Goal: Information Seeking & Learning: Learn about a topic

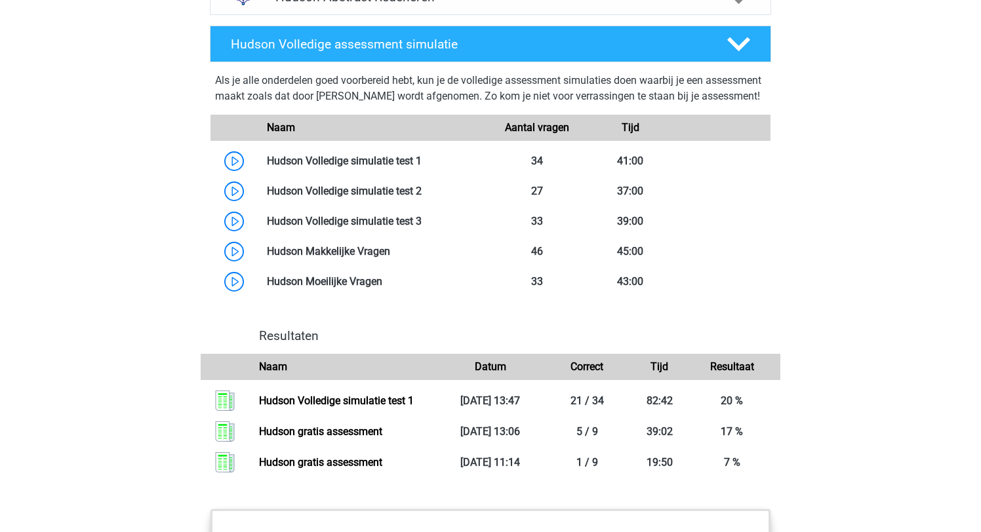
scroll to position [1002, 0]
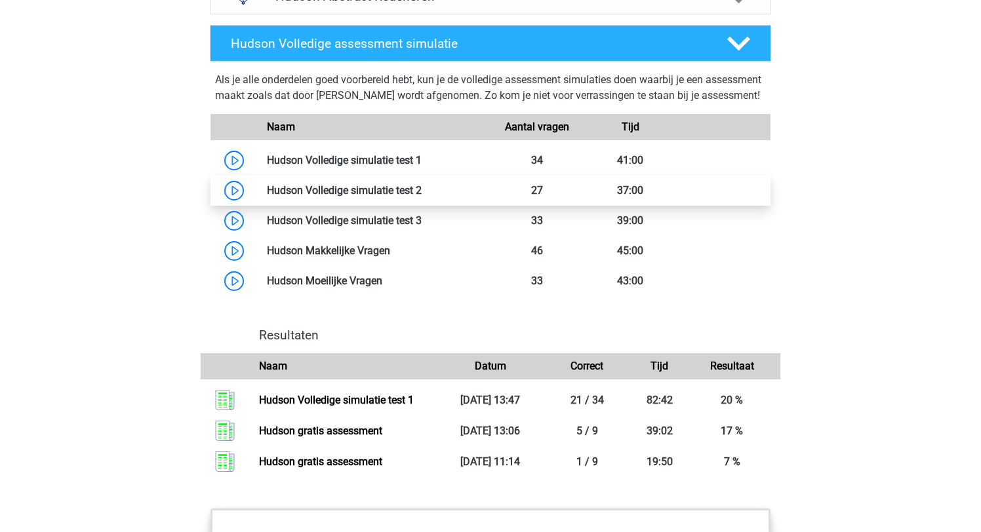
click at [422, 197] on link at bounding box center [422, 190] width 0 height 12
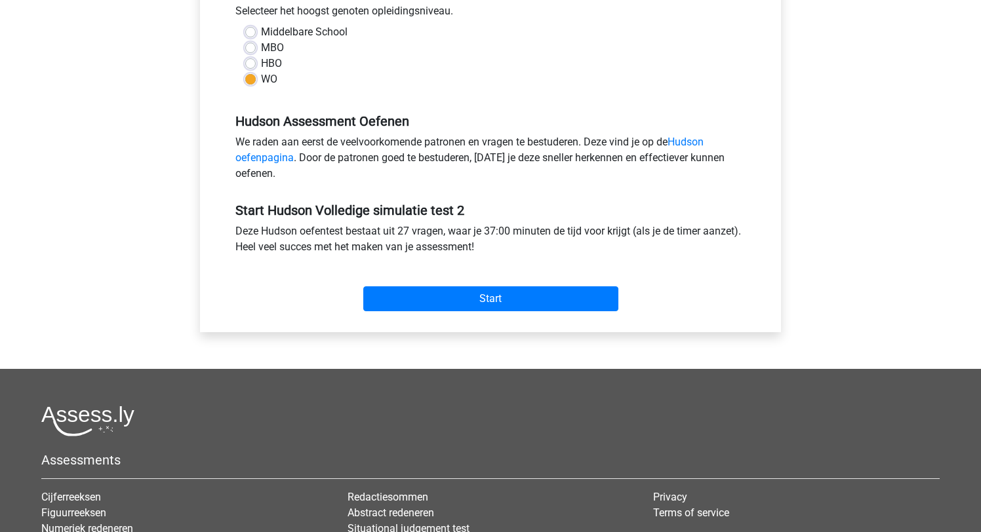
scroll to position [311, 0]
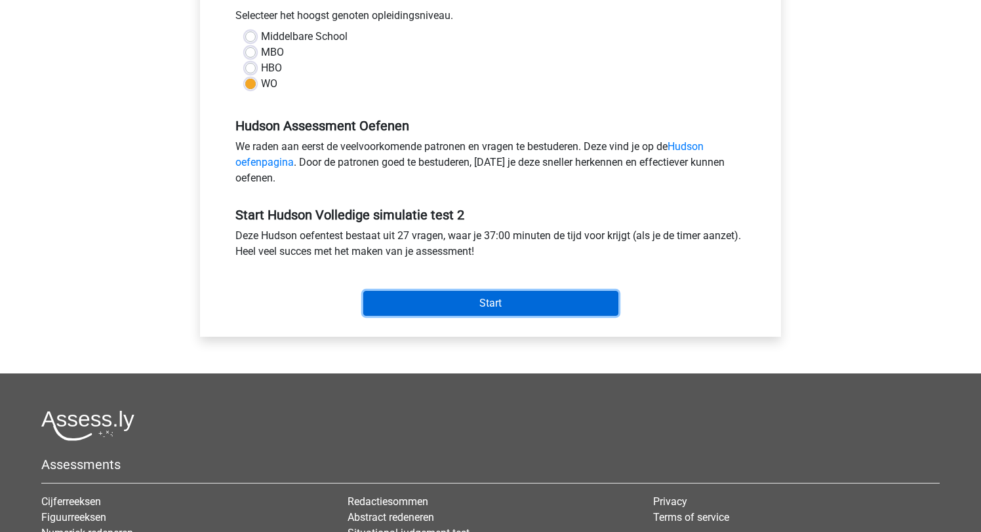
click at [483, 304] on input "Start" at bounding box center [490, 303] width 255 height 25
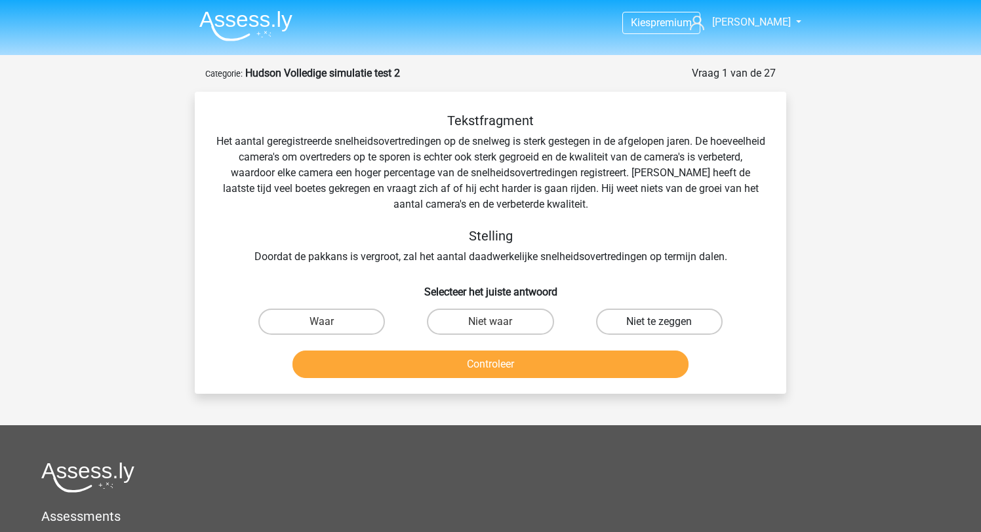
click at [669, 325] on label "Niet te zeggen" at bounding box center [659, 322] width 127 height 26
click at [668, 325] on input "Niet te zeggen" at bounding box center [663, 326] width 9 height 9
radio input "true"
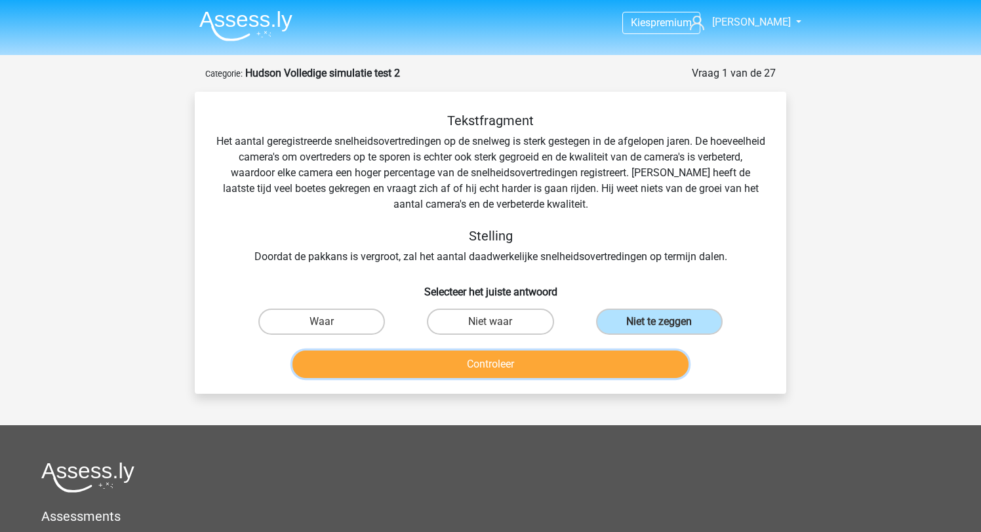
click at [548, 371] on button "Controleer" at bounding box center [490, 365] width 397 height 28
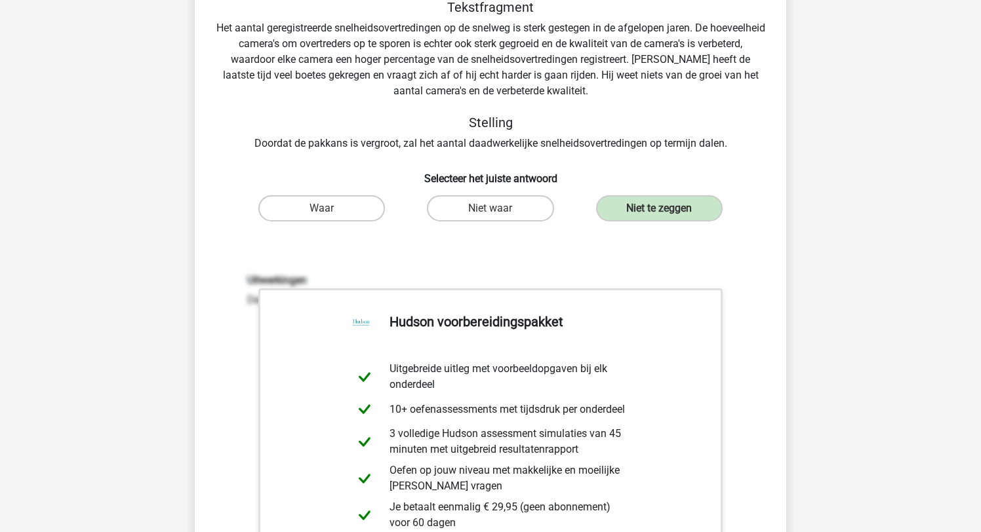
scroll to position [216, 0]
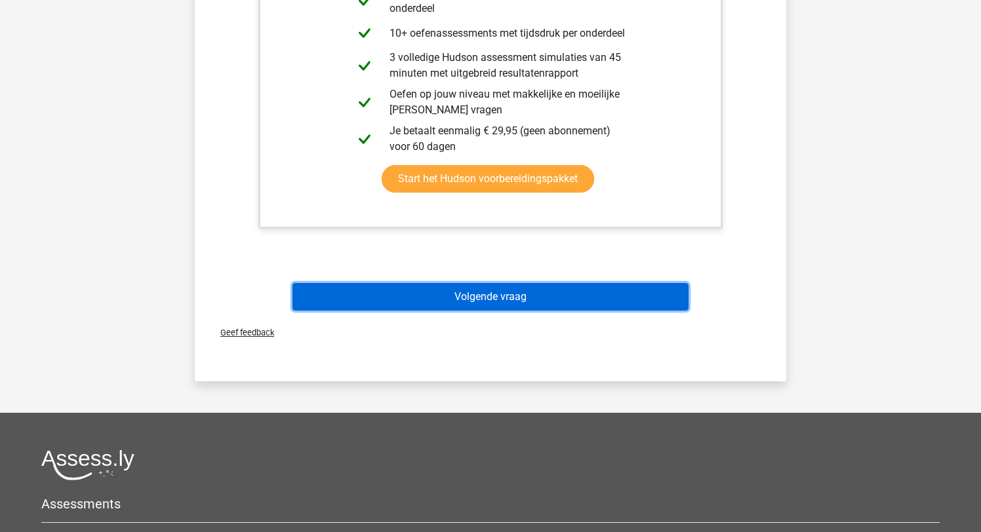
click at [540, 294] on button "Volgende vraag" at bounding box center [490, 297] width 397 height 28
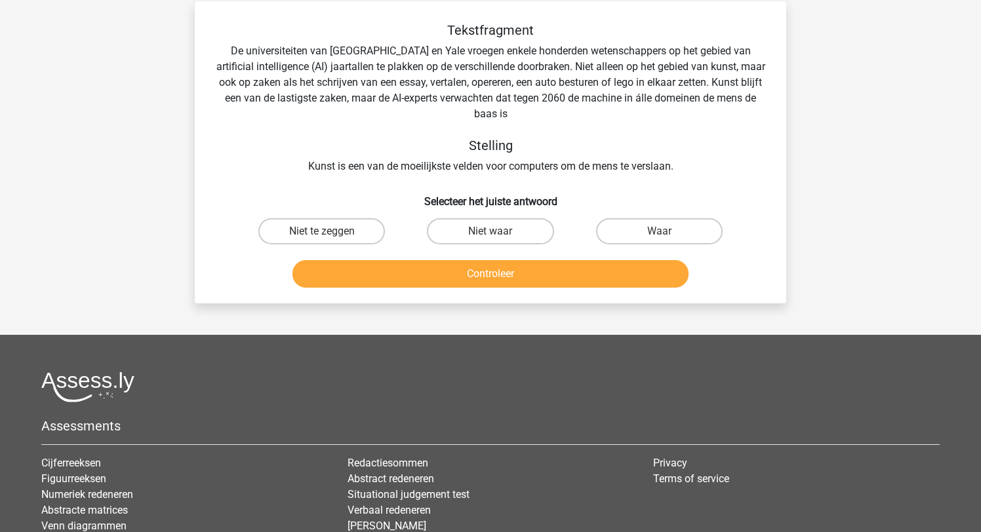
scroll to position [66, 0]
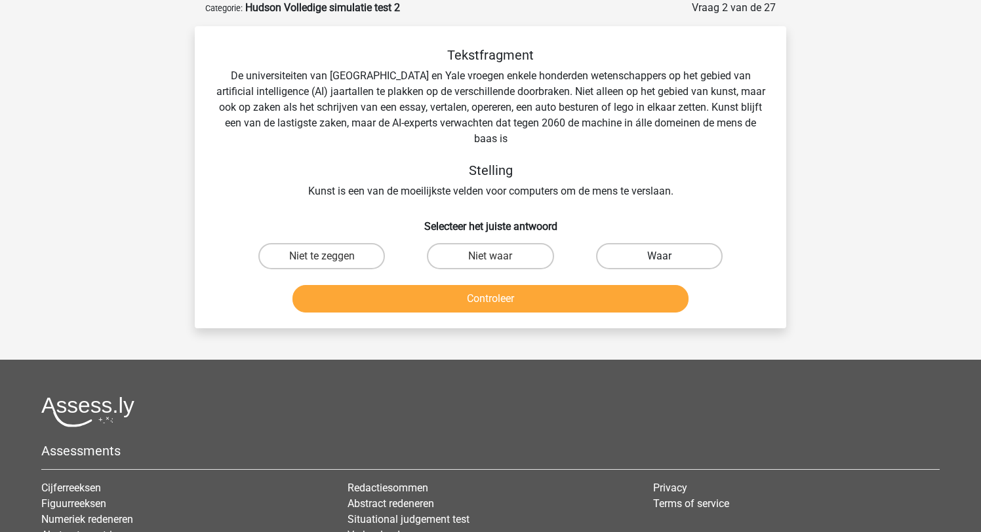
drag, startPoint x: 628, startPoint y: 257, endPoint x: 616, endPoint y: 264, distance: 13.5
click at [628, 257] on label "Waar" at bounding box center [659, 256] width 127 height 26
click at [659, 257] on input "Waar" at bounding box center [663, 260] width 9 height 9
radio input "true"
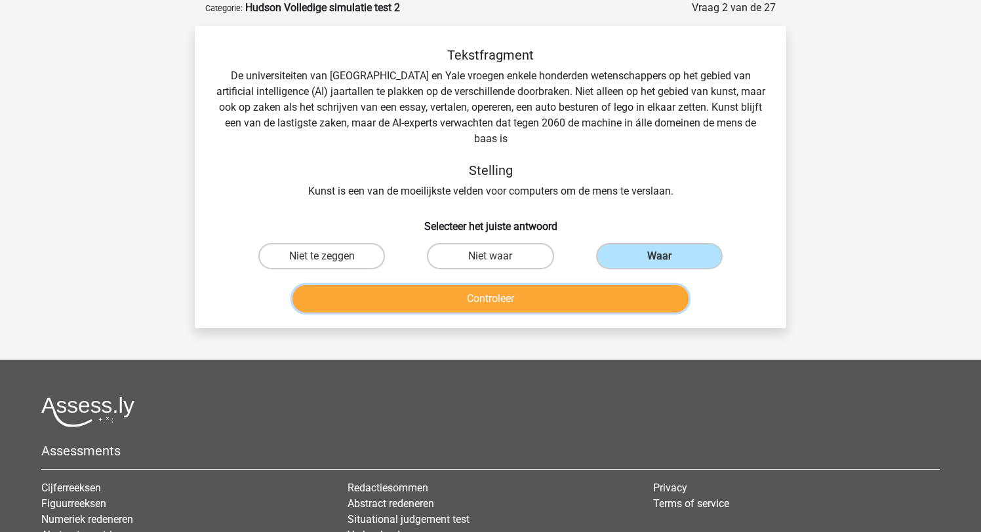
click at [586, 300] on button "Controleer" at bounding box center [490, 299] width 397 height 28
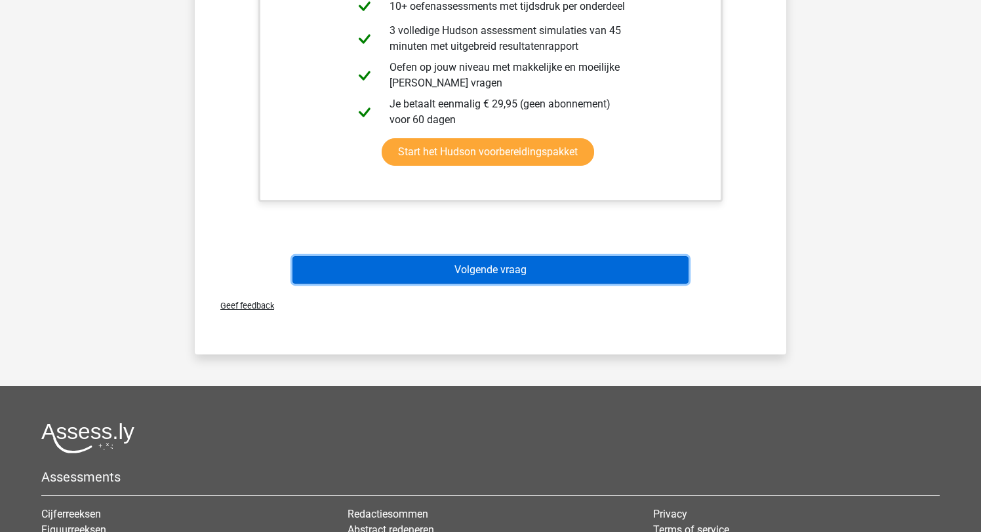
click at [582, 275] on button "Volgende vraag" at bounding box center [490, 270] width 397 height 28
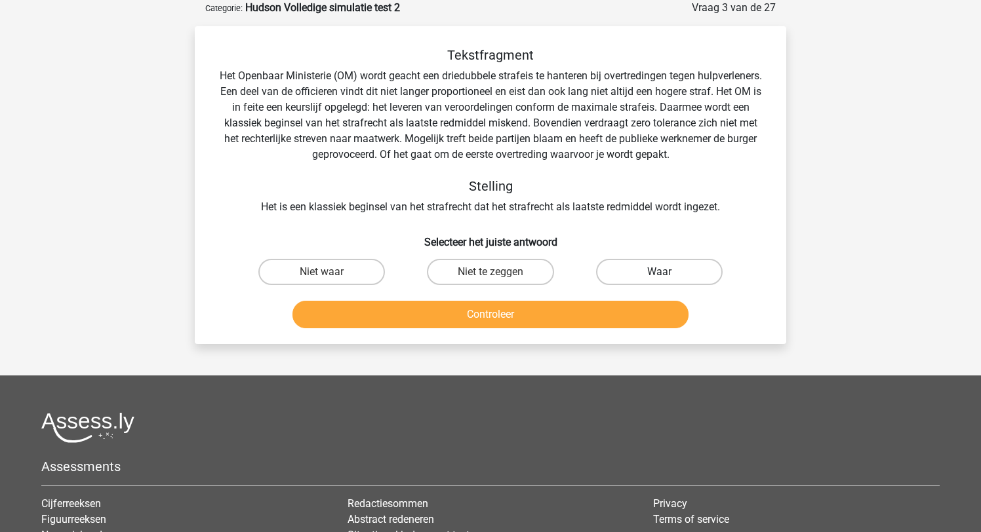
click at [656, 271] on label "Waar" at bounding box center [659, 272] width 127 height 26
click at [659, 272] on input "Waar" at bounding box center [663, 276] width 9 height 9
radio input "true"
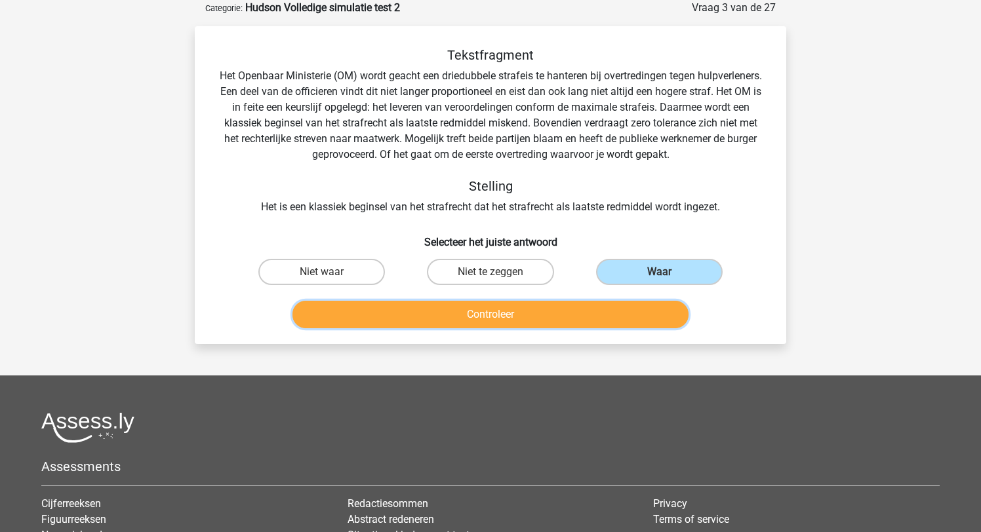
click at [561, 313] on button "Controleer" at bounding box center [490, 315] width 397 height 28
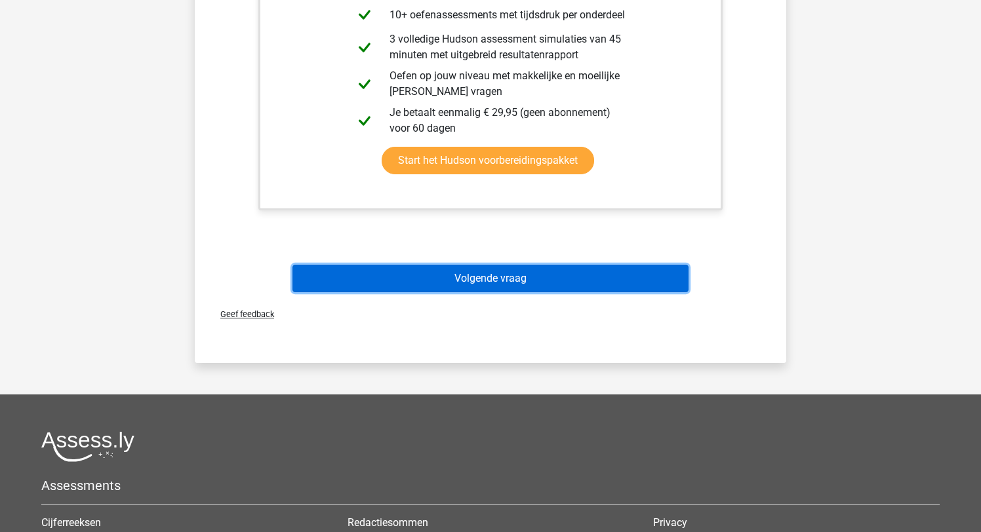
click at [513, 286] on button "Volgende vraag" at bounding box center [490, 279] width 397 height 28
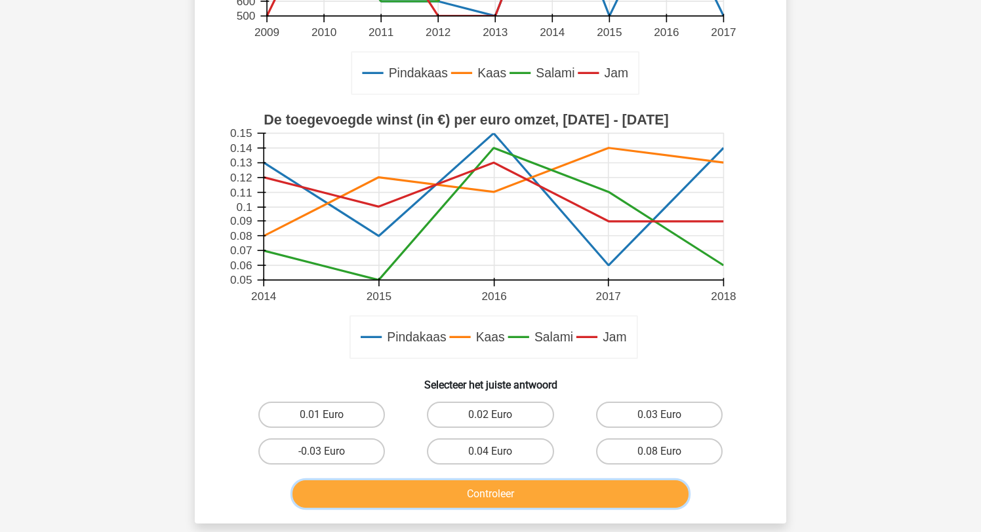
scroll to position [350, 0]
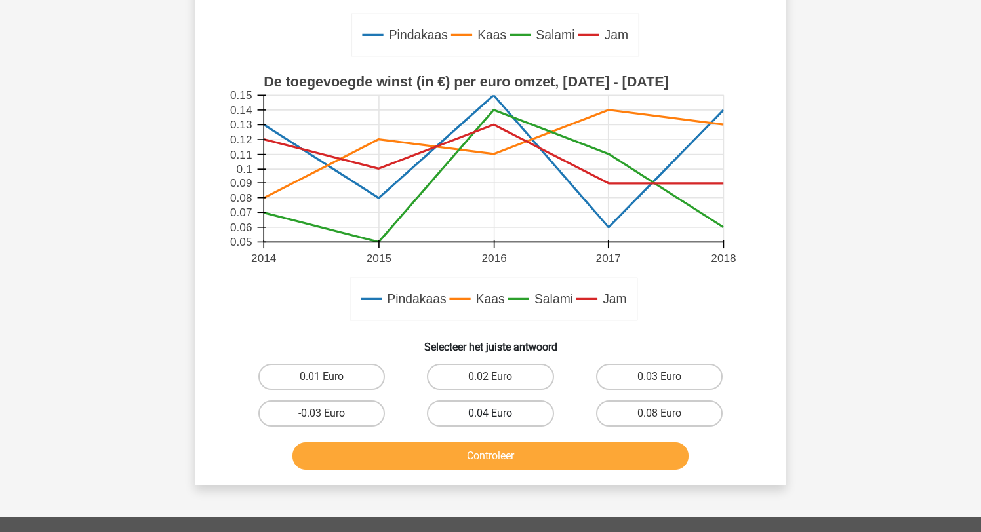
click at [502, 418] on label "0.04 Euro" at bounding box center [490, 414] width 127 height 26
click at [499, 418] on input "0.04 Euro" at bounding box center [495, 418] width 9 height 9
radio input "true"
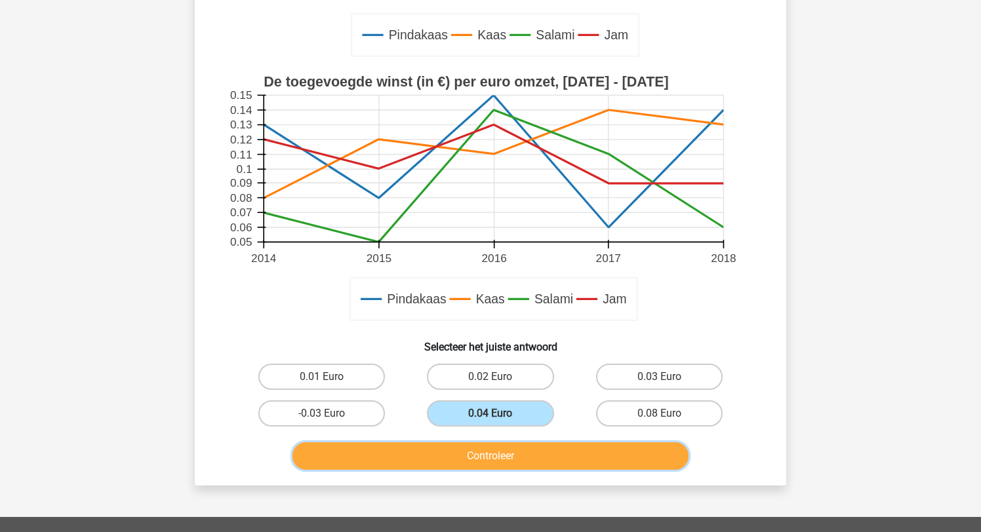
click at [506, 456] on button "Controleer" at bounding box center [490, 457] width 397 height 28
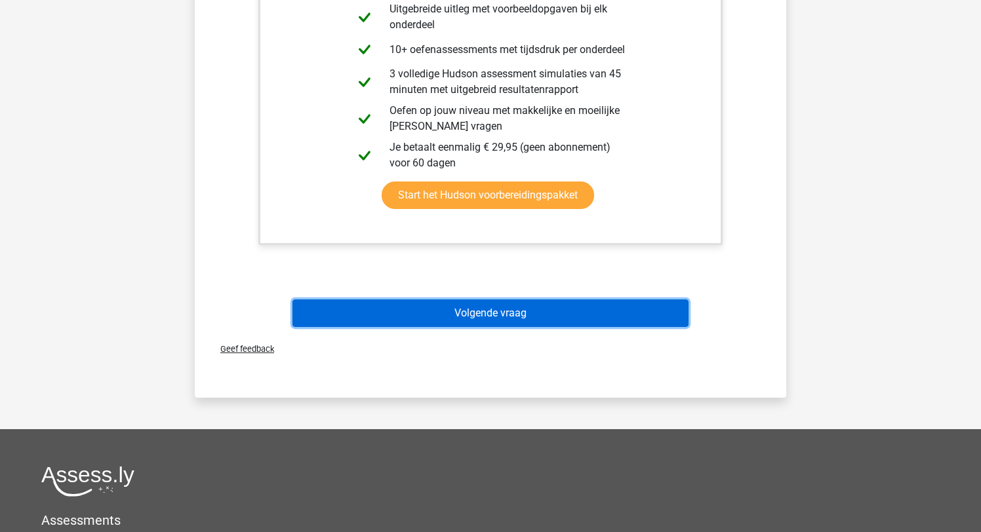
click at [507, 319] on button "Volgende vraag" at bounding box center [490, 314] width 397 height 28
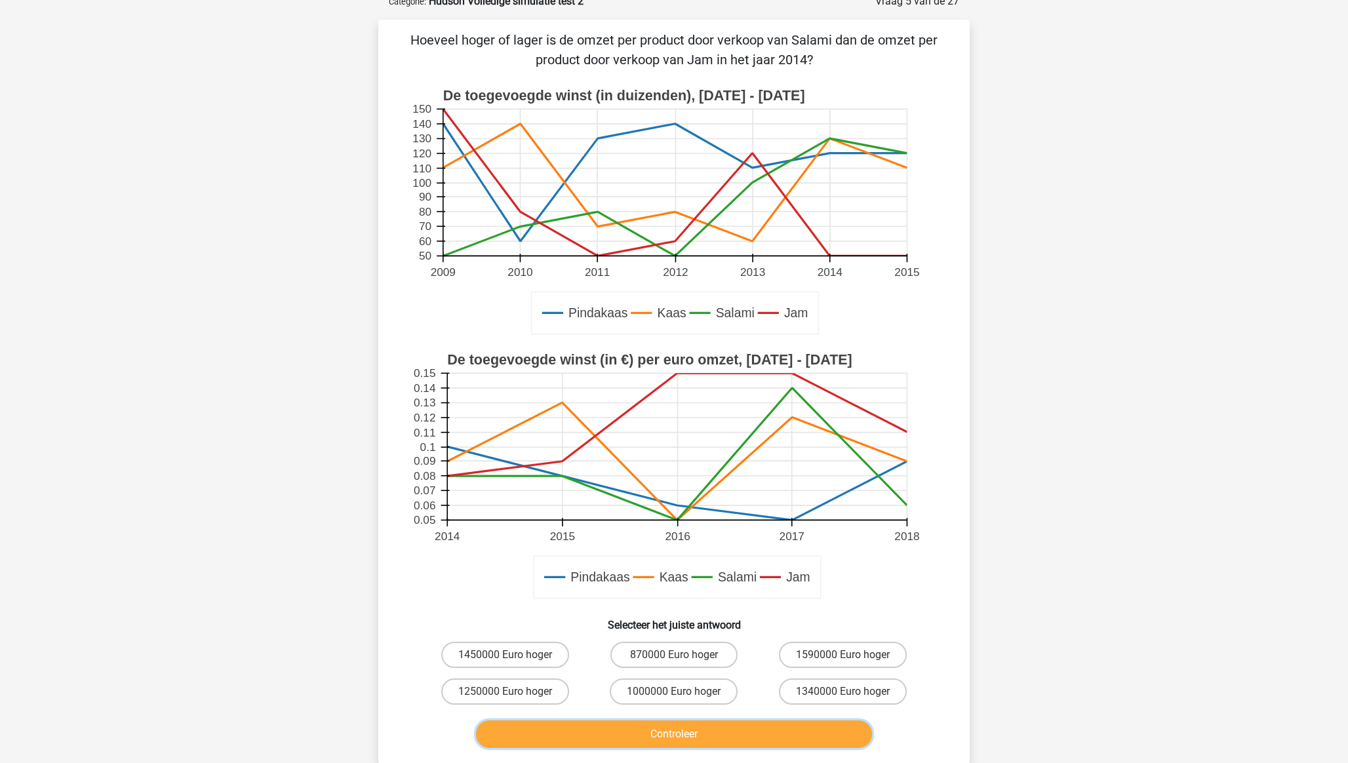
scroll to position [66, 0]
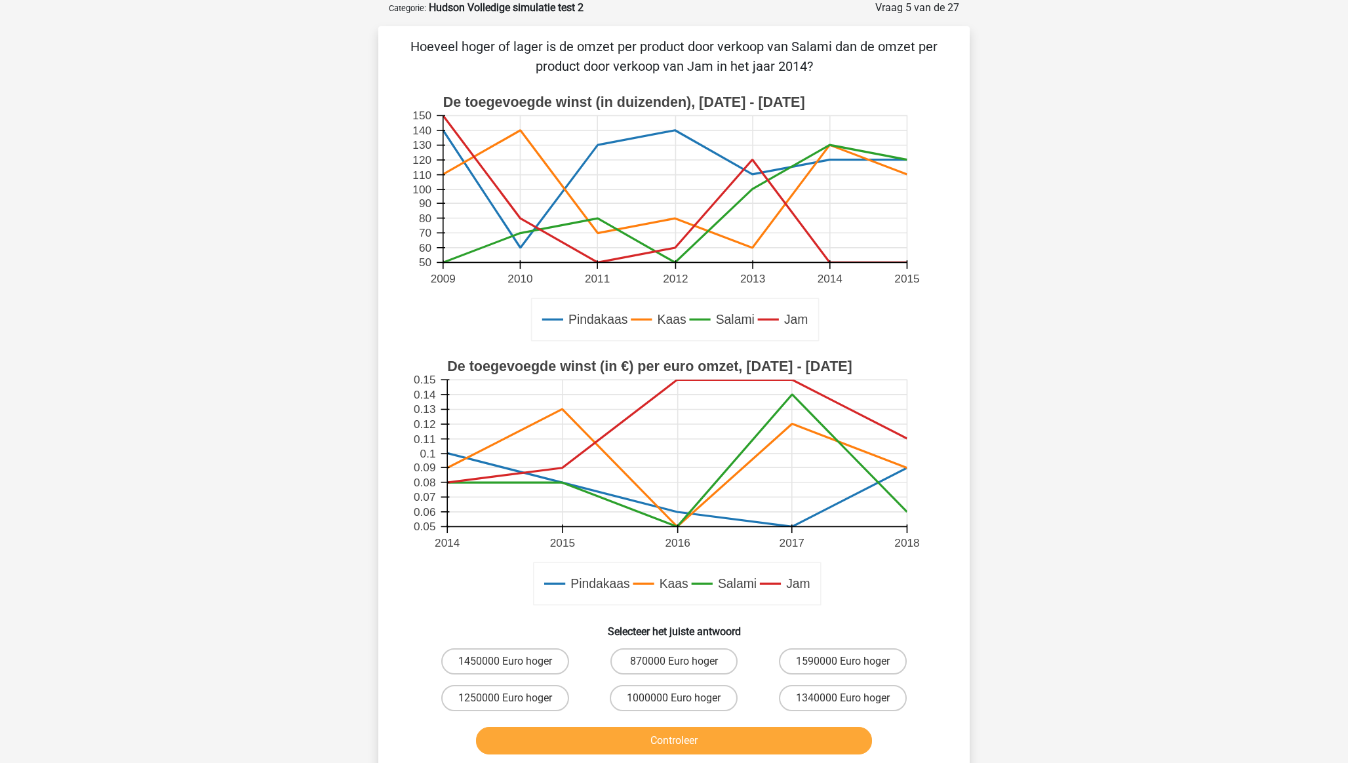
click at [847, 532] on input "1340000 Euro hoger" at bounding box center [847, 702] width 9 height 9
radio input "true"
click at [822, 532] on button "Controleer" at bounding box center [674, 741] width 397 height 28
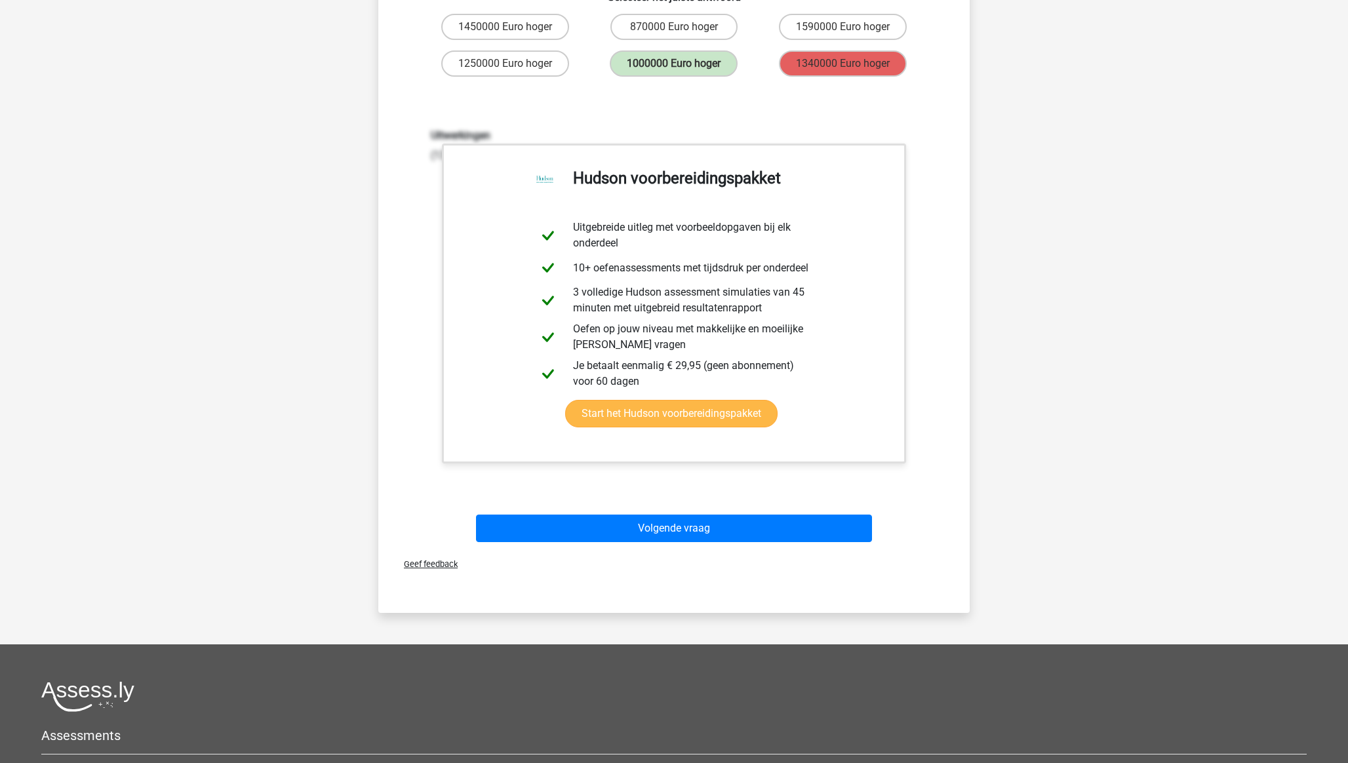
scroll to position [701, 0]
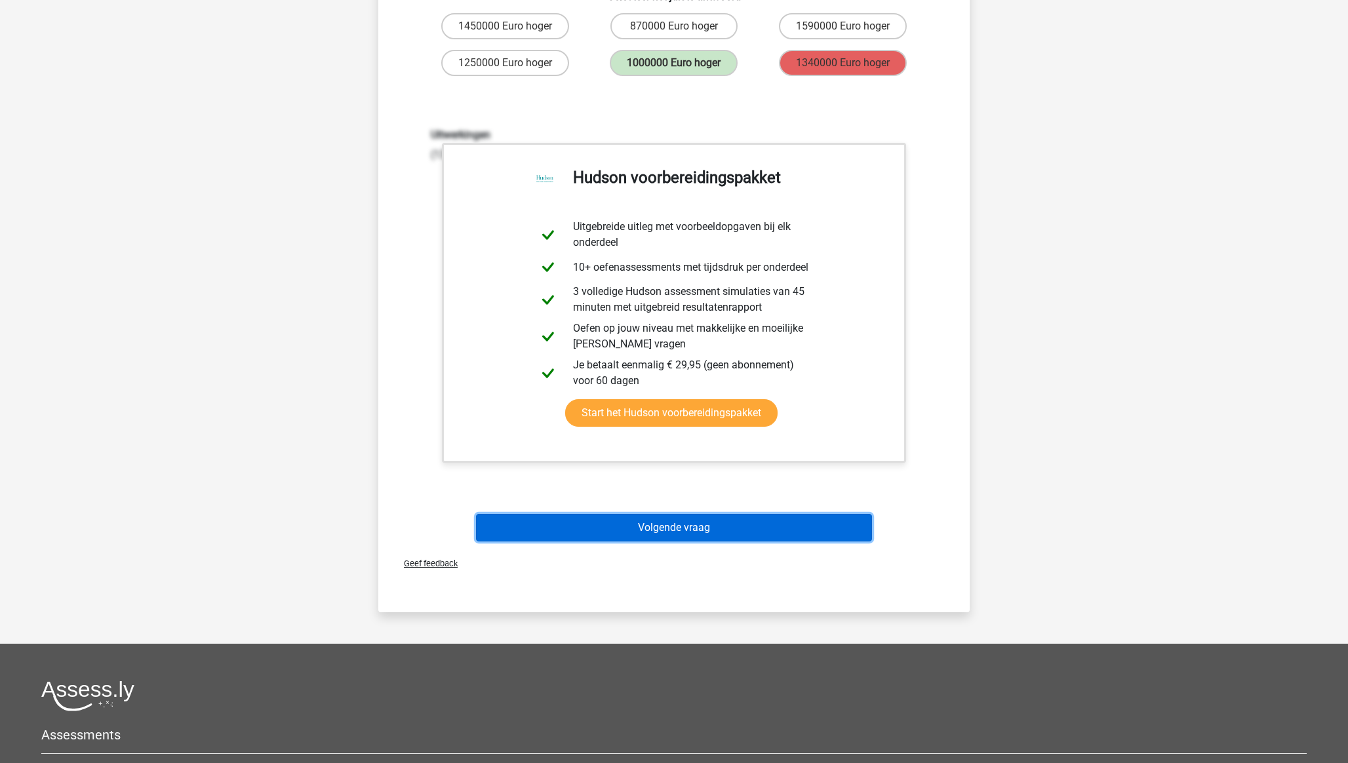
click at [660, 522] on button "Volgende vraag" at bounding box center [674, 528] width 397 height 28
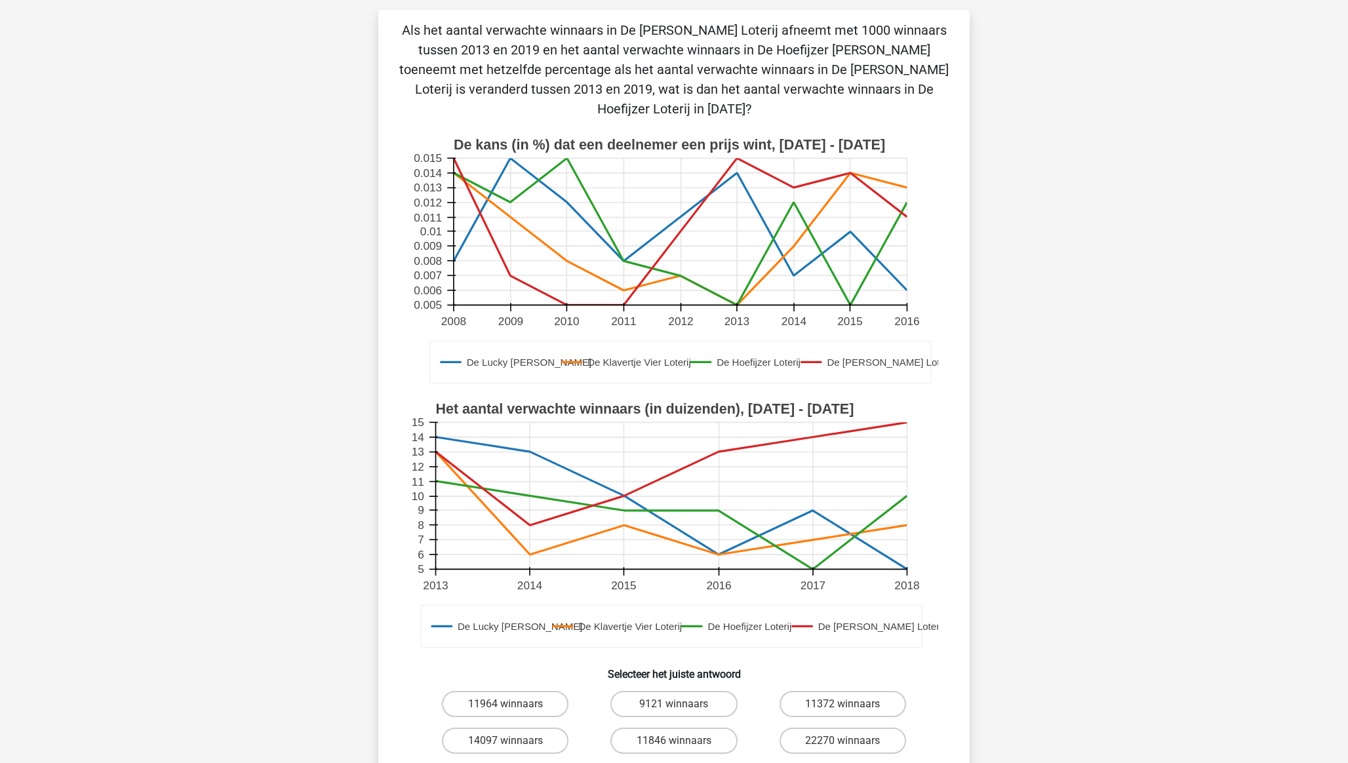
scroll to position [66, 0]
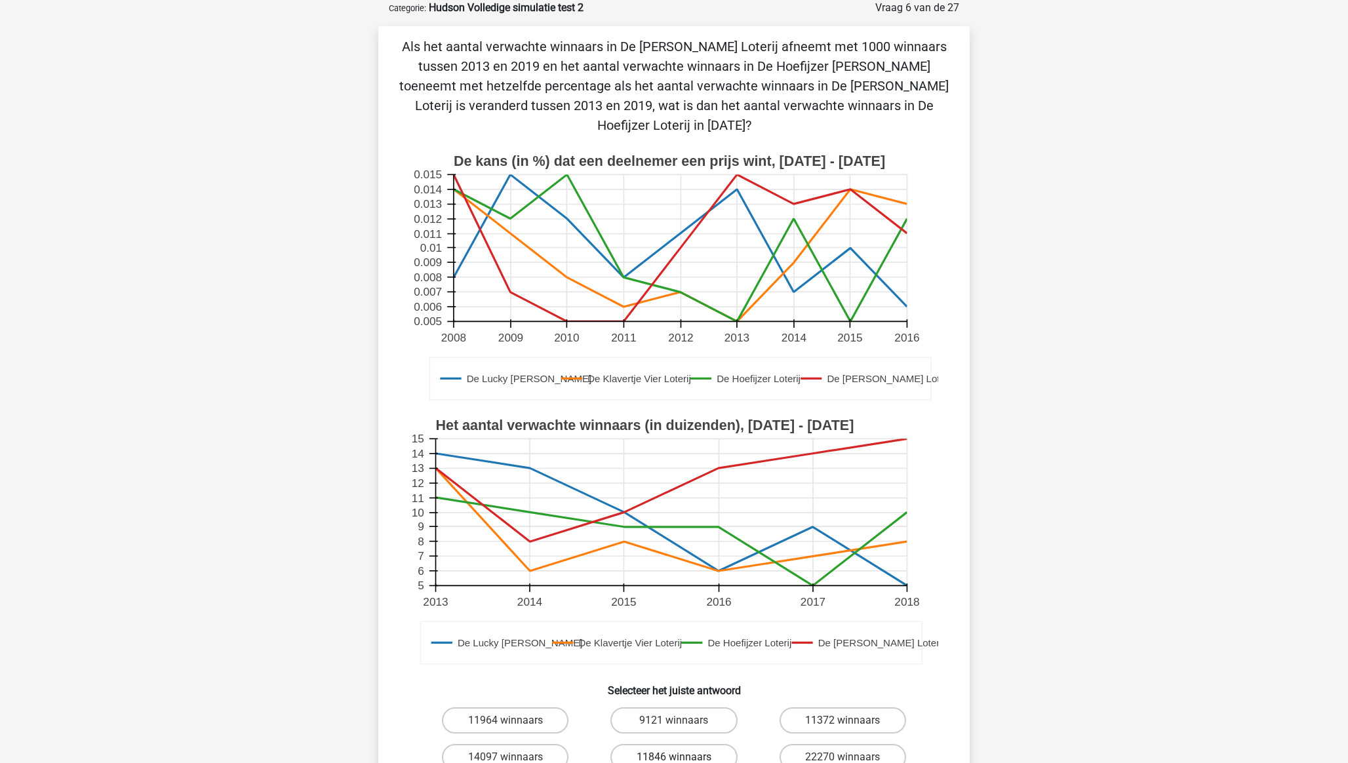
click at [708, 532] on label "11846 winnaars" at bounding box center [674, 757] width 127 height 26
click at [683, 532] on input "11846 winnaars" at bounding box center [678, 761] width 9 height 9
radio input "true"
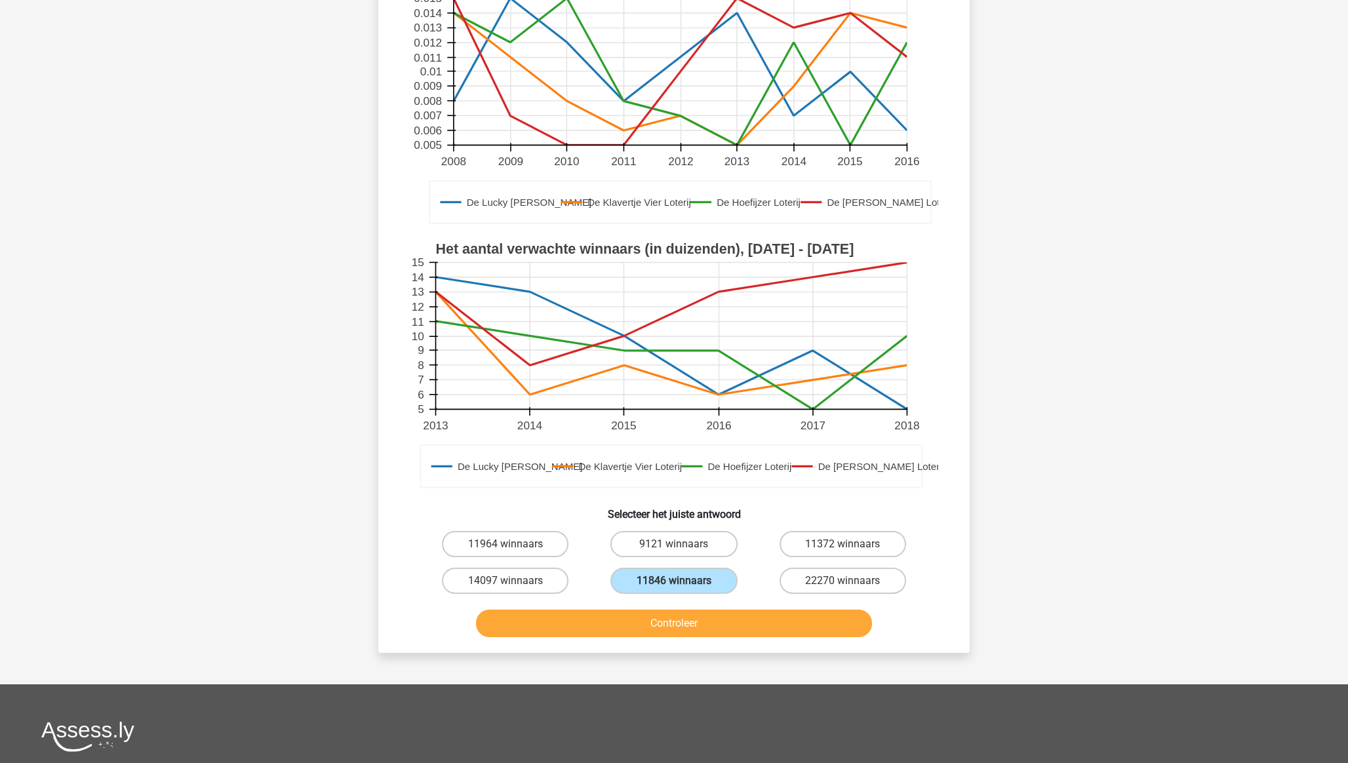
scroll to position [260, 0]
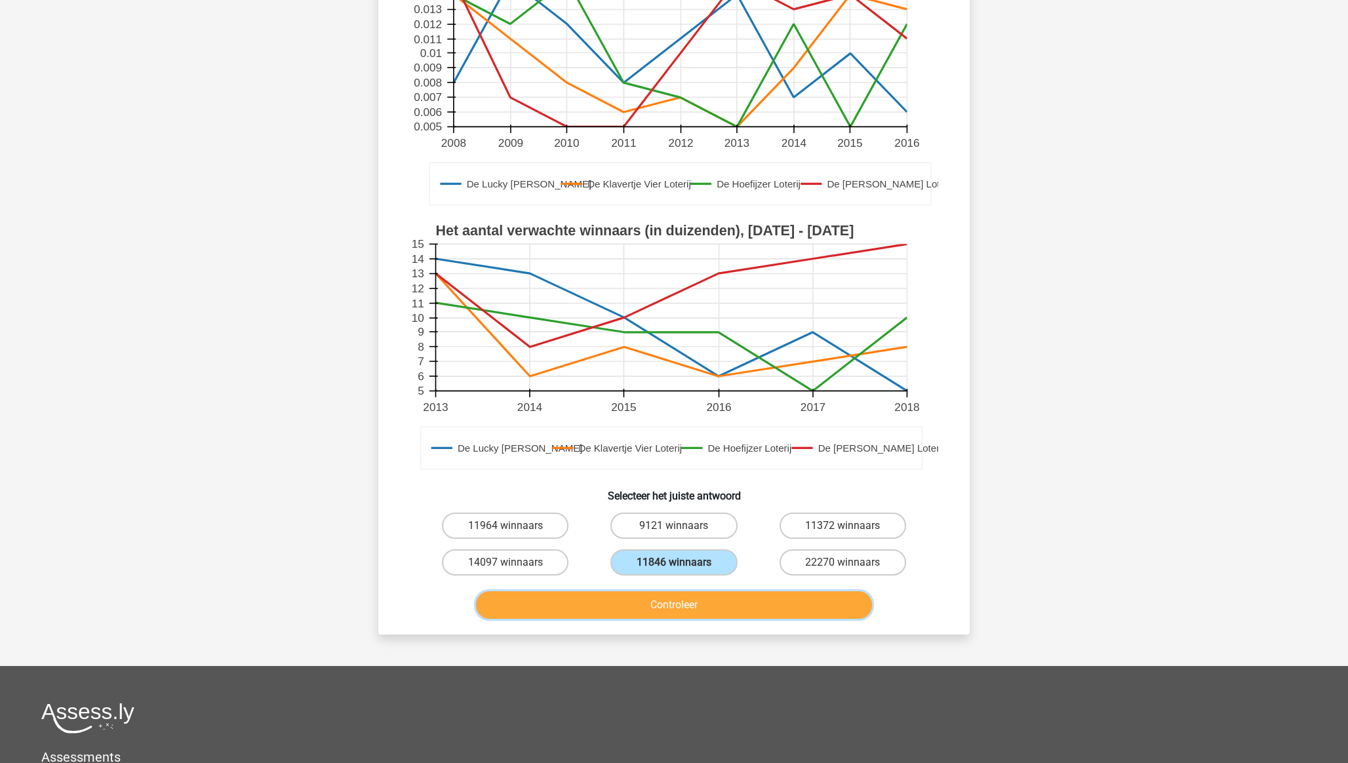
click at [735, 532] on button "Controleer" at bounding box center [674, 605] width 397 height 28
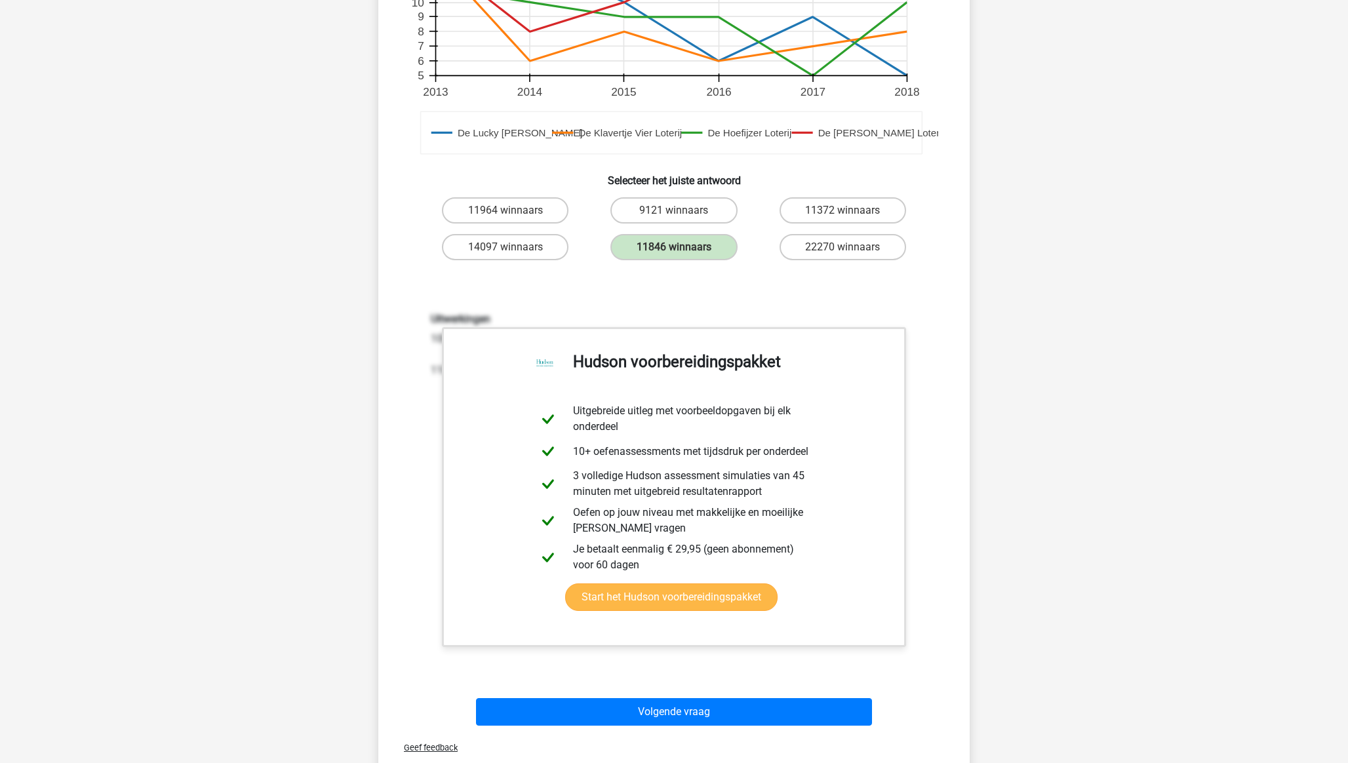
scroll to position [576, 0]
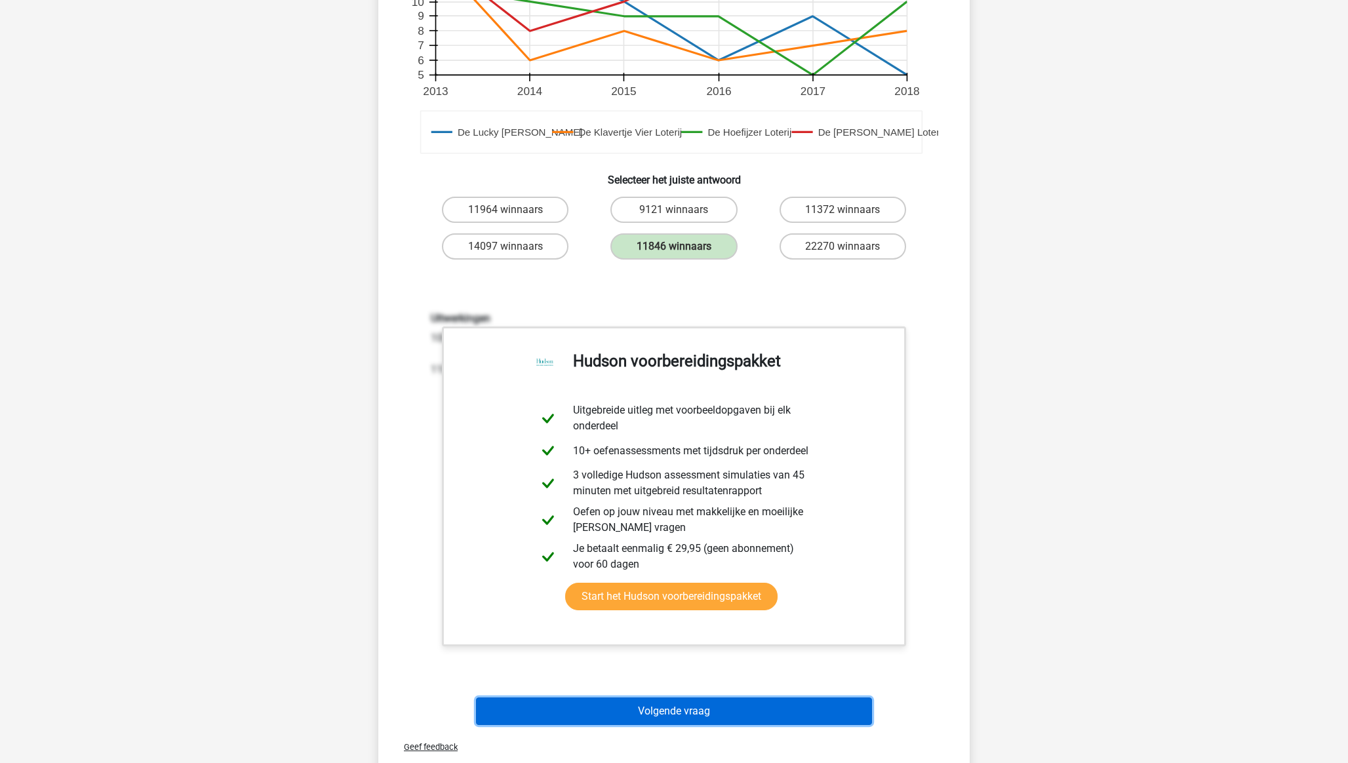
click at [713, 532] on button "Volgende vraag" at bounding box center [674, 712] width 397 height 28
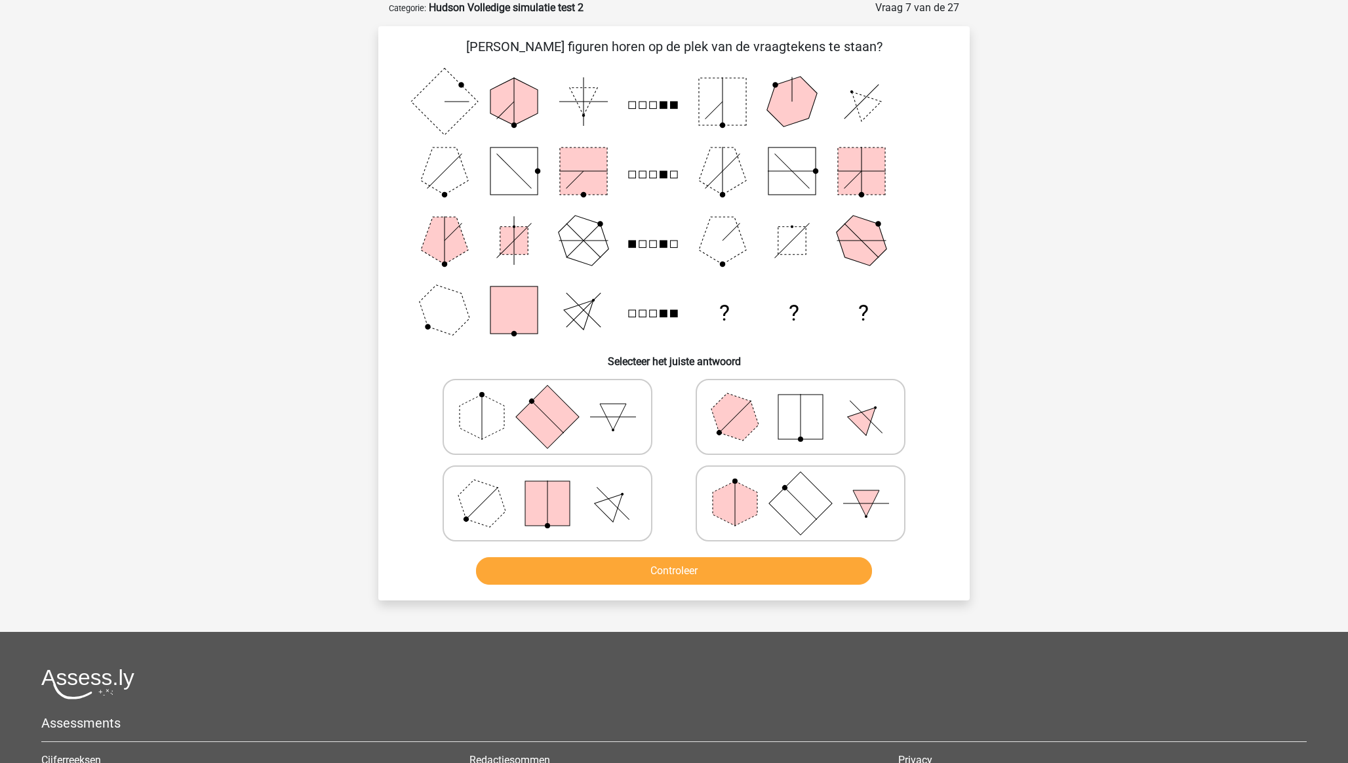
scroll to position [63, 0]
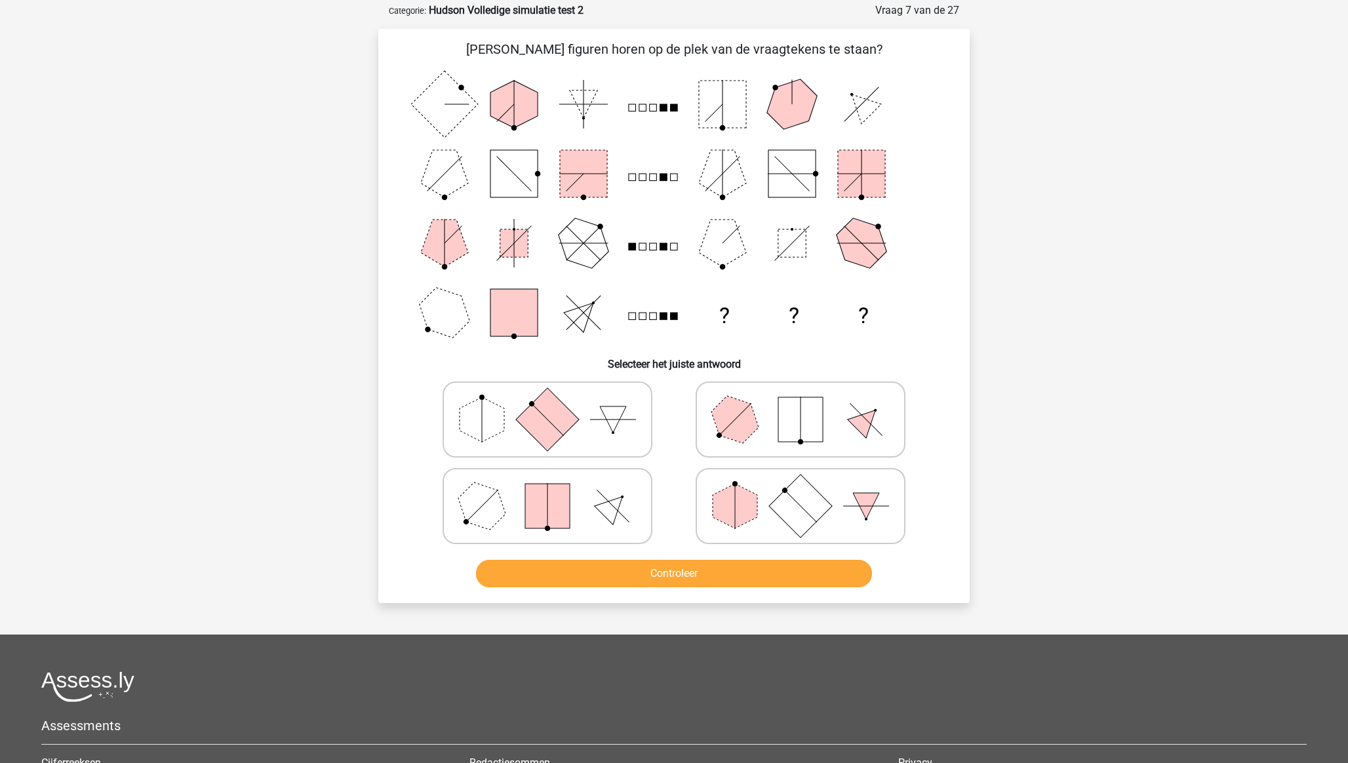
drag, startPoint x: 522, startPoint y: 391, endPoint x: 529, endPoint y: 395, distance: 8.2
click at [525, 392] on icon at bounding box center [547, 420] width 197 height 66
click at [548, 395] on input "radio" at bounding box center [552, 399] width 9 height 9
radio input "true"
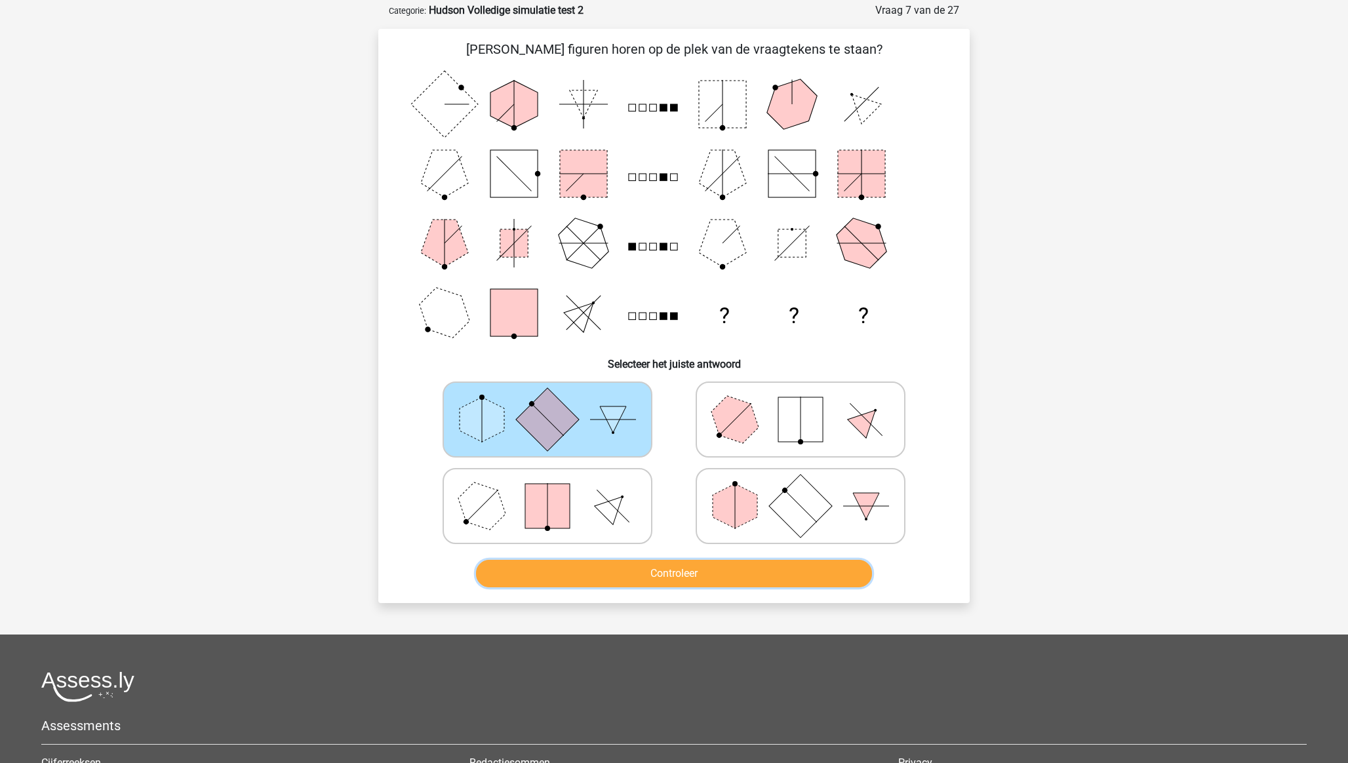
click at [623, 532] on button "Controleer" at bounding box center [674, 574] width 397 height 28
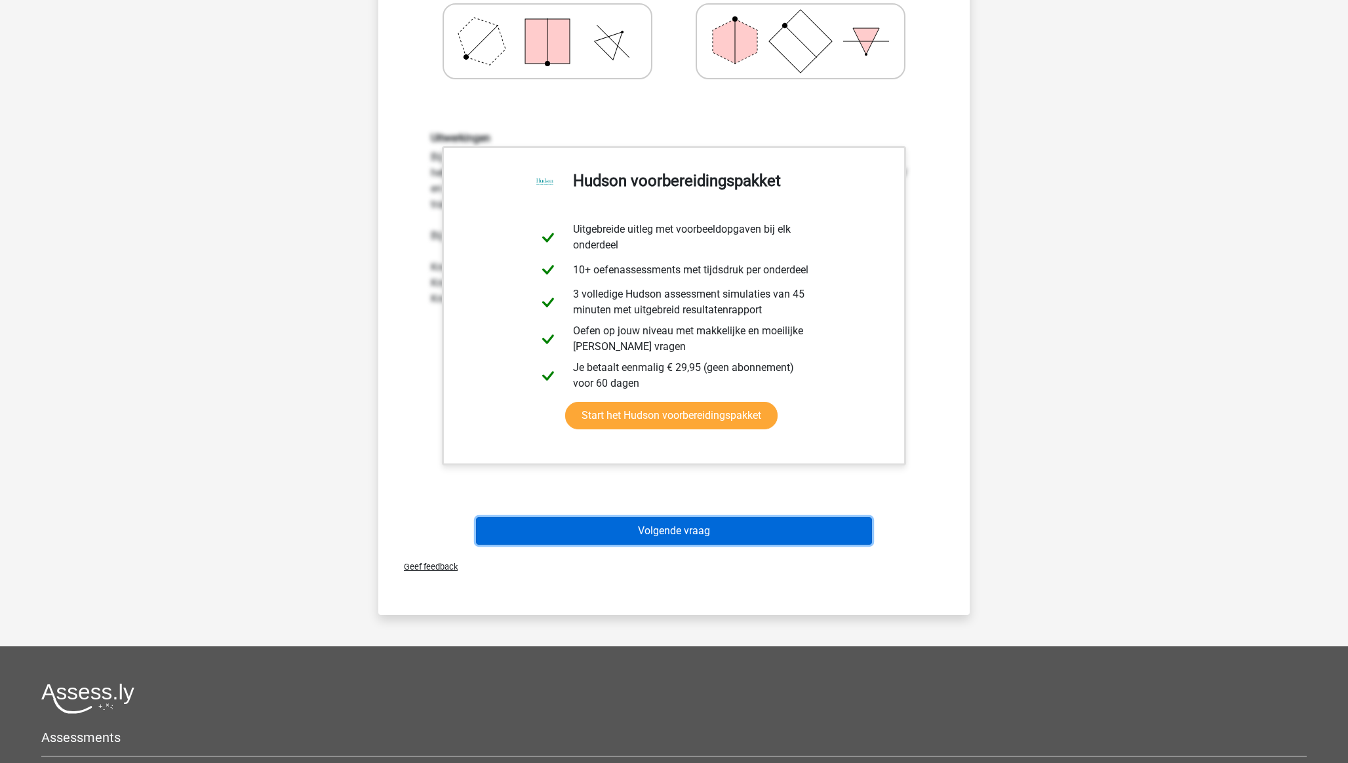
click at [668, 532] on button "Volgende vraag" at bounding box center [674, 531] width 397 height 28
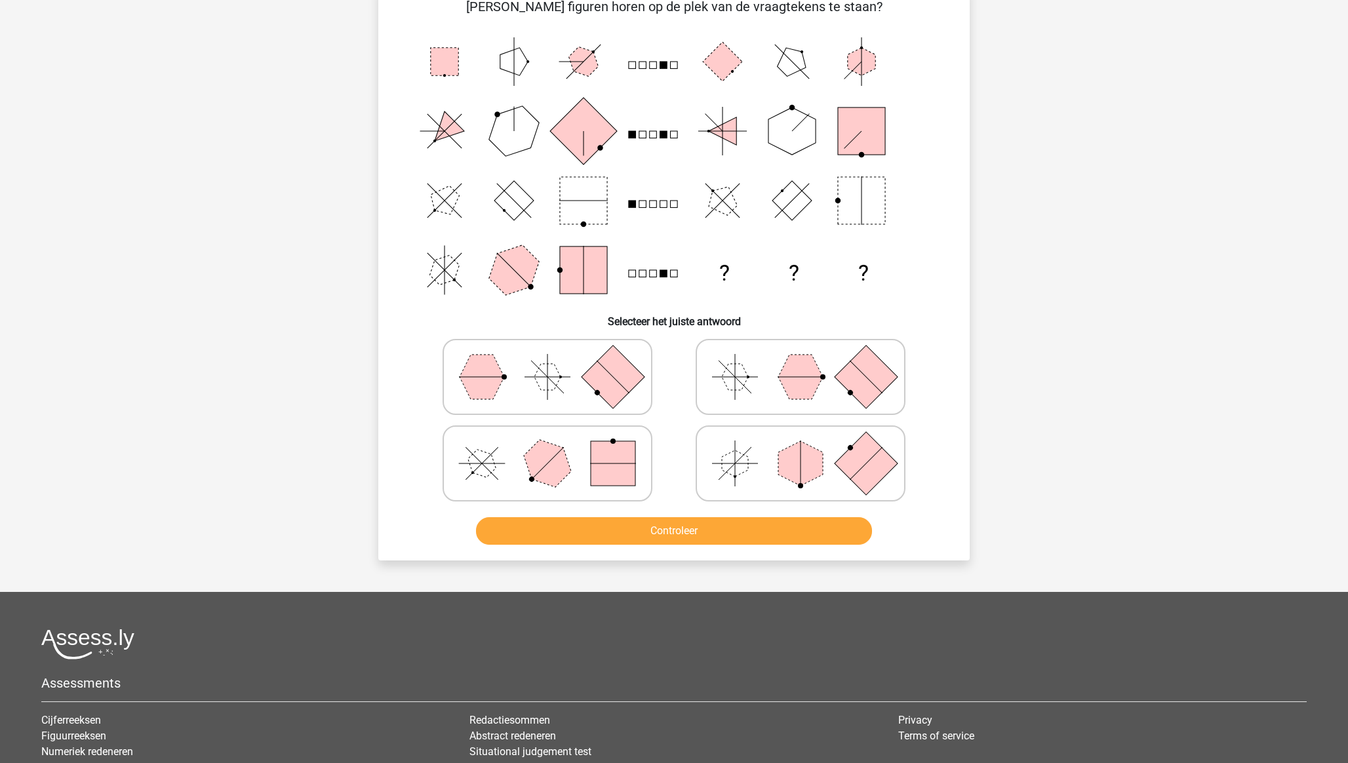
scroll to position [66, 0]
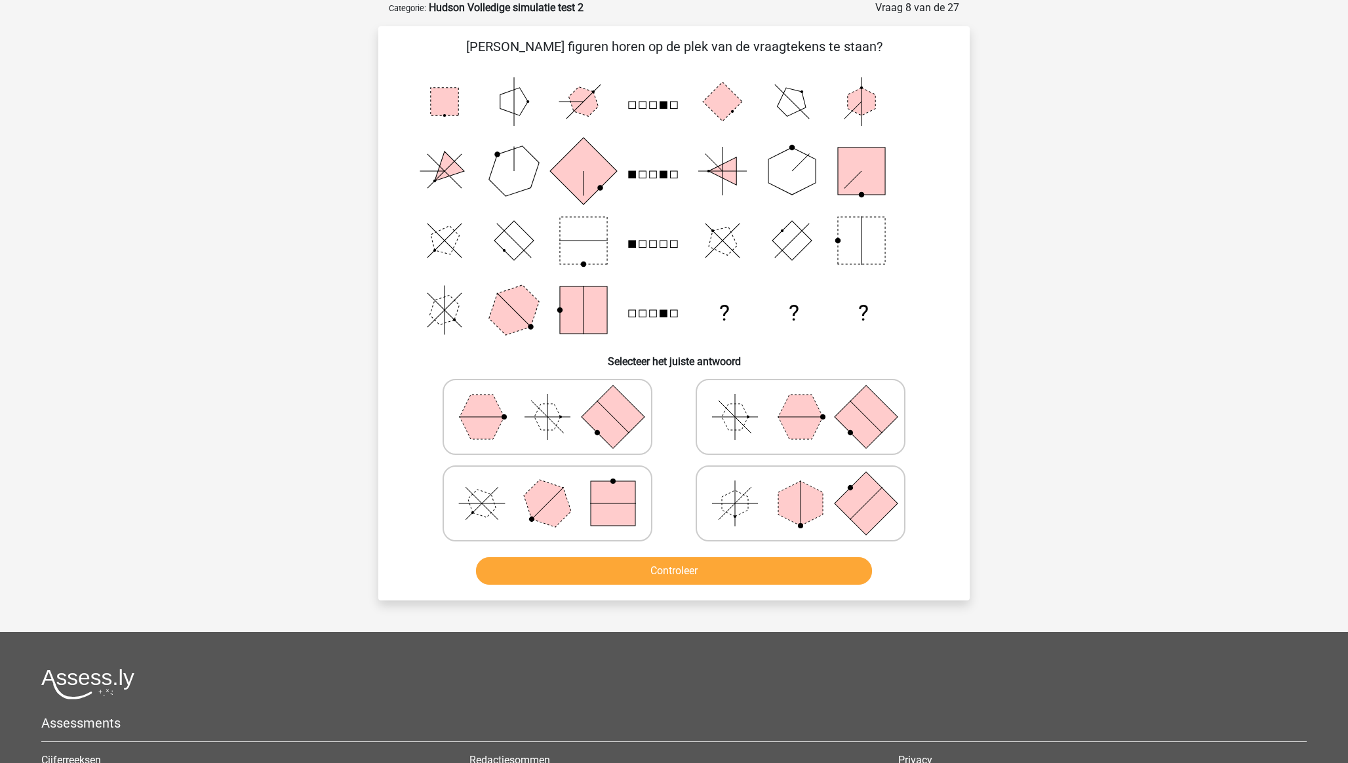
drag, startPoint x: 767, startPoint y: 411, endPoint x: 769, endPoint y: 432, distance: 21.7
click at [766, 412] on icon at bounding box center [800, 417] width 197 height 66
click at [801, 401] on input "radio" at bounding box center [805, 396] width 9 height 9
radio input "true"
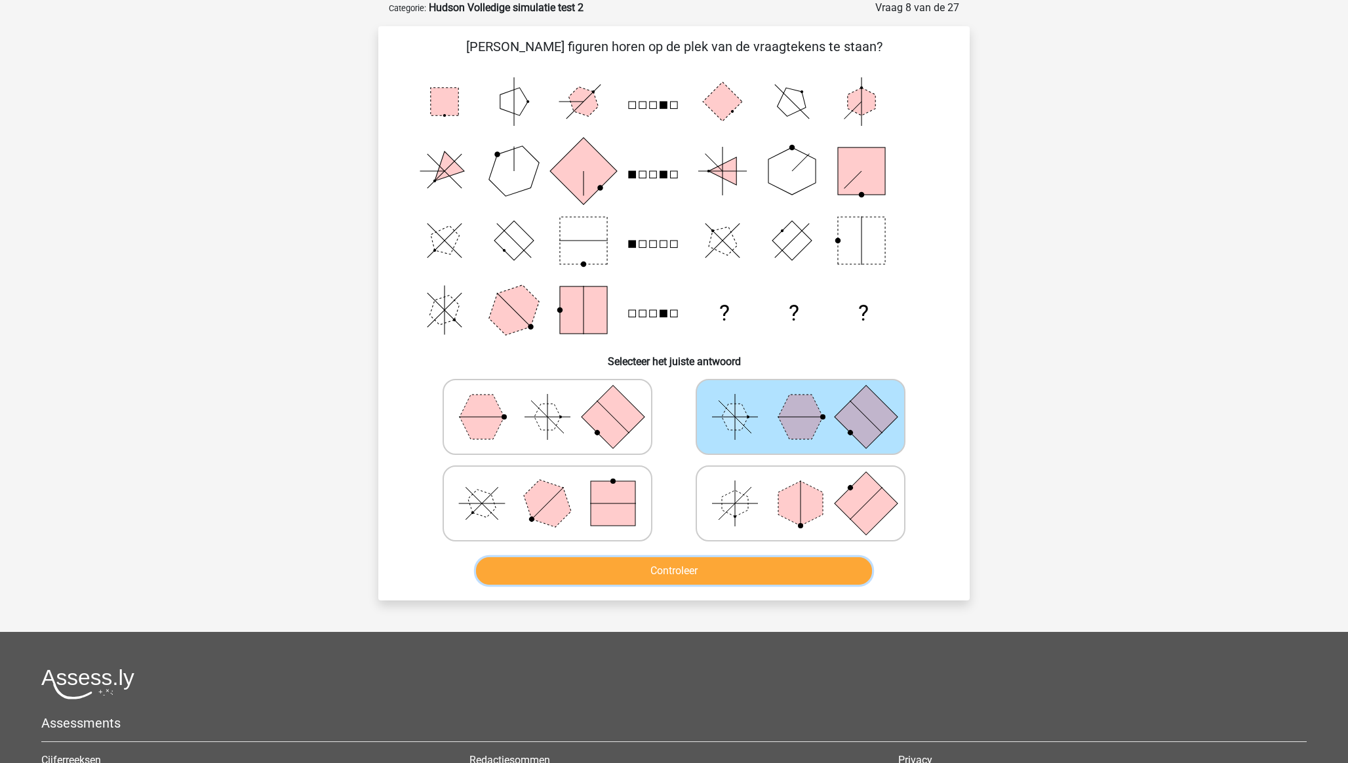
click at [733, 532] on button "Controleer" at bounding box center [674, 571] width 397 height 28
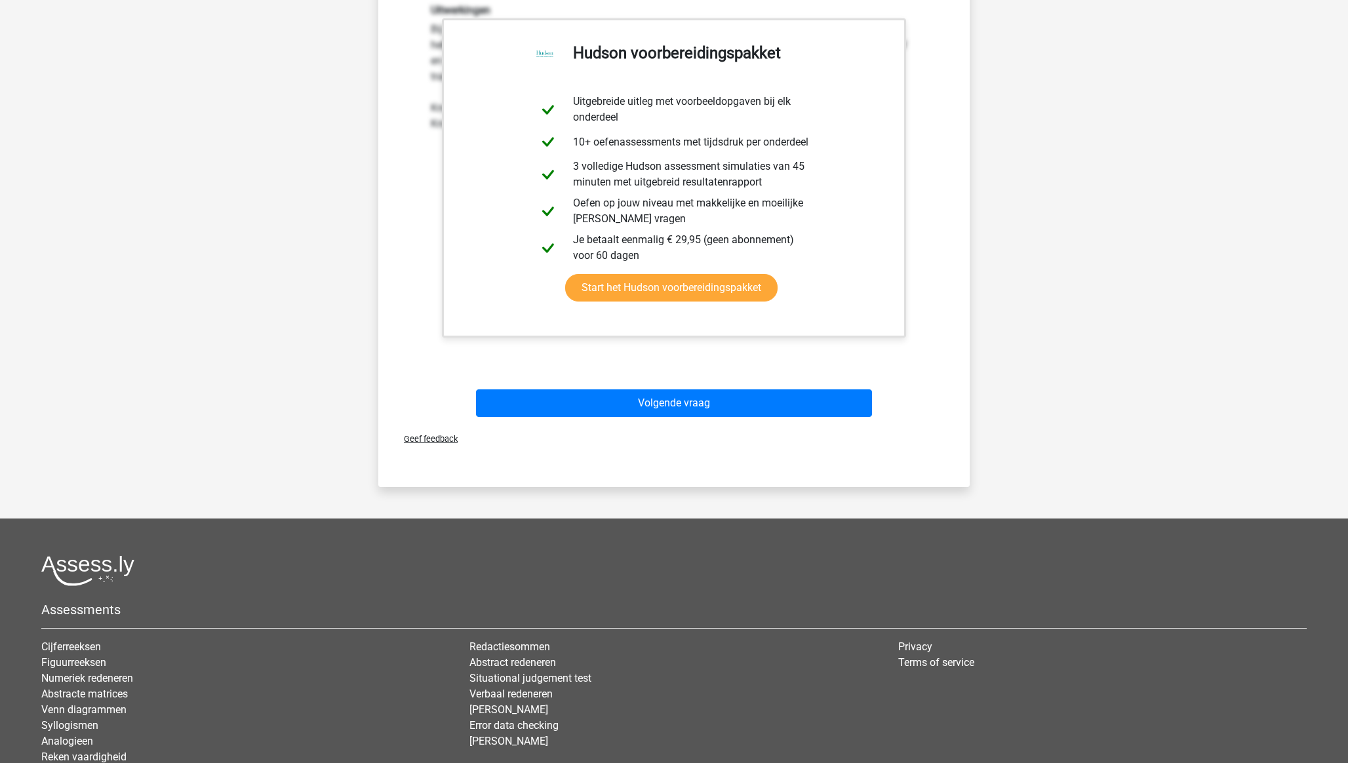
scroll to position [757, 0]
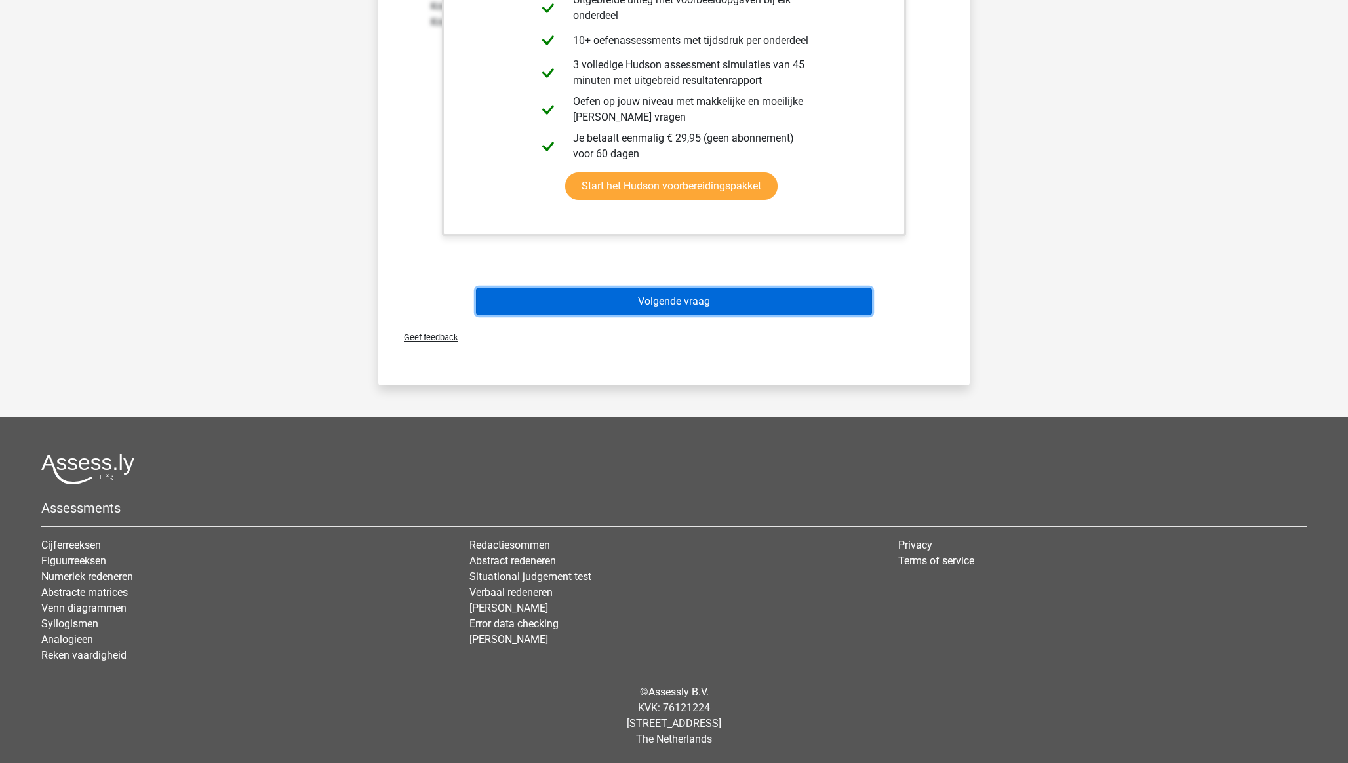
click at [678, 311] on button "Volgende vraag" at bounding box center [674, 302] width 397 height 28
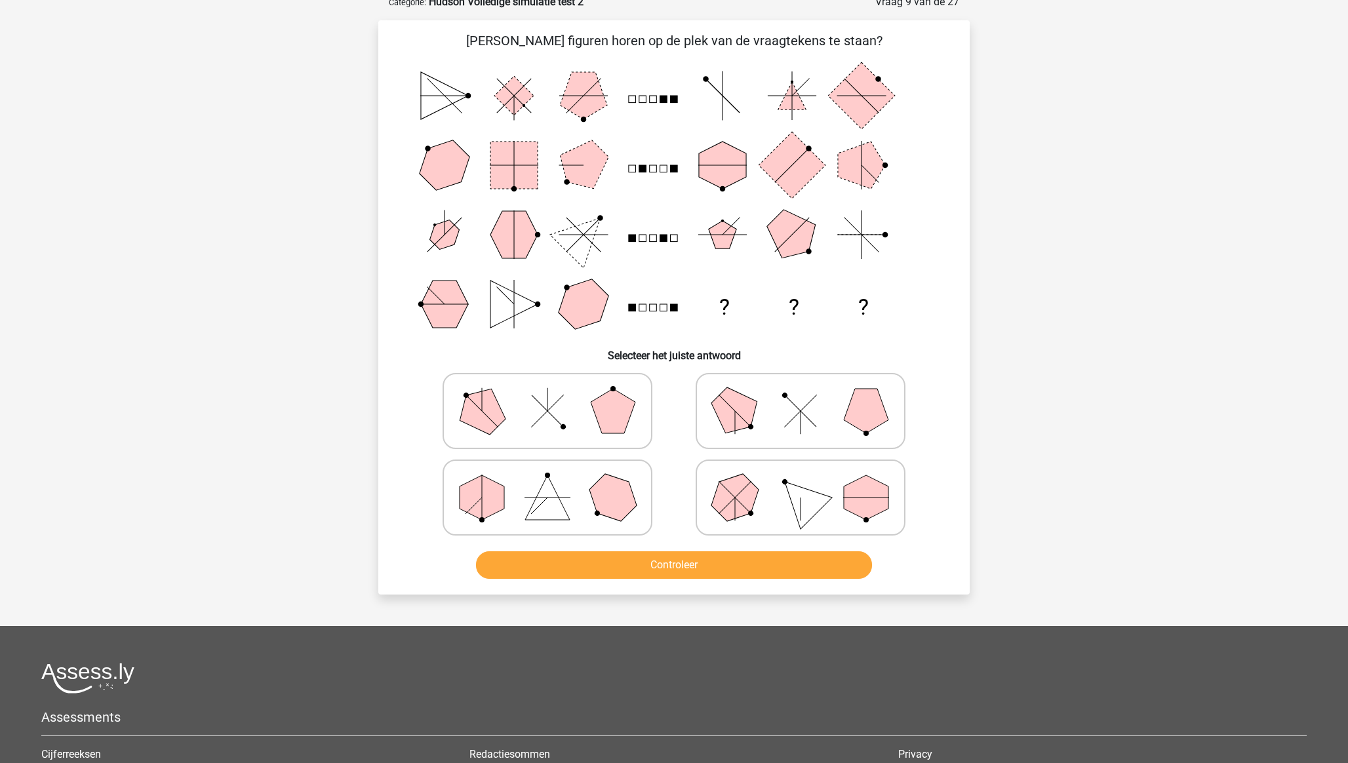
scroll to position [66, 0]
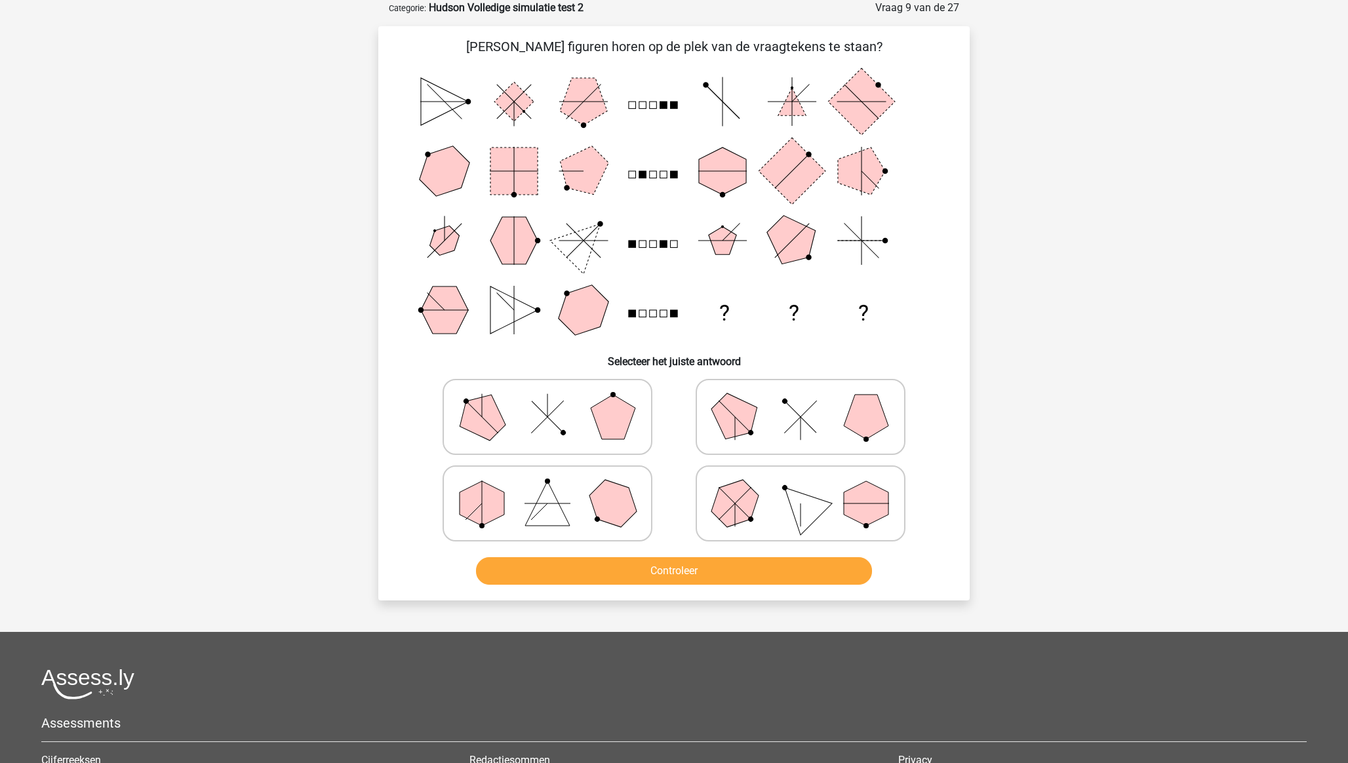
click at [492, 498] on polygon at bounding box center [482, 503] width 45 height 45
click at [548, 487] on input "radio" at bounding box center [552, 483] width 9 height 9
radio input "true"
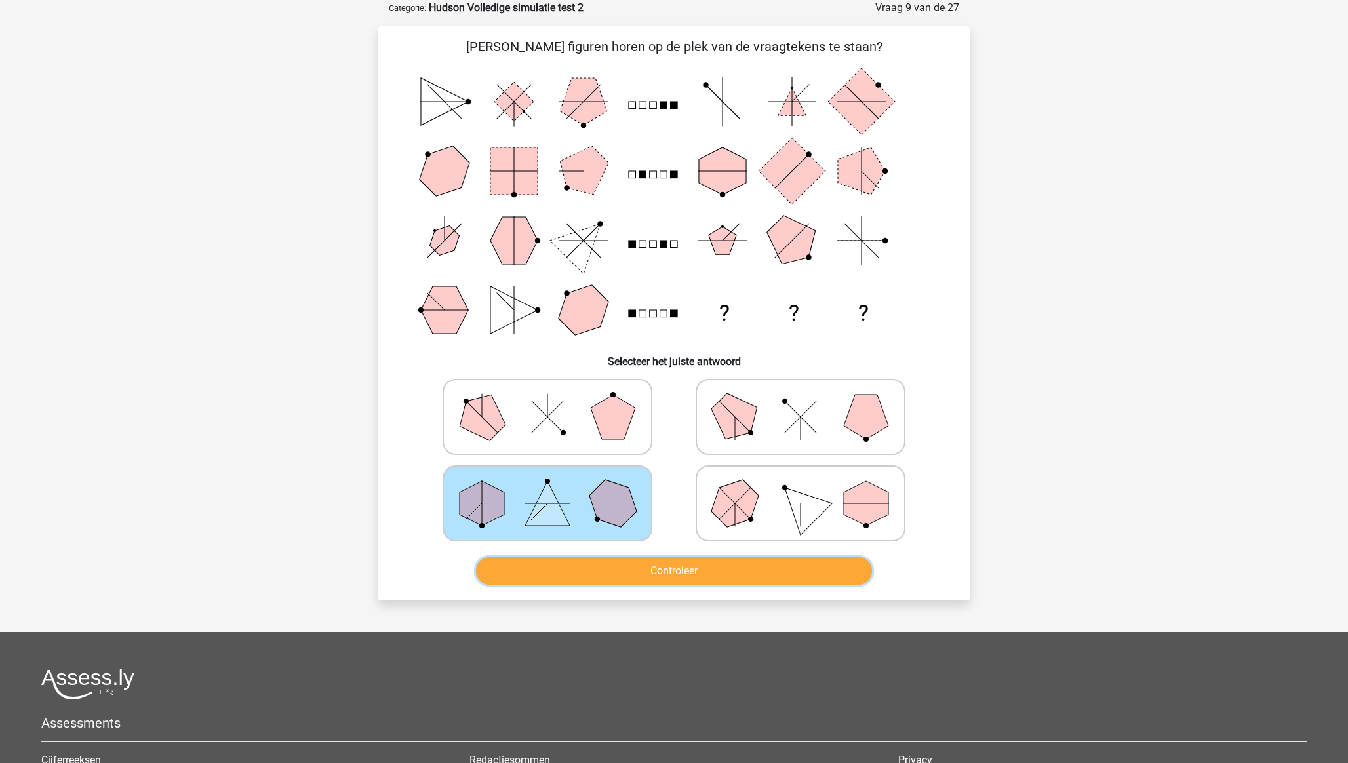
click at [529, 532] on button "Controleer" at bounding box center [674, 571] width 397 height 28
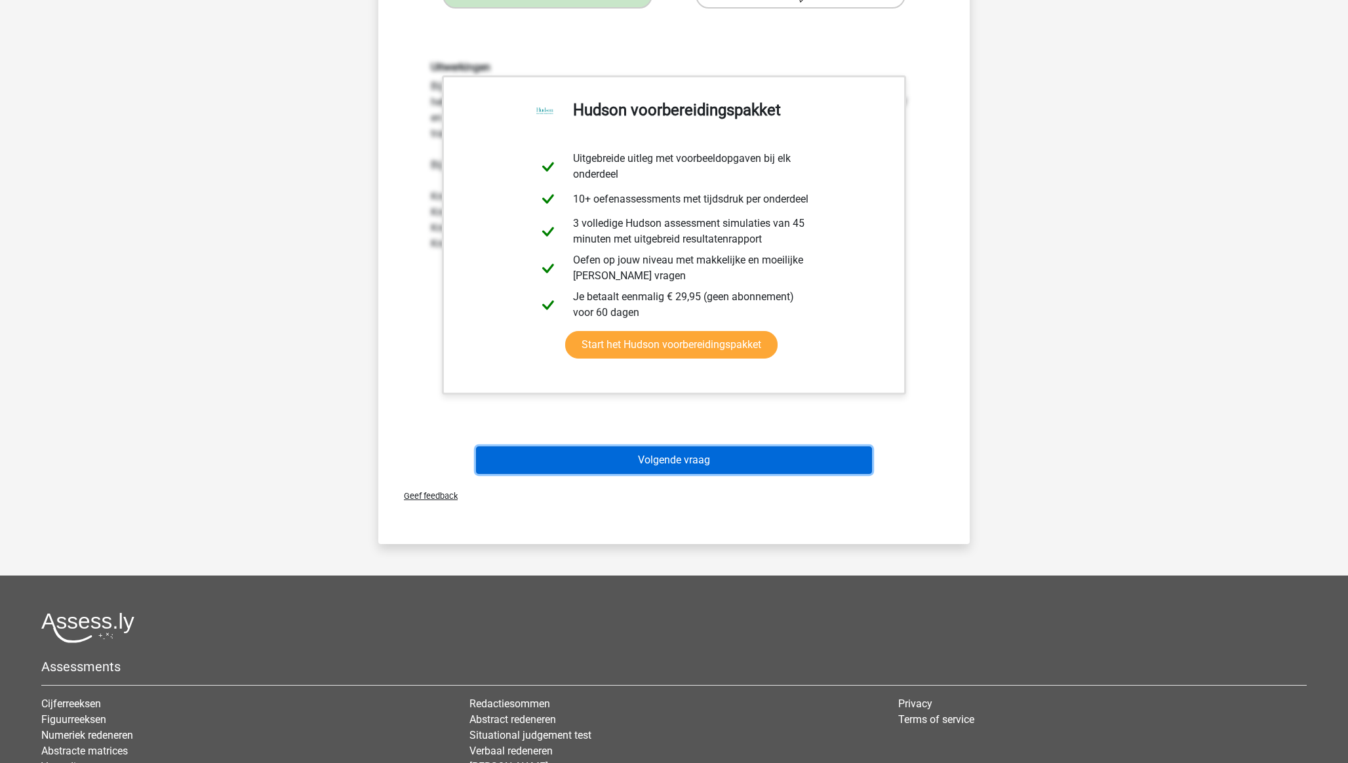
click at [681, 464] on button "Volgende vraag" at bounding box center [674, 461] width 397 height 28
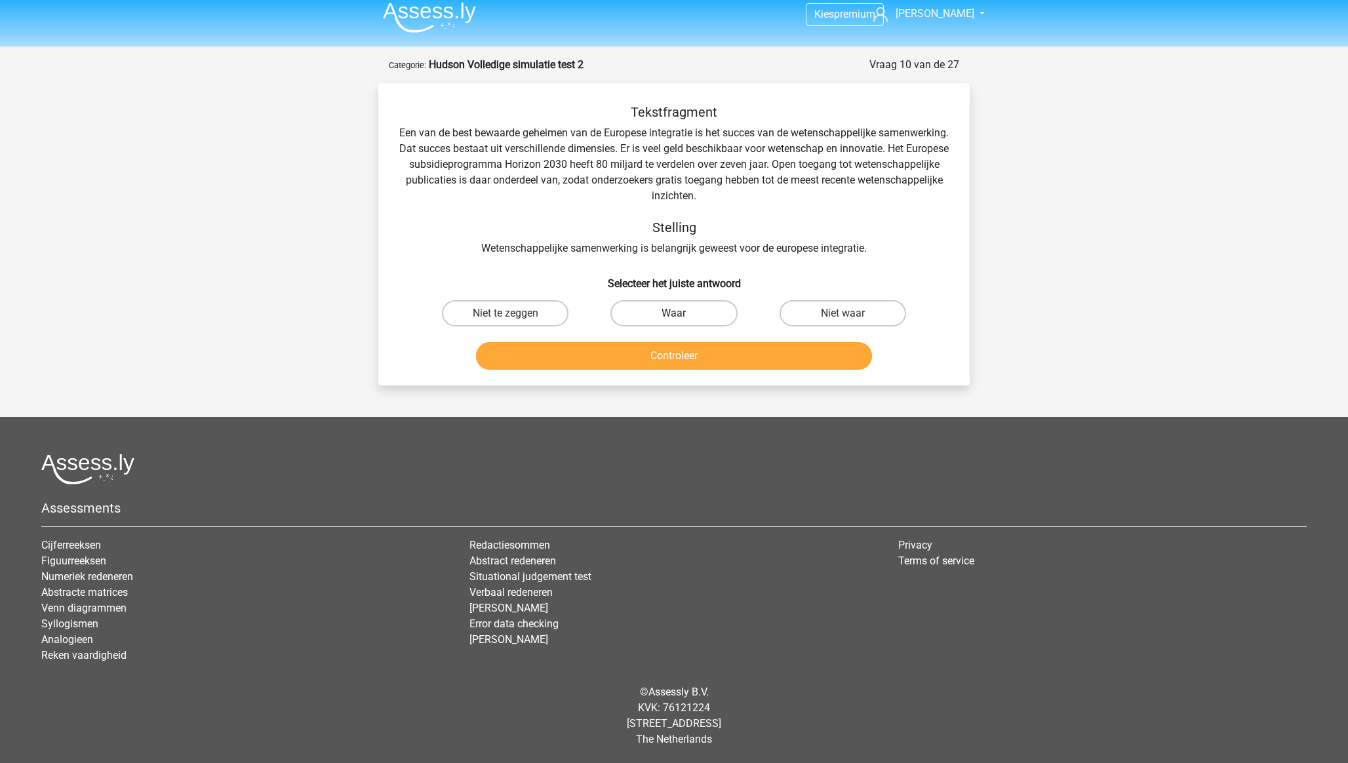
click at [698, 310] on label "Waar" at bounding box center [674, 313] width 127 height 26
click at [683, 313] on input "Waar" at bounding box center [678, 317] width 9 height 9
radio input "true"
click at [708, 355] on button "Controleer" at bounding box center [674, 356] width 397 height 28
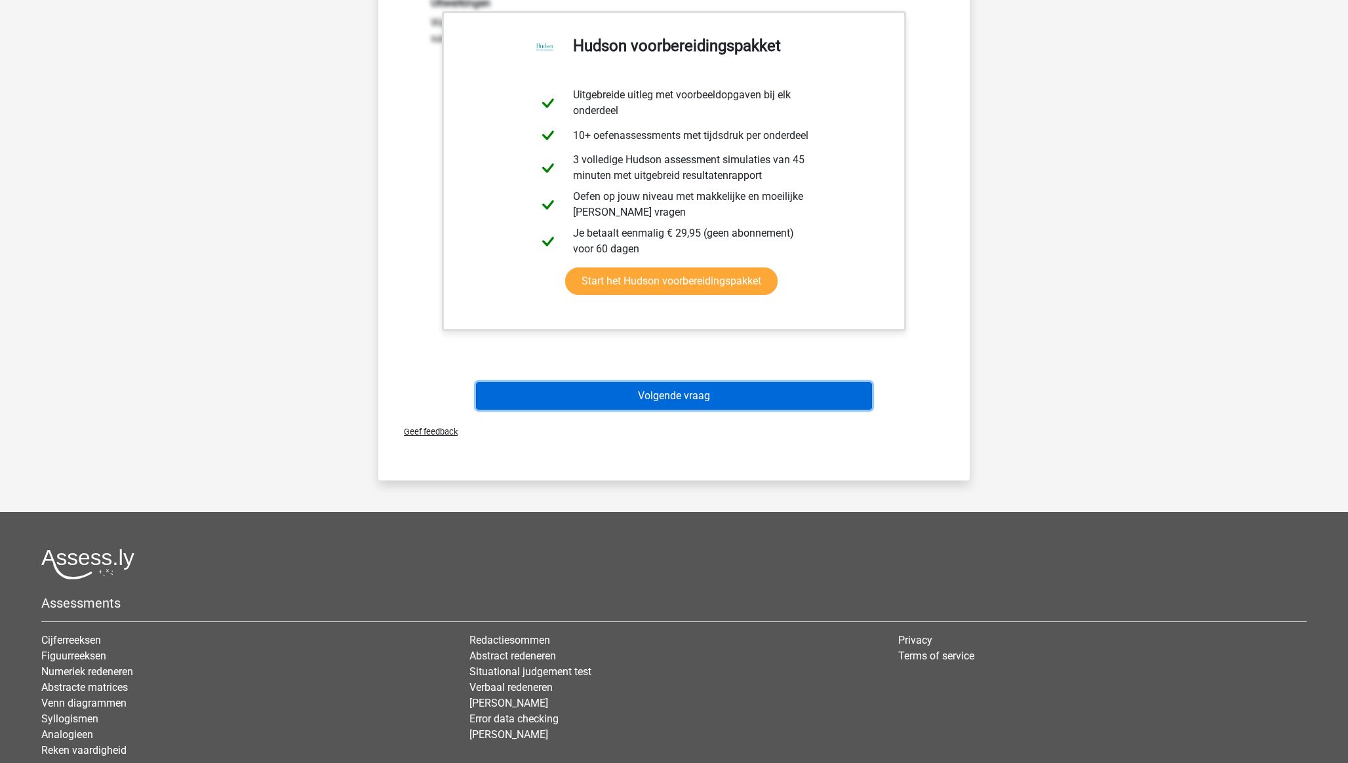
click at [706, 397] on button "Volgende vraag" at bounding box center [674, 396] width 397 height 28
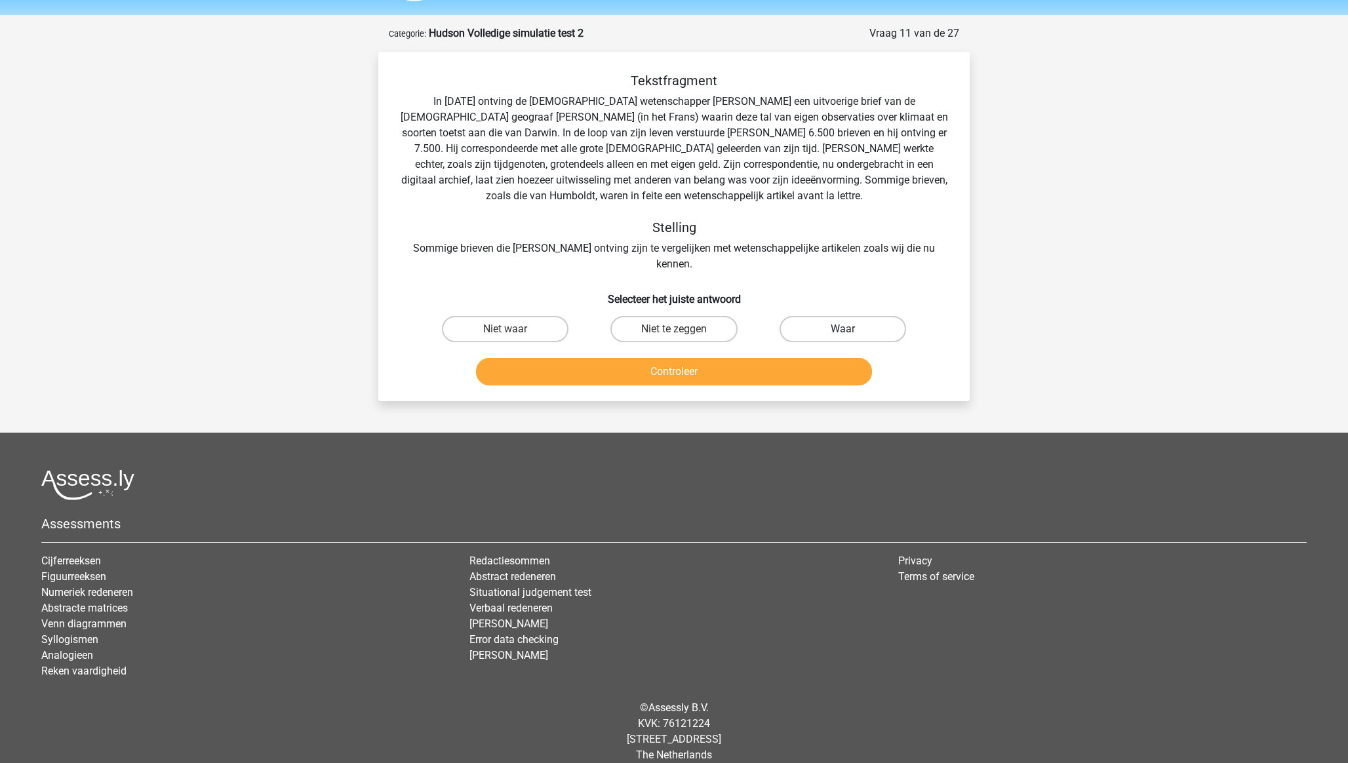
click at [862, 316] on label "Waar" at bounding box center [843, 329] width 127 height 26
click at [851, 329] on input "Waar" at bounding box center [847, 333] width 9 height 9
radio input "true"
click at [803, 358] on button "Controleer" at bounding box center [674, 372] width 397 height 28
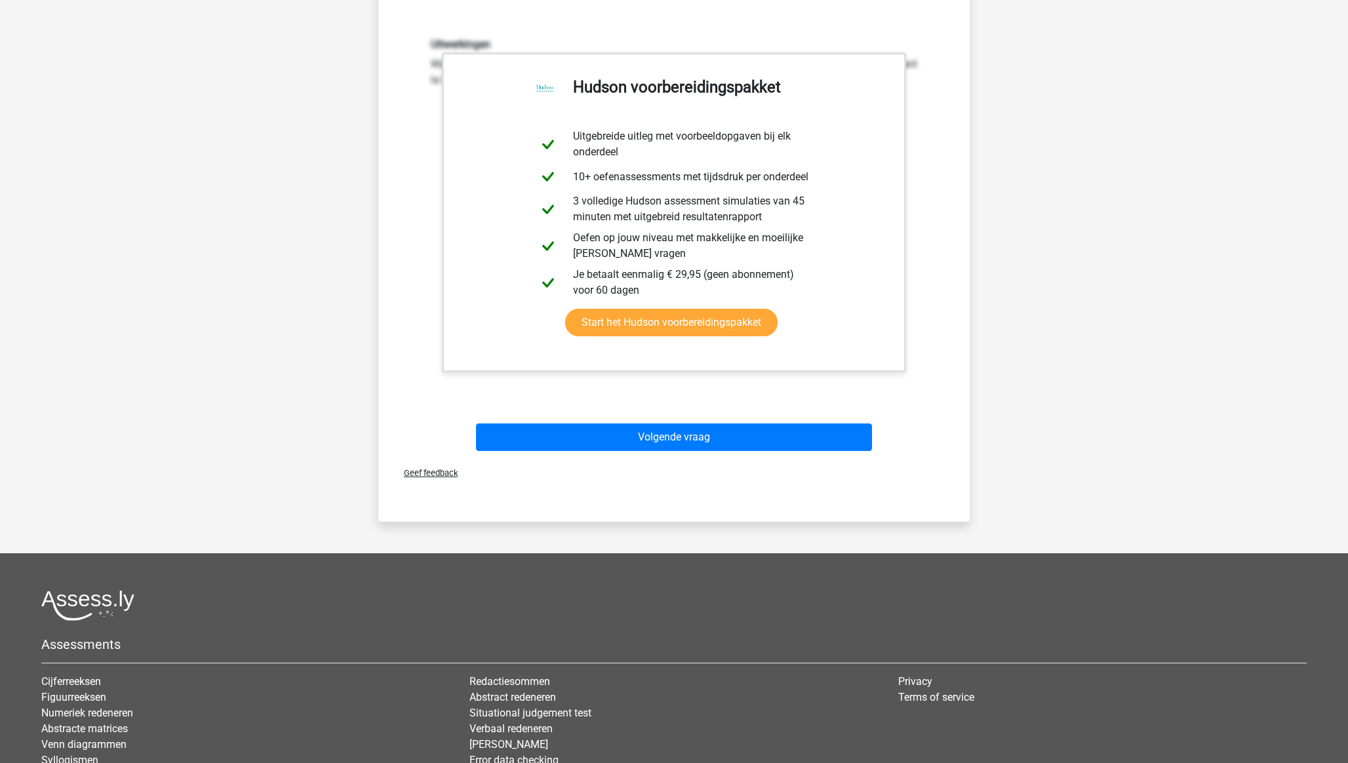
scroll to position [401, 0]
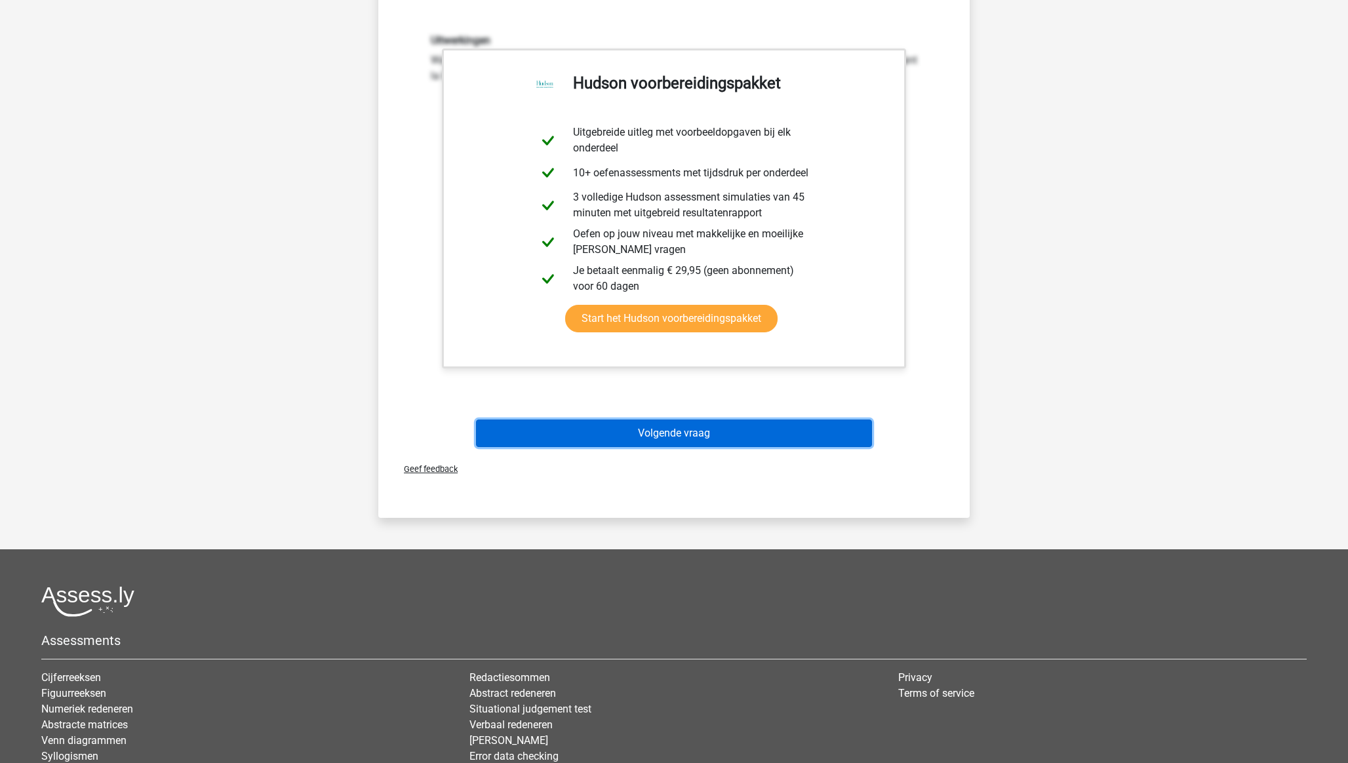
click at [777, 420] on button "Volgende vraag" at bounding box center [674, 434] width 397 height 28
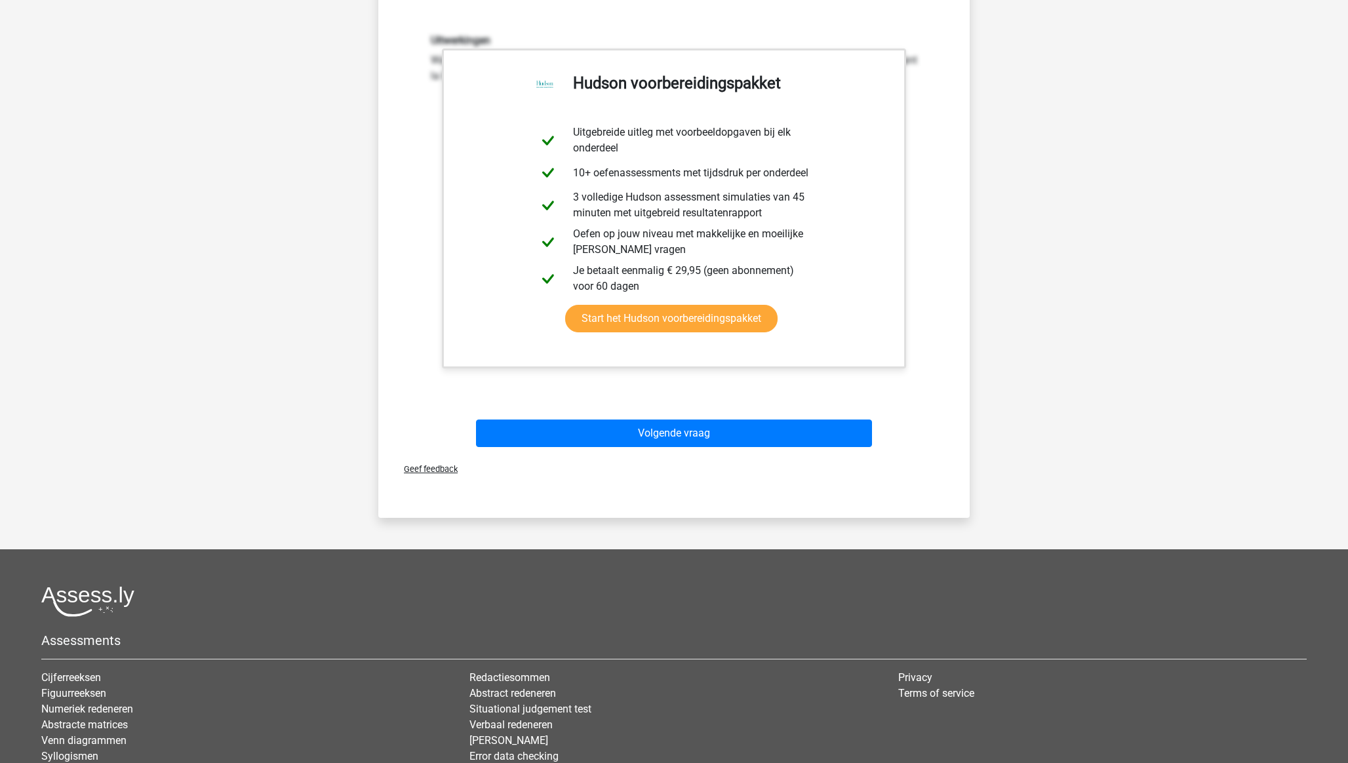
scroll to position [0, 0]
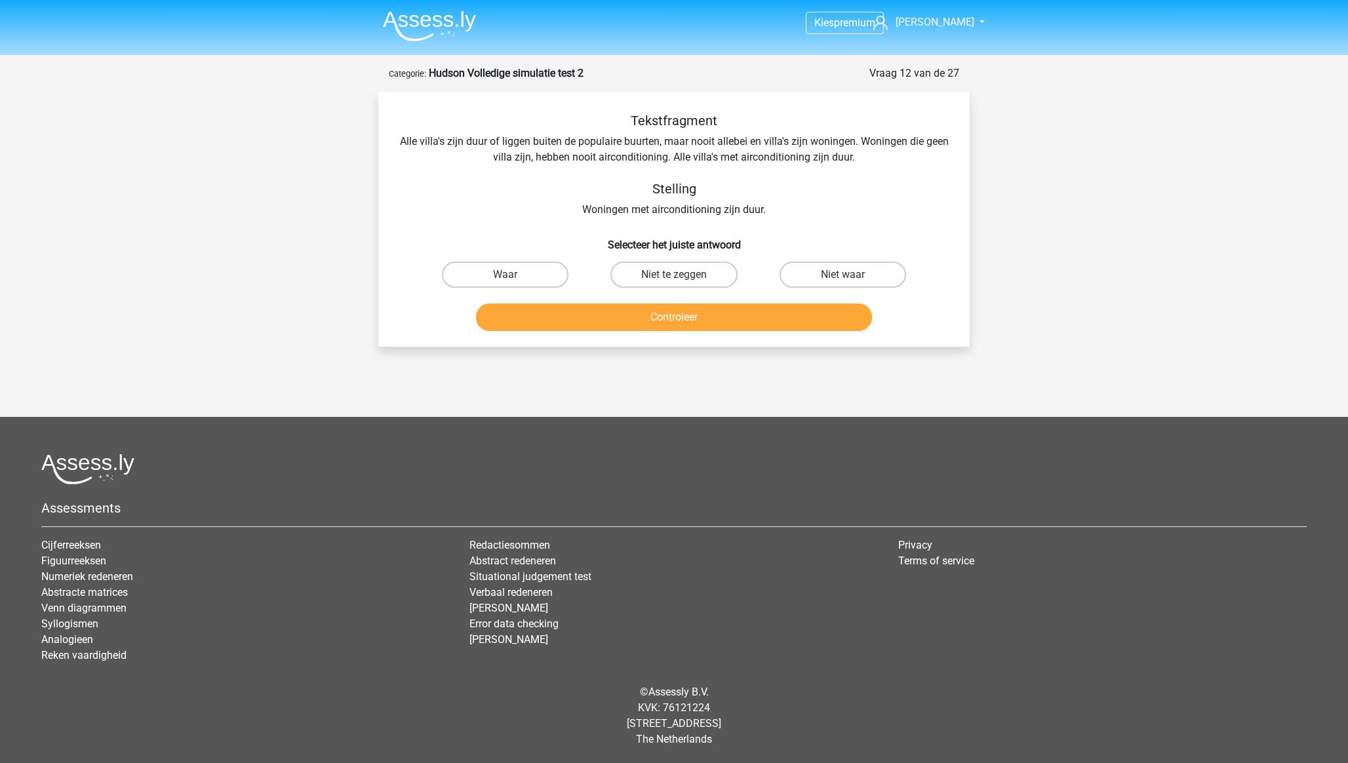
drag, startPoint x: 487, startPoint y: 277, endPoint x: 546, endPoint y: 307, distance: 65.7
click at [491, 278] on label "Waar" at bounding box center [505, 275] width 127 height 26
click at [506, 278] on input "Waar" at bounding box center [510, 279] width 9 height 9
radio input "true"
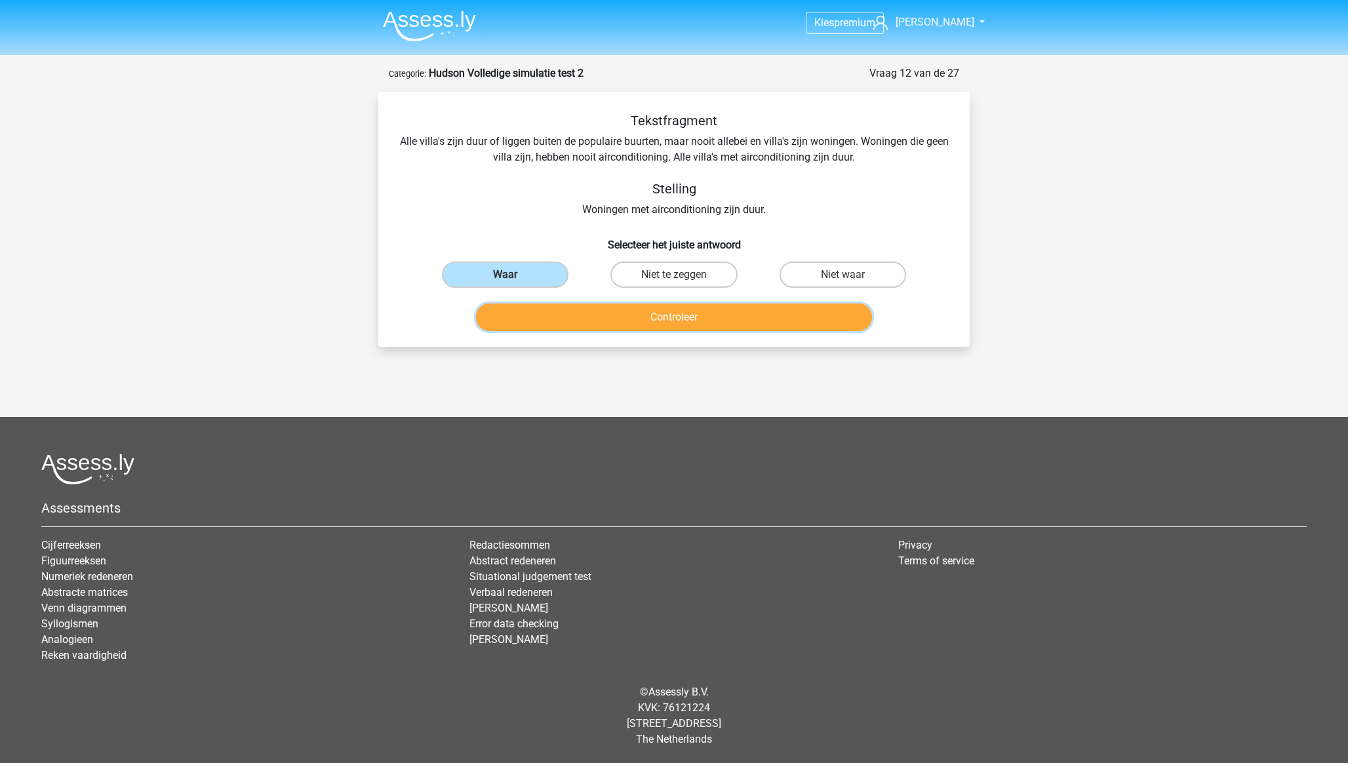
click at [562, 316] on button "Controleer" at bounding box center [674, 318] width 397 height 28
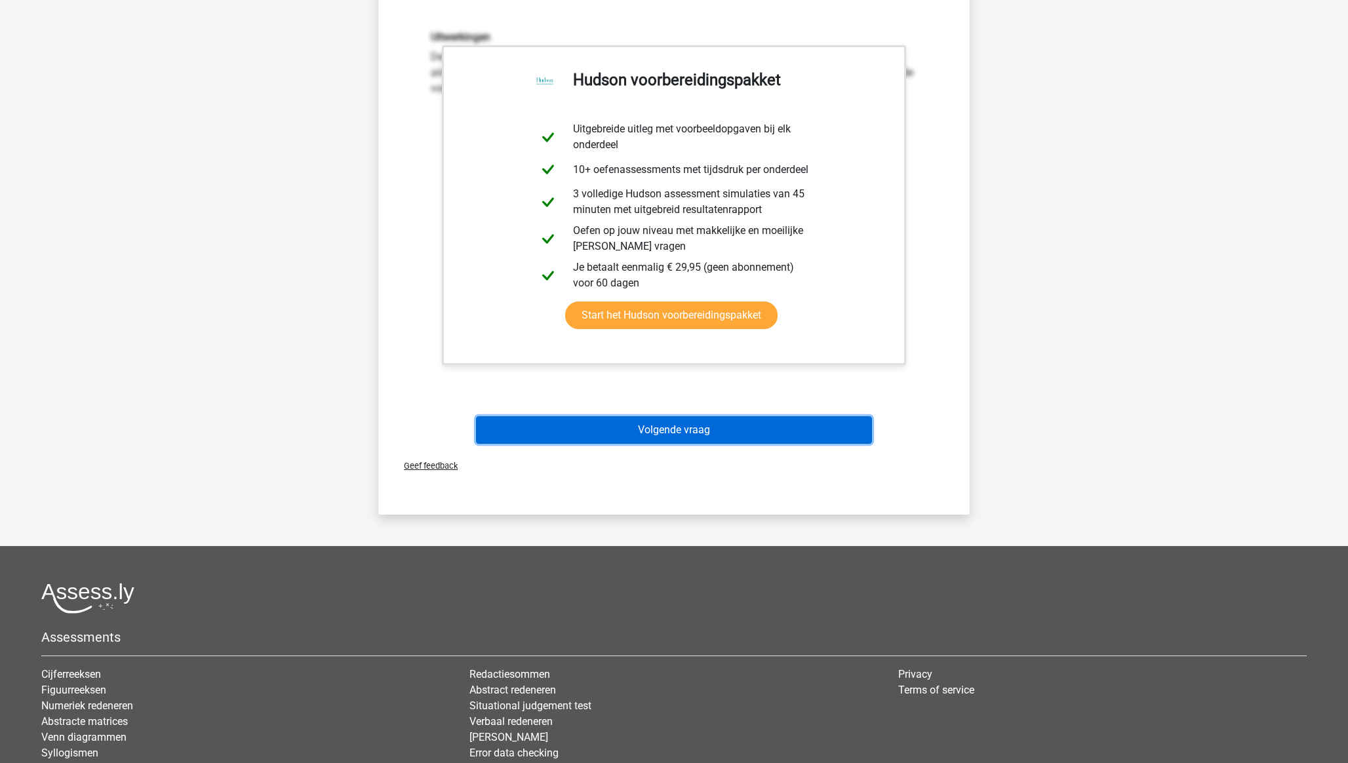
click at [618, 430] on button "Volgende vraag" at bounding box center [674, 430] width 397 height 28
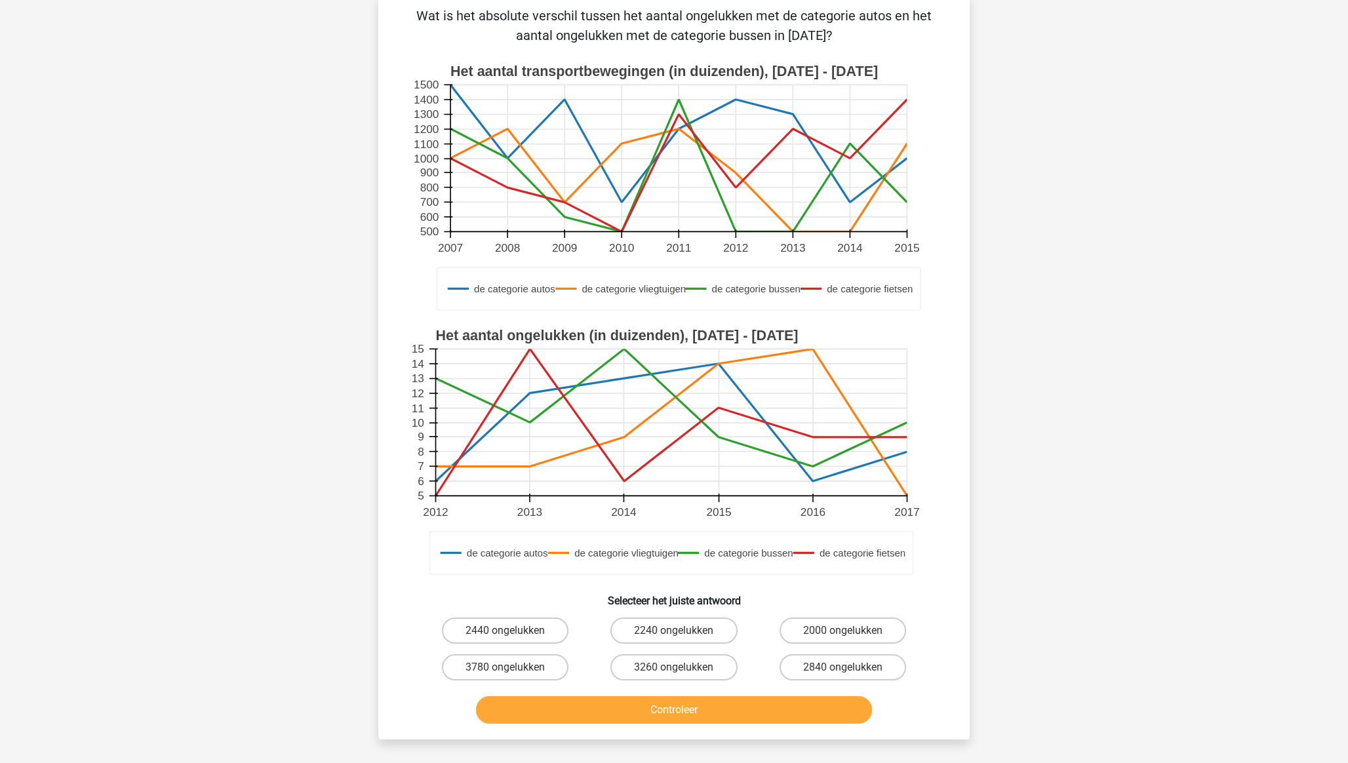
scroll to position [66, 0]
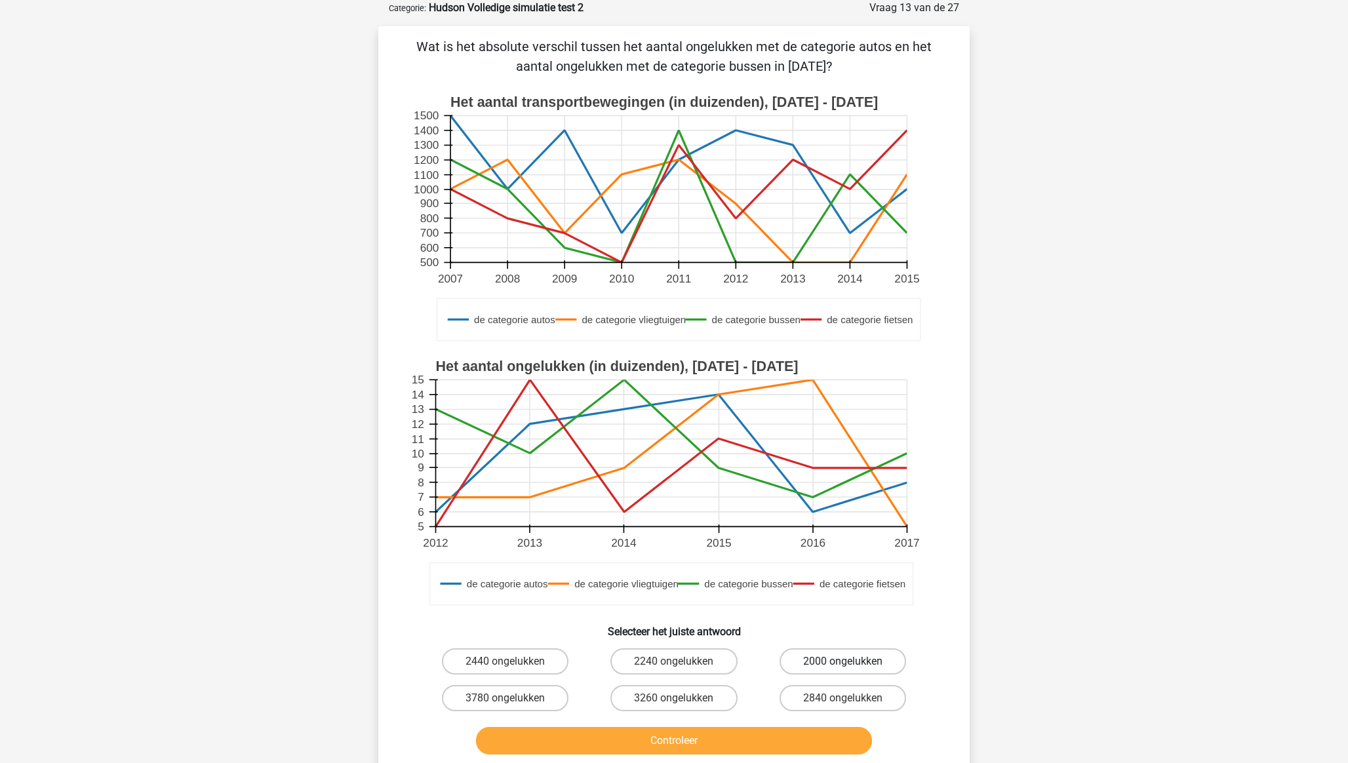
click at [809, 532] on label "2000 ongelukken" at bounding box center [843, 662] width 127 height 26
click at [843, 532] on input "2000 ongelukken" at bounding box center [847, 666] width 9 height 9
radio input "true"
click at [826, 532] on button "Controleer" at bounding box center [674, 741] width 397 height 28
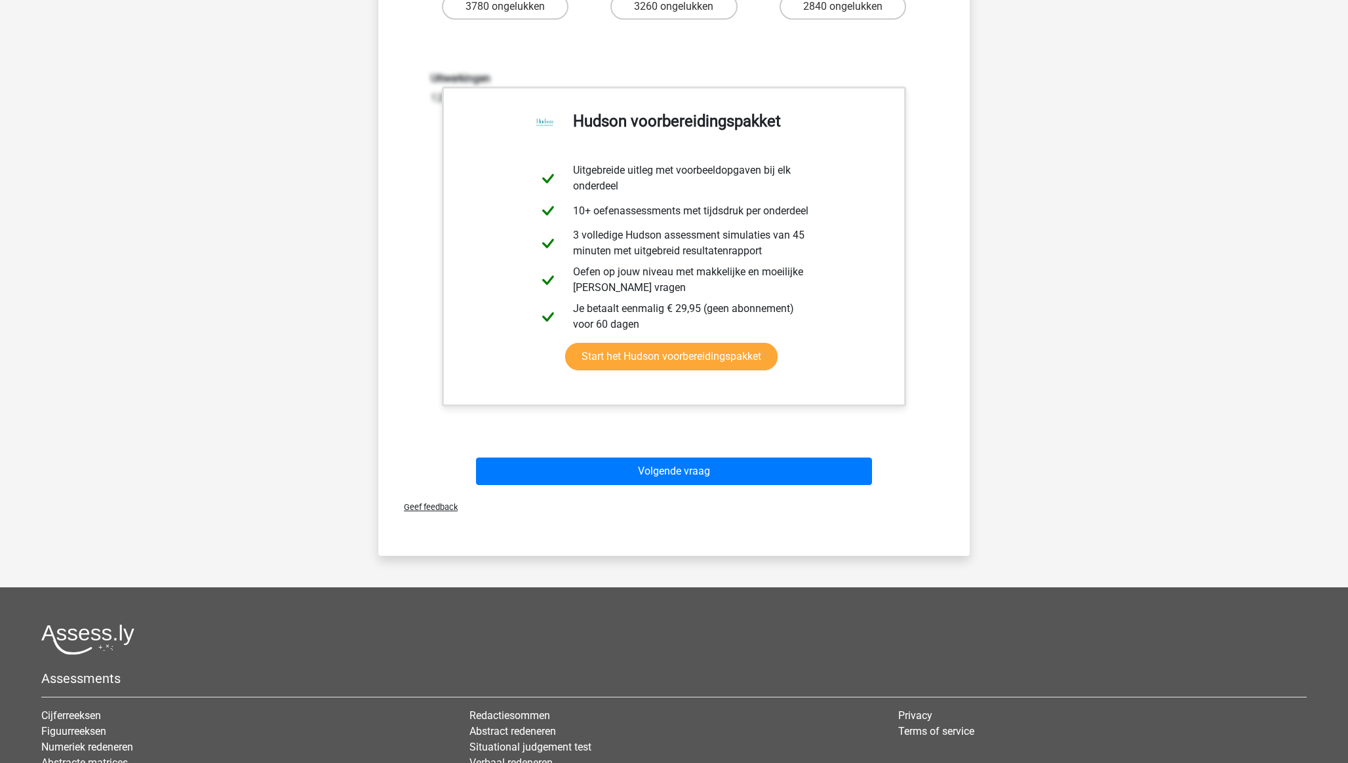
scroll to position [779, 0]
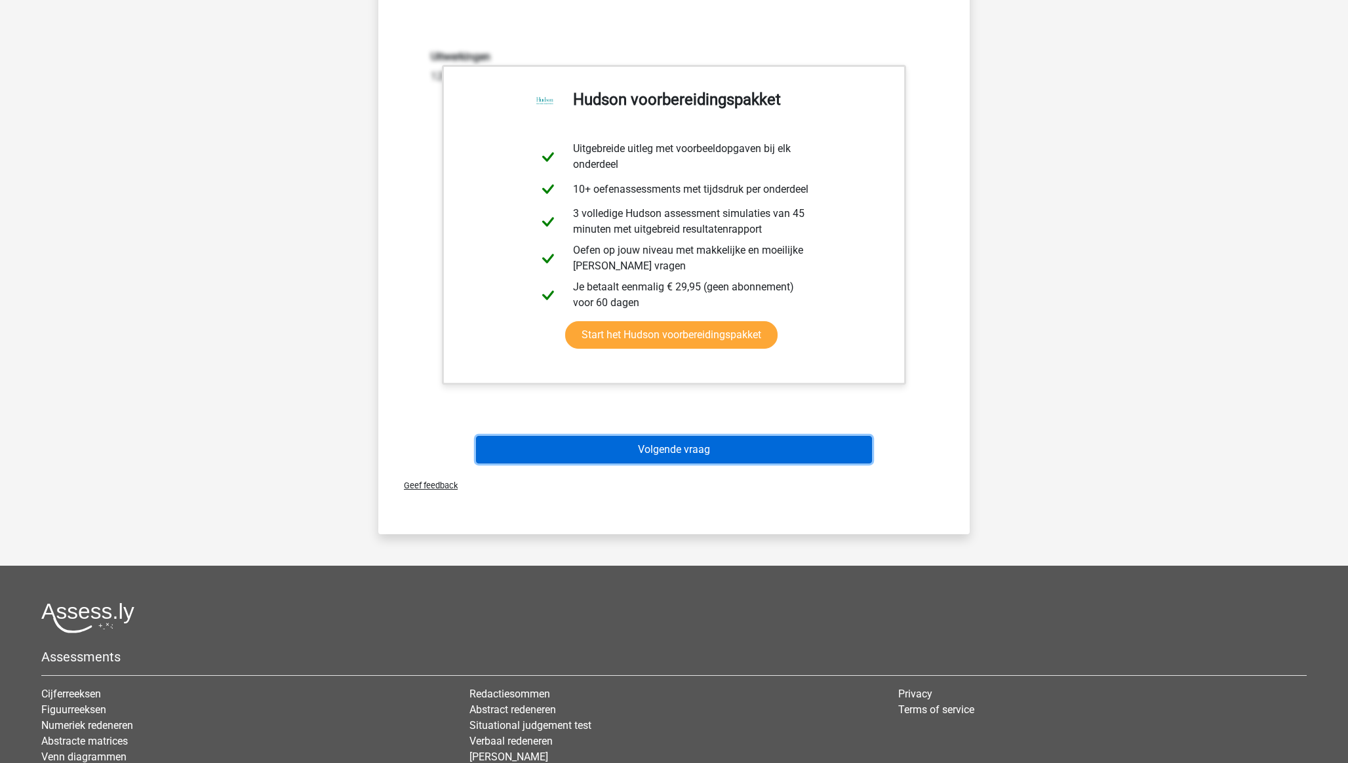
click at [700, 454] on button "Volgende vraag" at bounding box center [674, 450] width 397 height 28
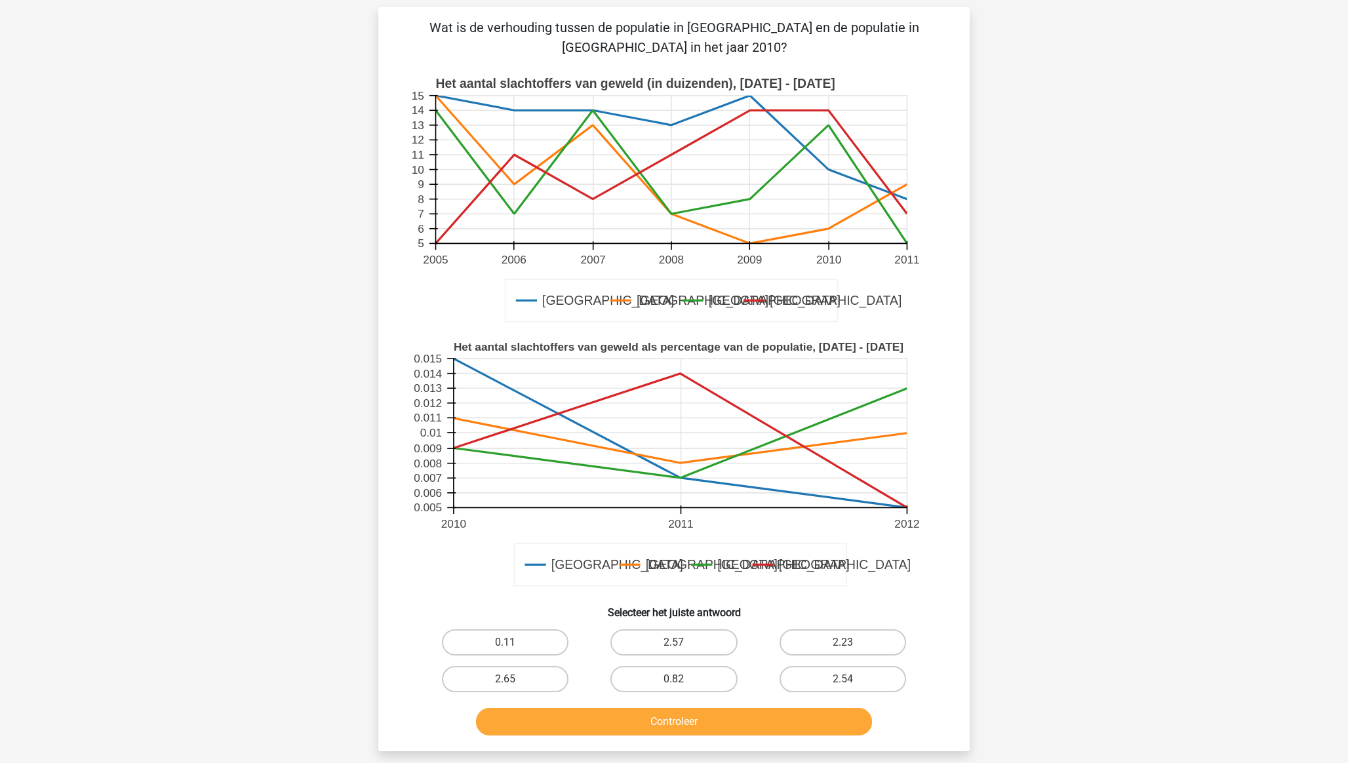
scroll to position [66, 0]
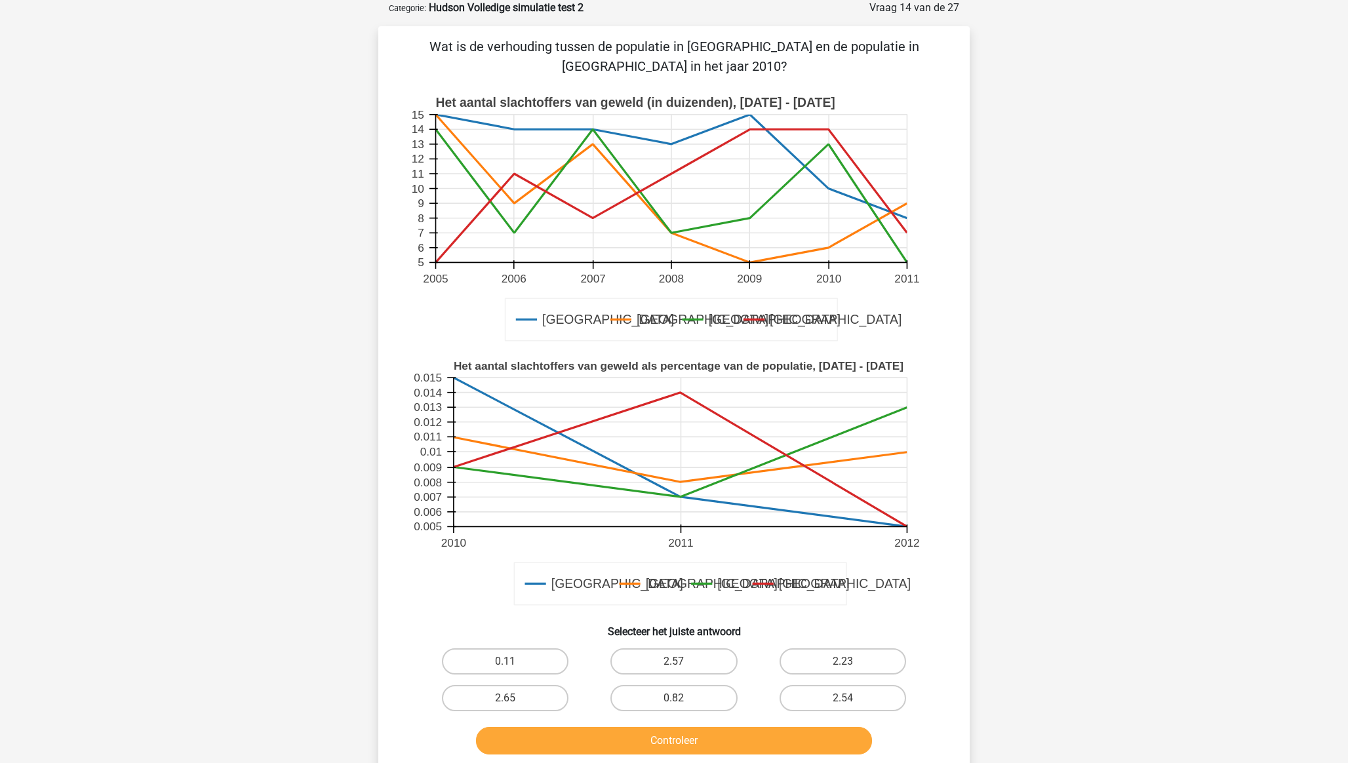
drag, startPoint x: 551, startPoint y: 680, endPoint x: 565, endPoint y: 689, distance: 16.8
click at [551, 532] on label "2.65" at bounding box center [505, 698] width 127 height 26
click at [514, 532] on input "2.65" at bounding box center [510, 702] width 9 height 9
radio input "true"
click at [580, 532] on button "Controleer" at bounding box center [674, 741] width 397 height 28
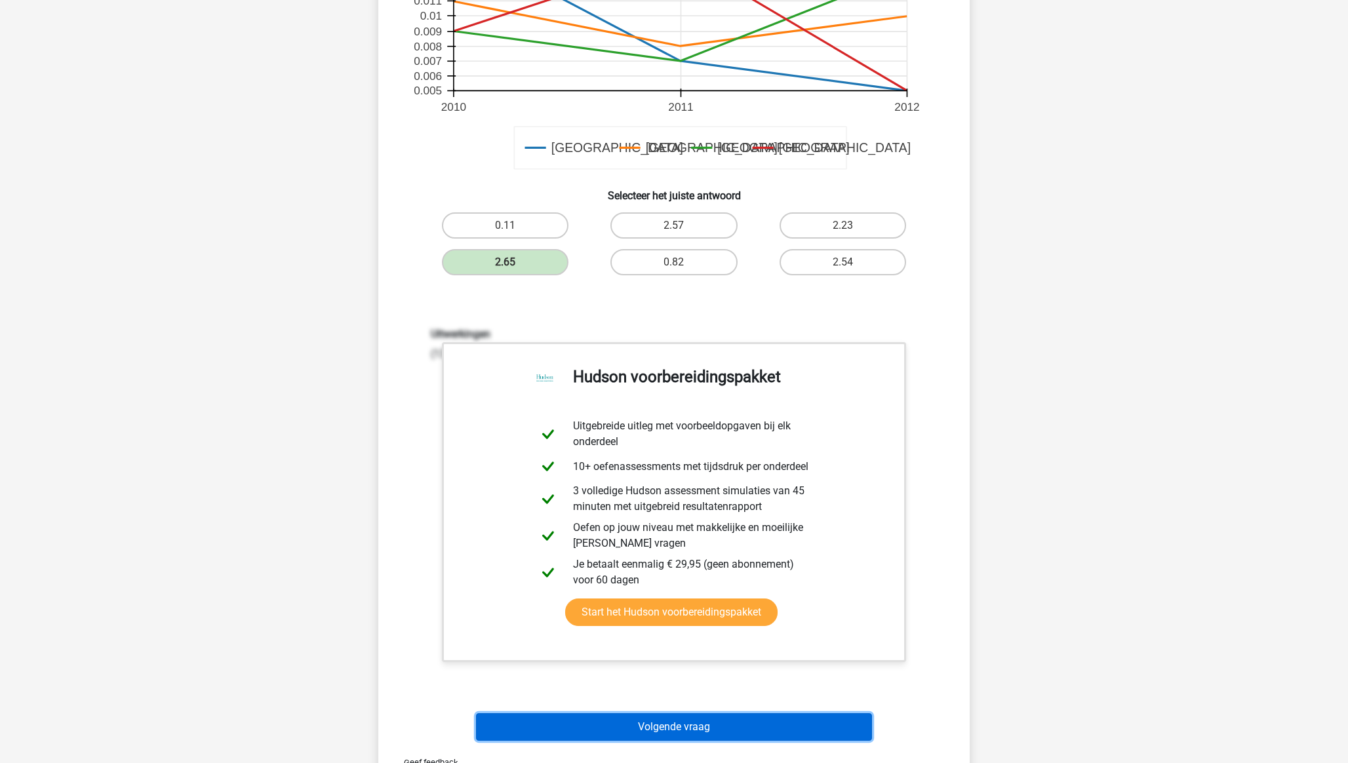
click at [719, 532] on button "Volgende vraag" at bounding box center [674, 727] width 397 height 28
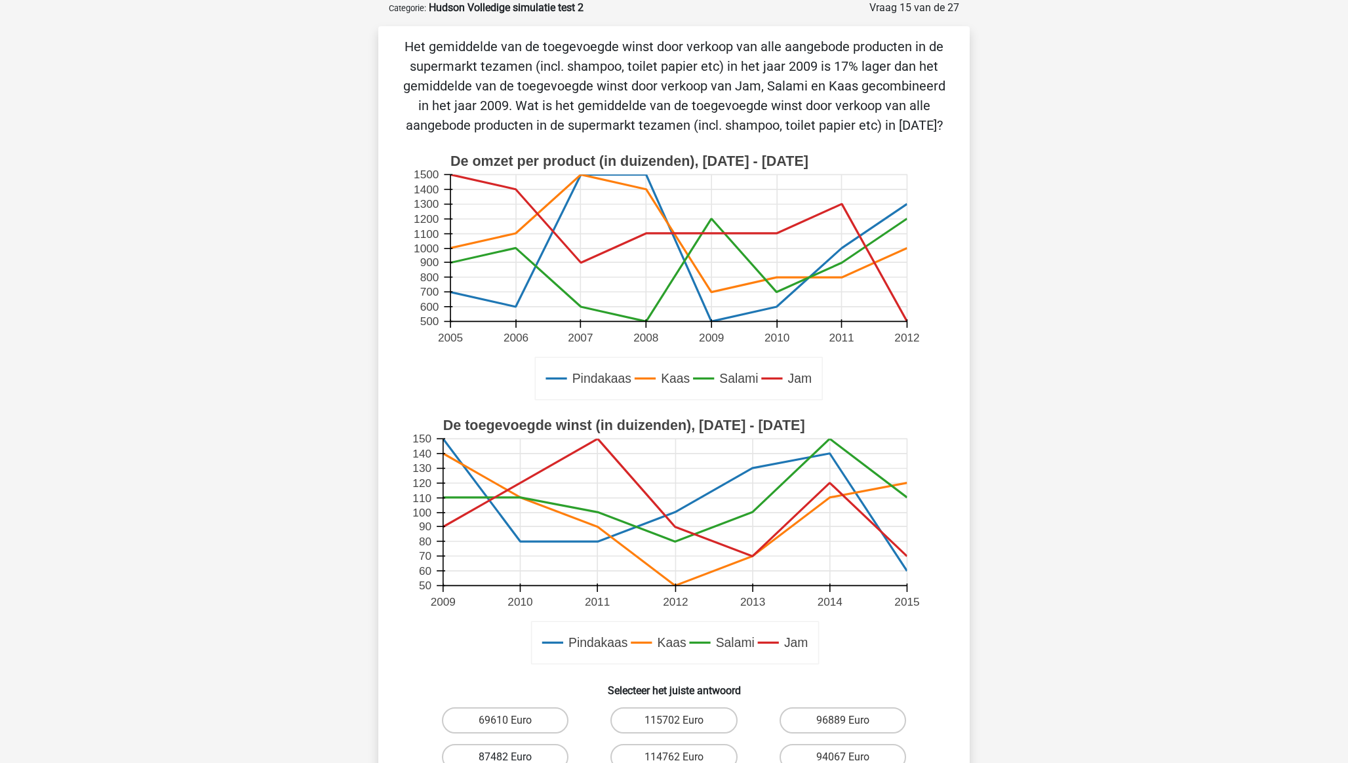
click at [540, 532] on label "87482 Euro" at bounding box center [505, 757] width 127 height 26
click at [514, 532] on input "87482 Euro" at bounding box center [510, 761] width 9 height 9
radio input "true"
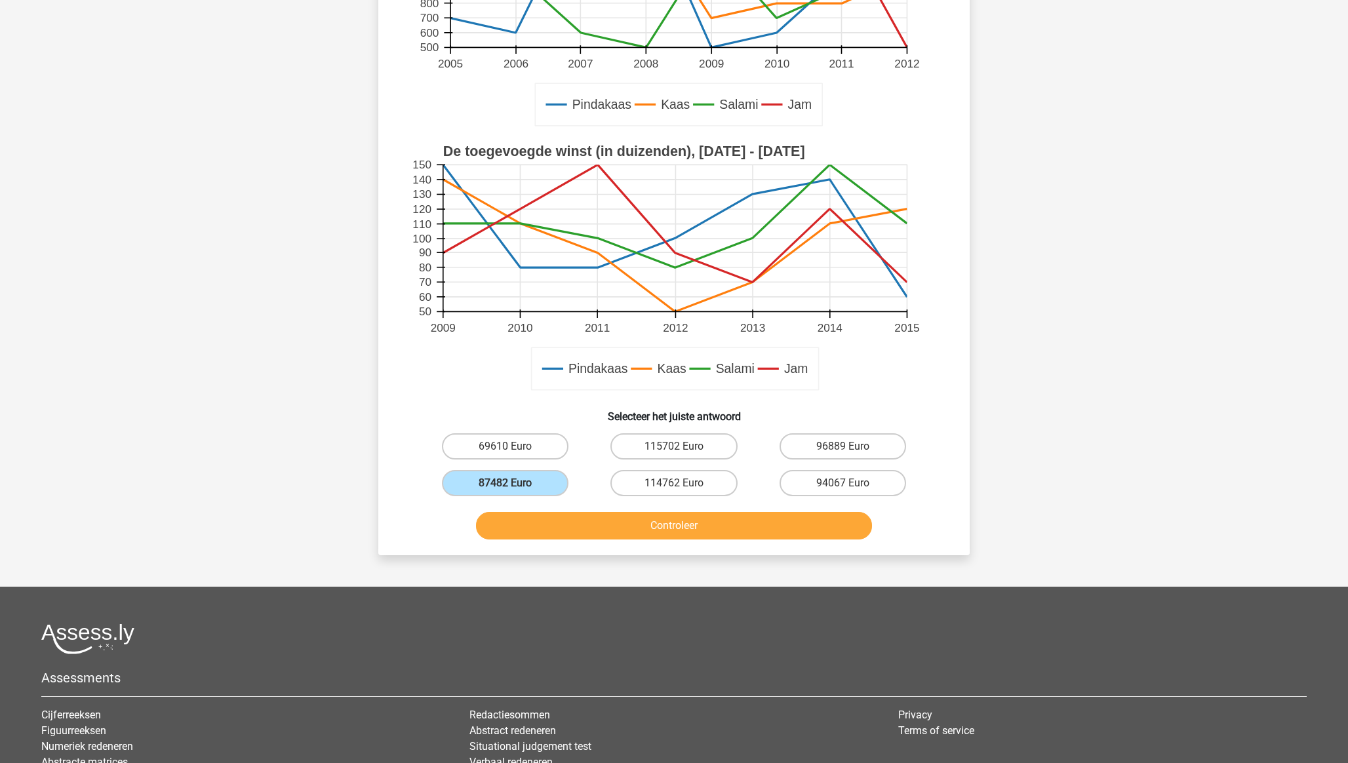
scroll to position [355, 0]
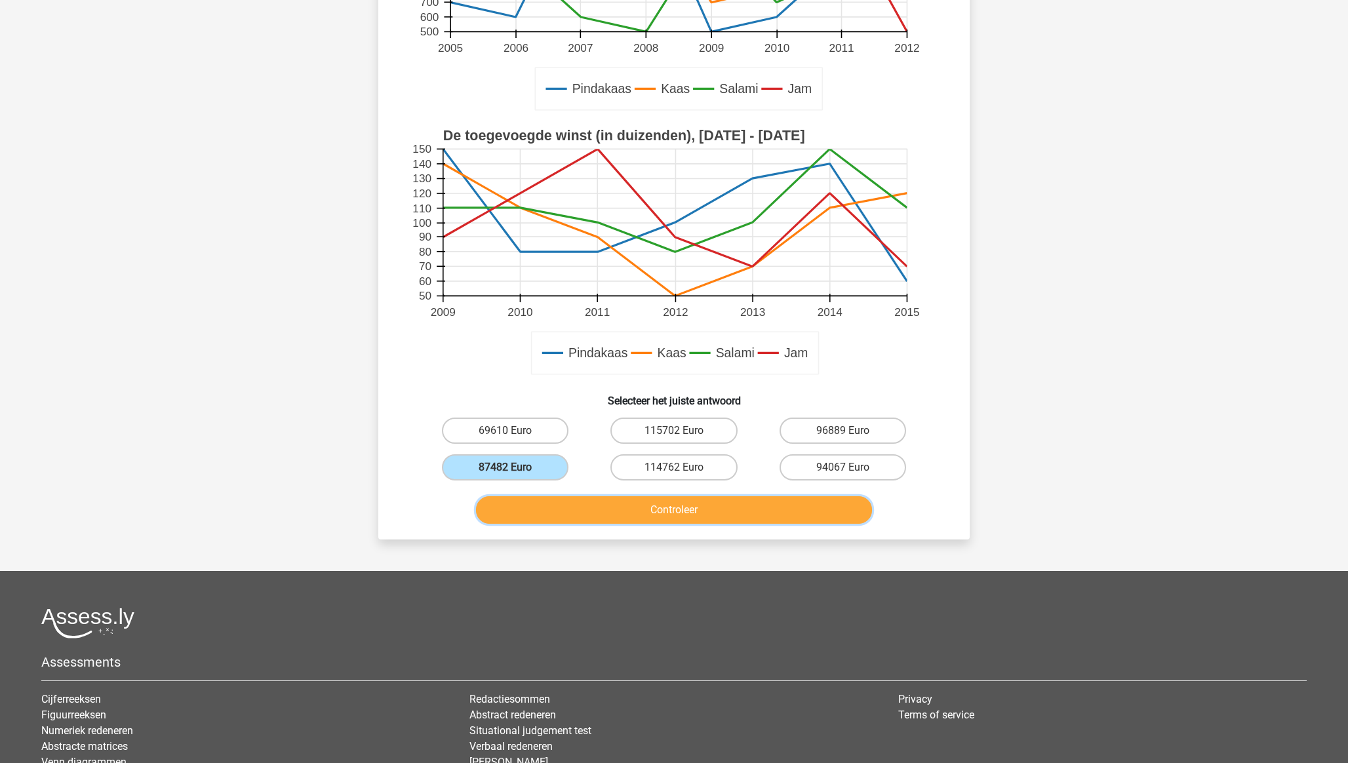
click at [763, 511] on button "Controleer" at bounding box center [674, 510] width 397 height 28
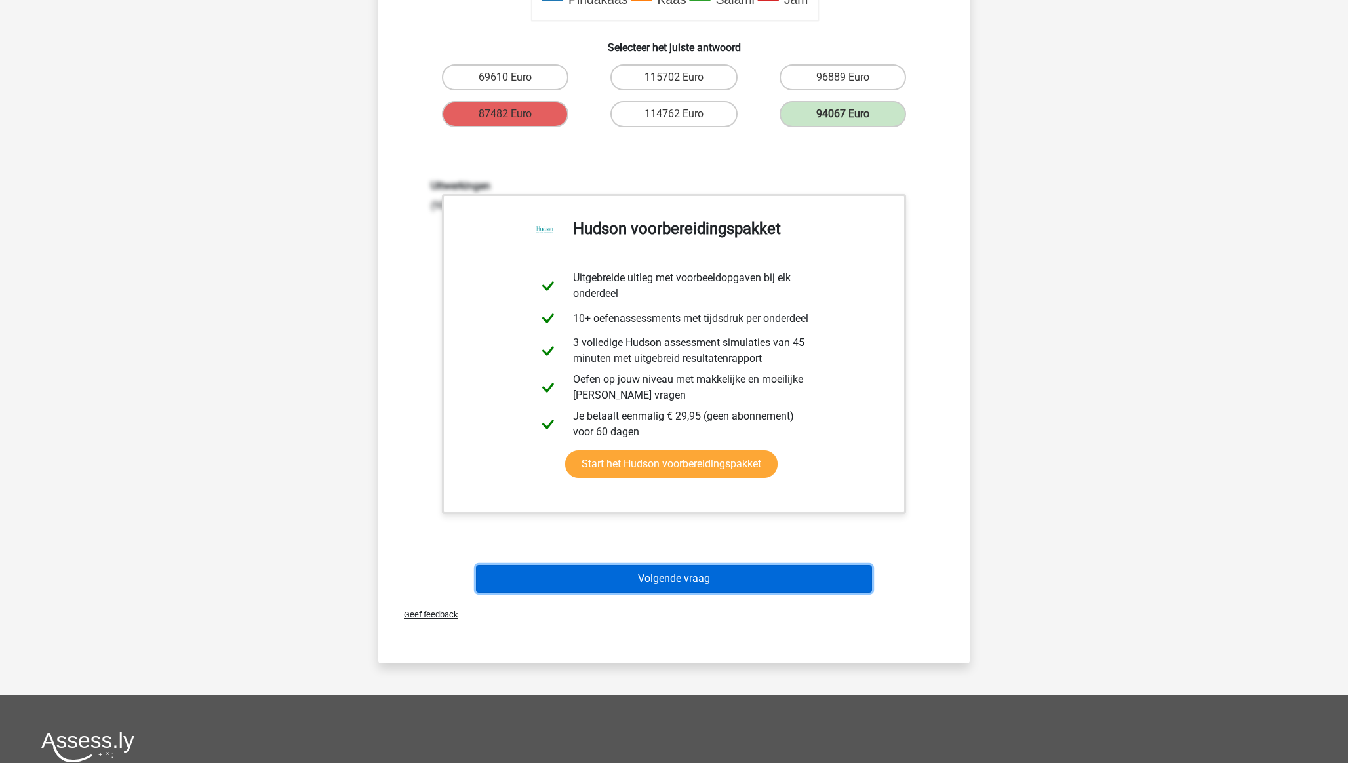
click at [704, 532] on button "Volgende vraag" at bounding box center [674, 579] width 397 height 28
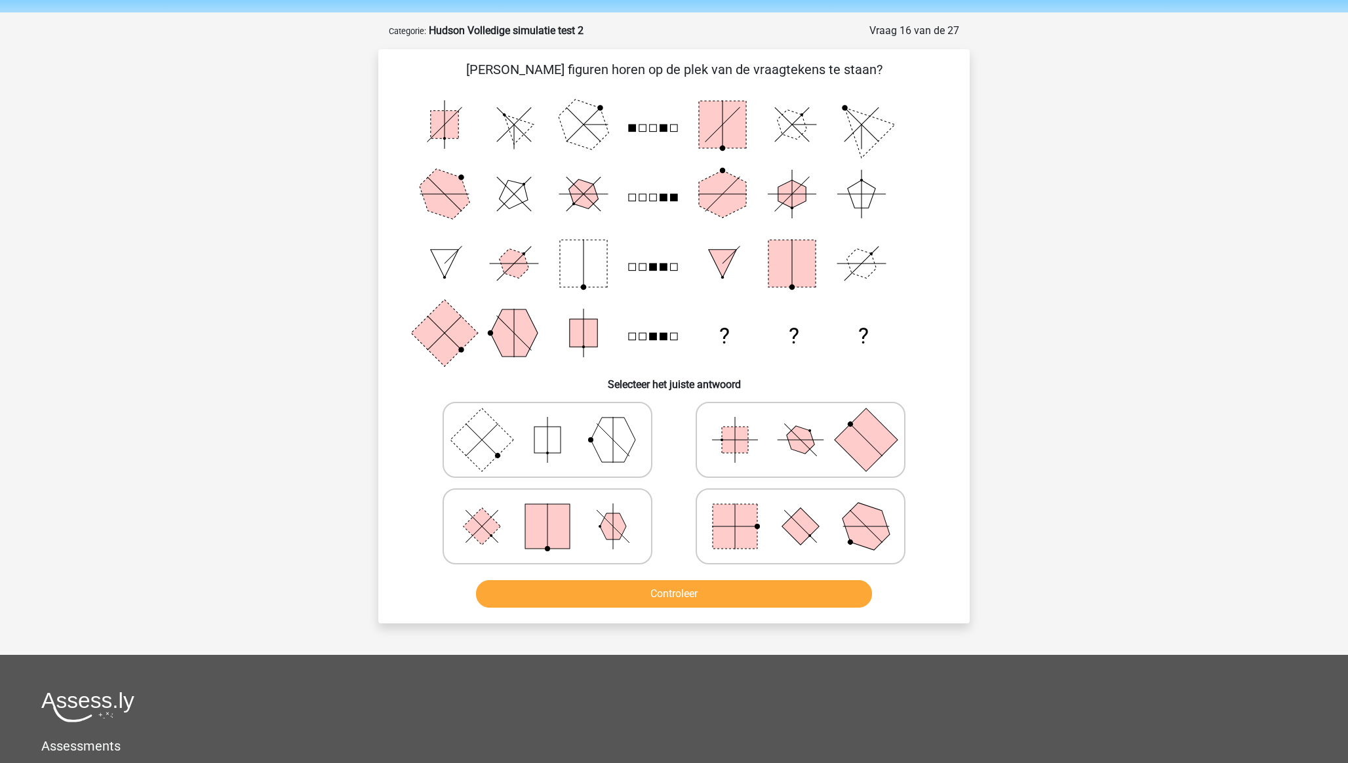
scroll to position [40, 0]
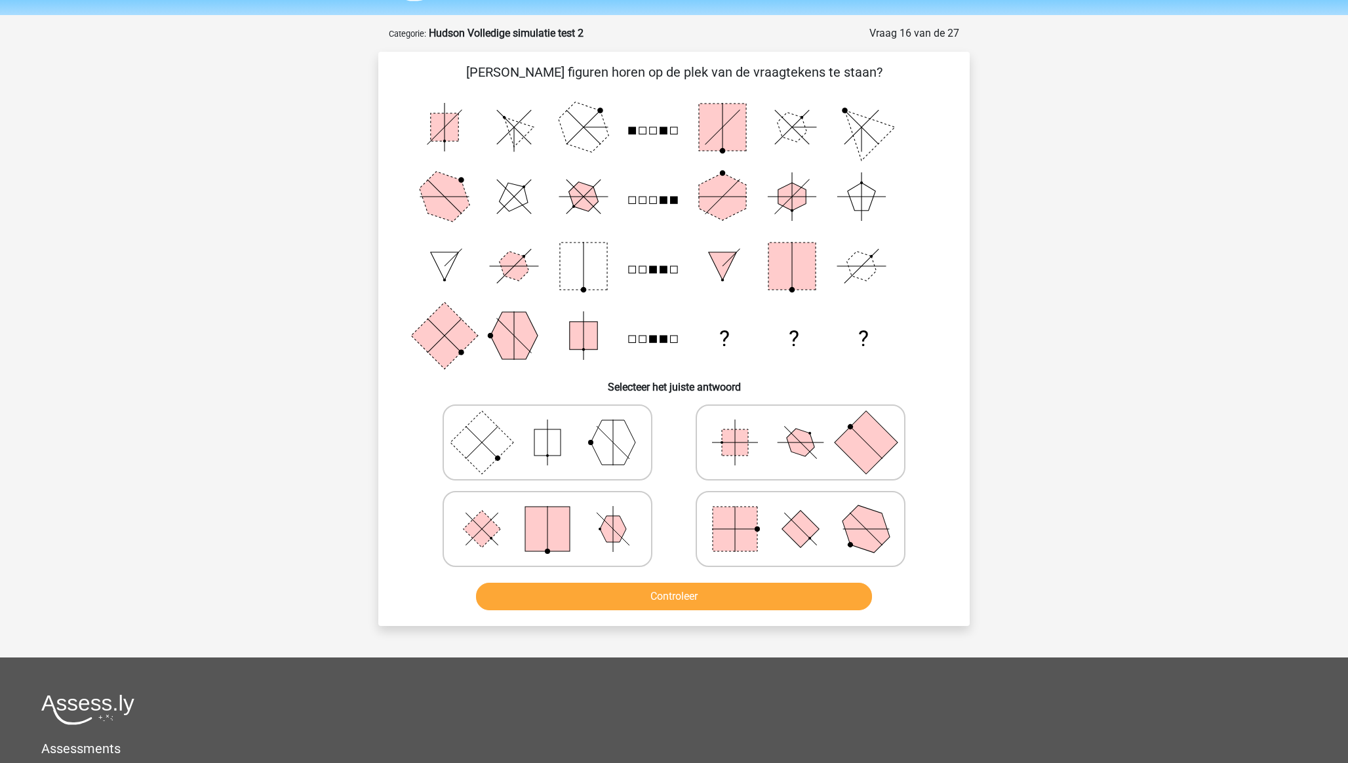
click at [779, 515] on icon at bounding box center [800, 529] width 197 height 66
click at [801, 513] on input "radio" at bounding box center [805, 508] width 9 height 9
radio input "true"
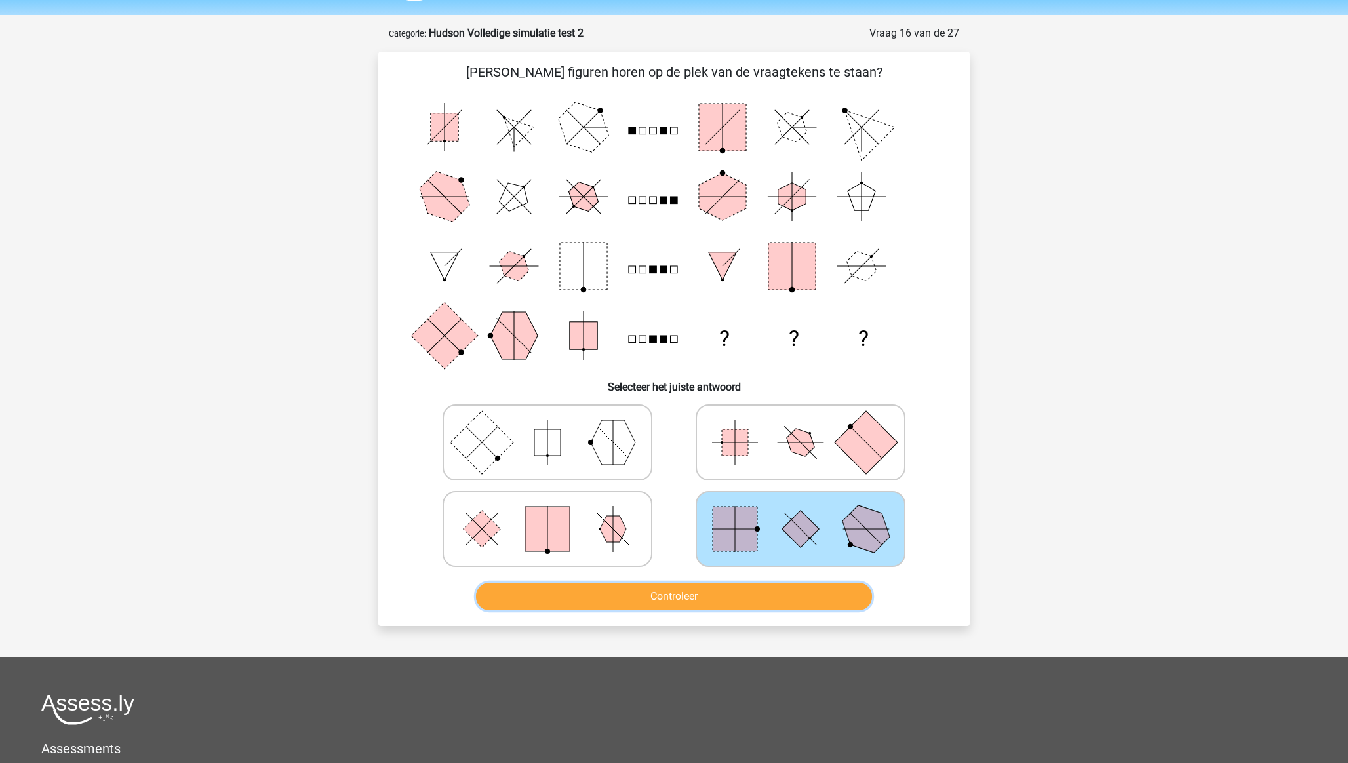
click at [769, 532] on button "Controleer" at bounding box center [674, 597] width 397 height 28
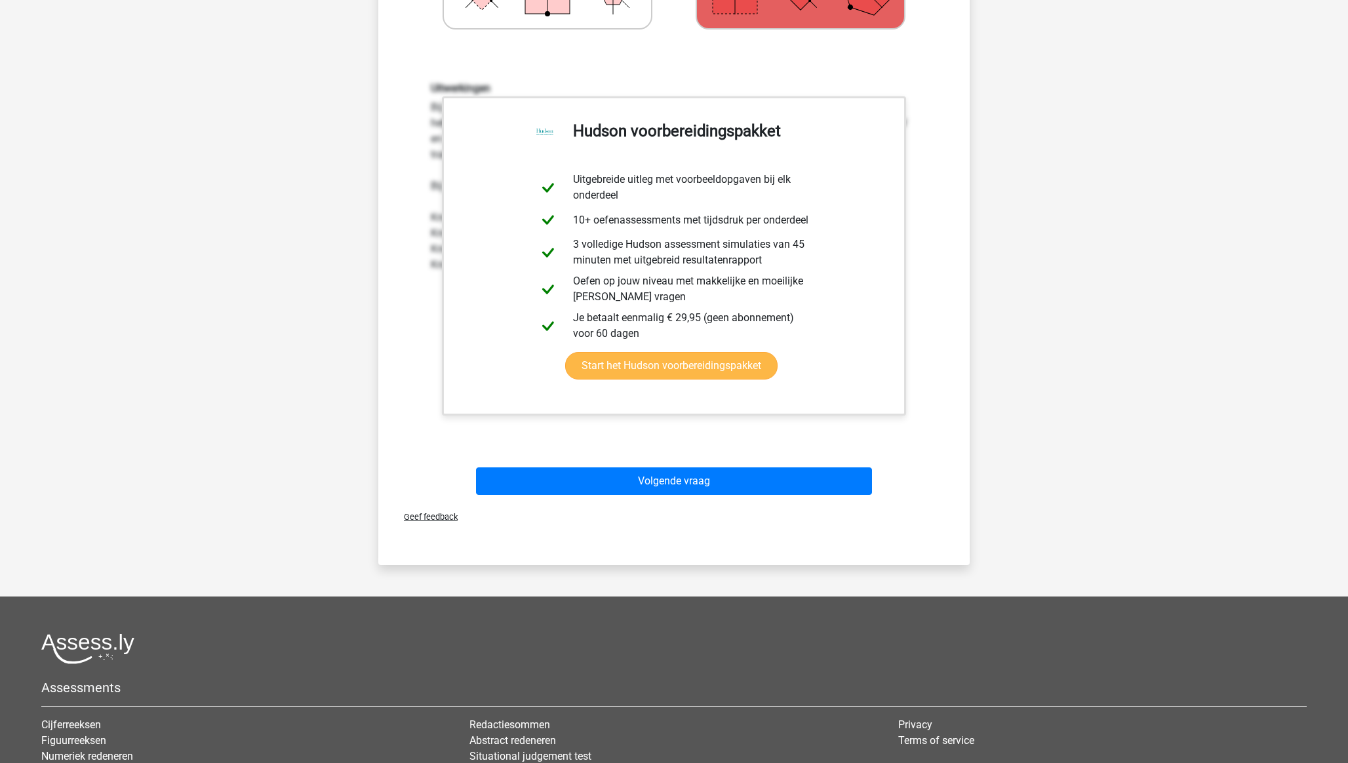
scroll to position [597, 0]
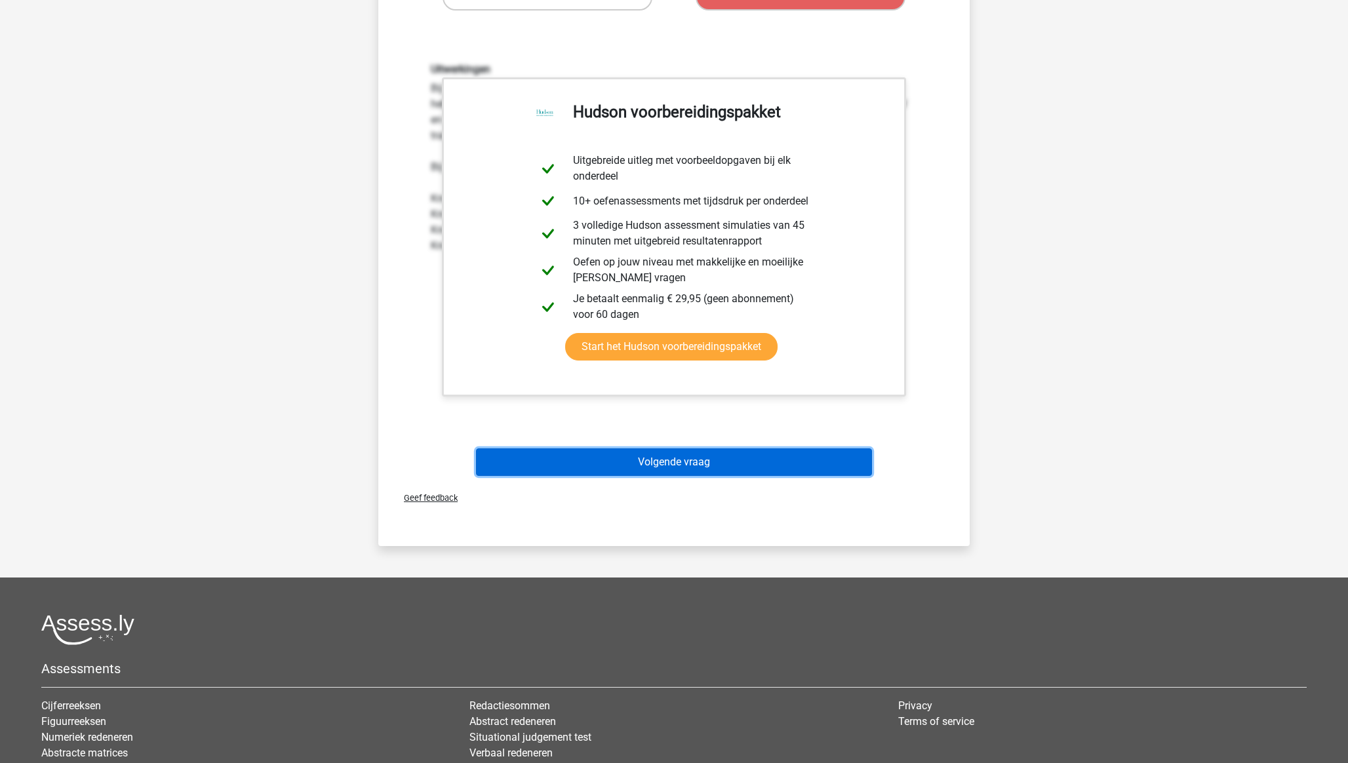
click at [706, 466] on button "Volgende vraag" at bounding box center [674, 463] width 397 height 28
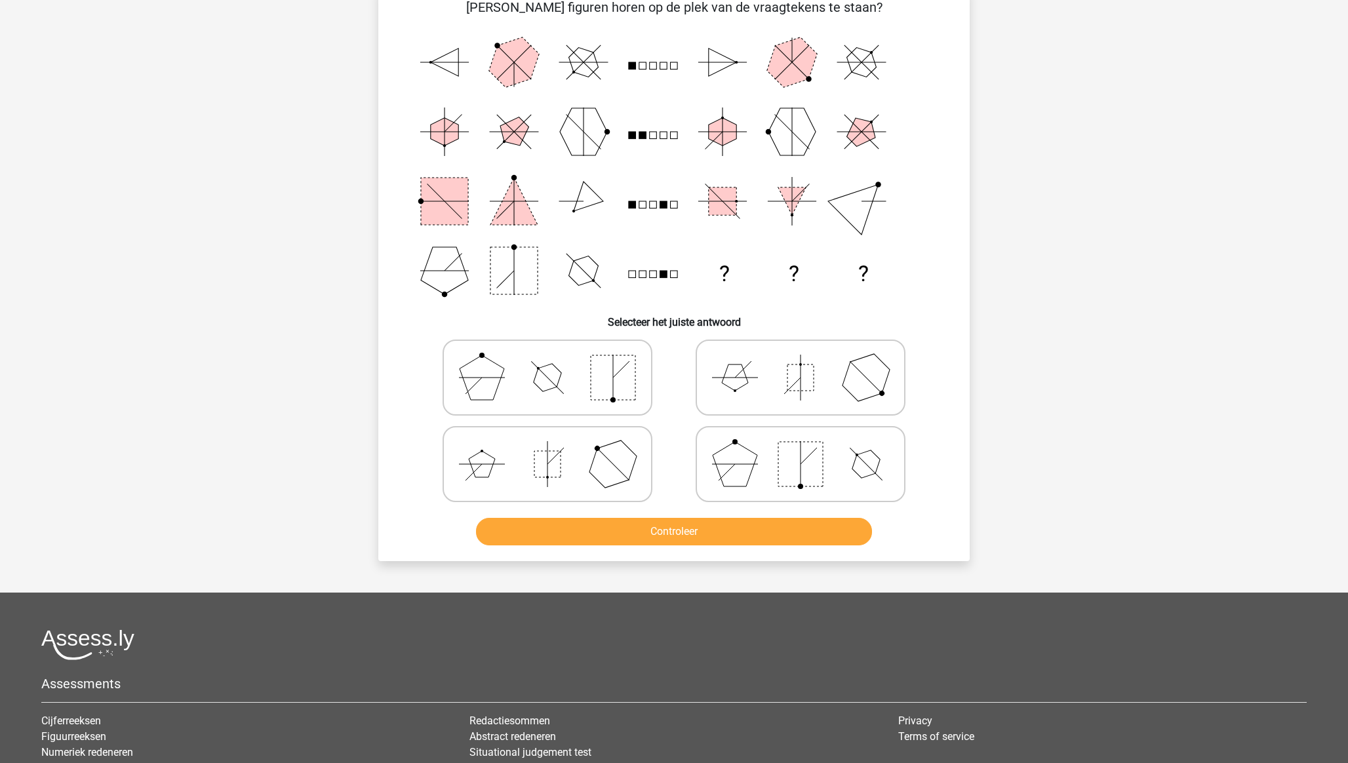
scroll to position [66, 0]
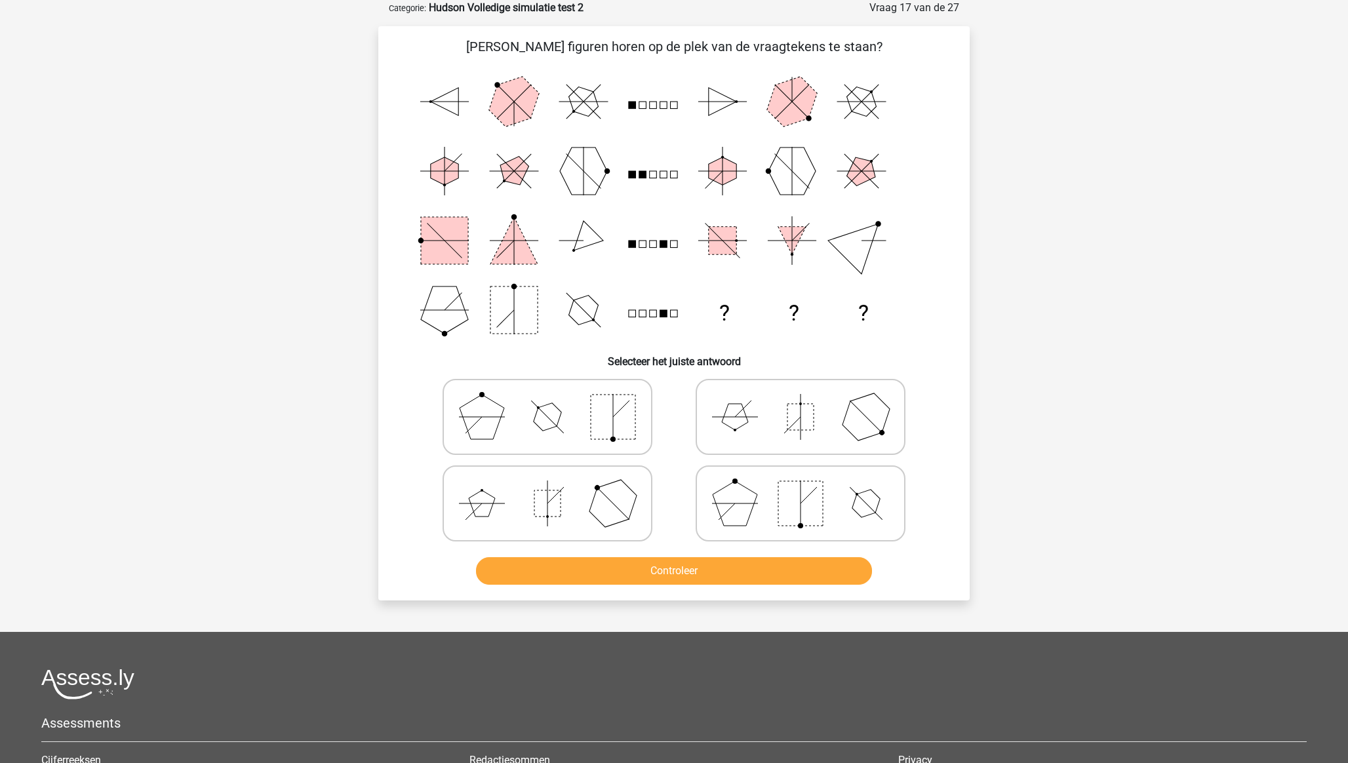
click at [793, 424] on rect at bounding box center [801, 417] width 26 height 26
click at [801, 401] on input "radio" at bounding box center [805, 396] width 9 height 9
radio input "true"
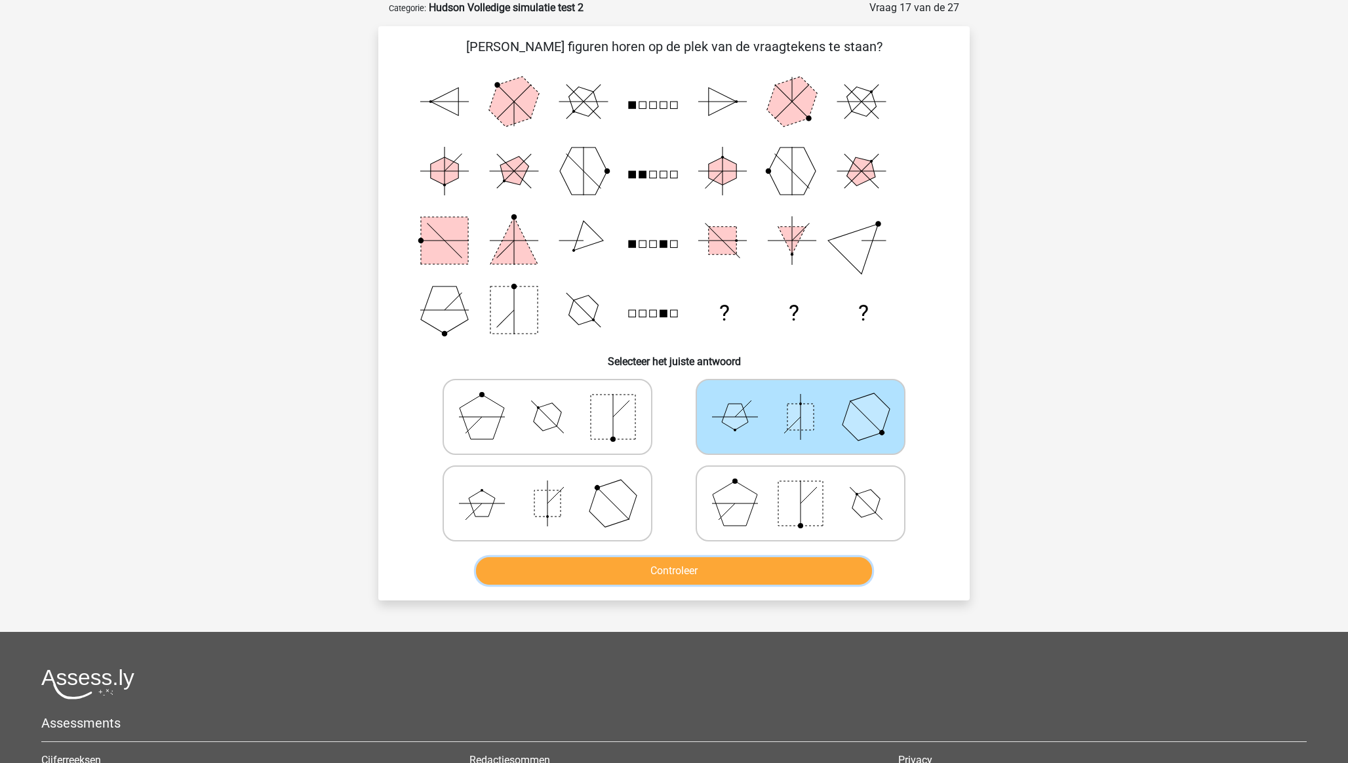
click at [688, 532] on button "Controleer" at bounding box center [674, 571] width 397 height 28
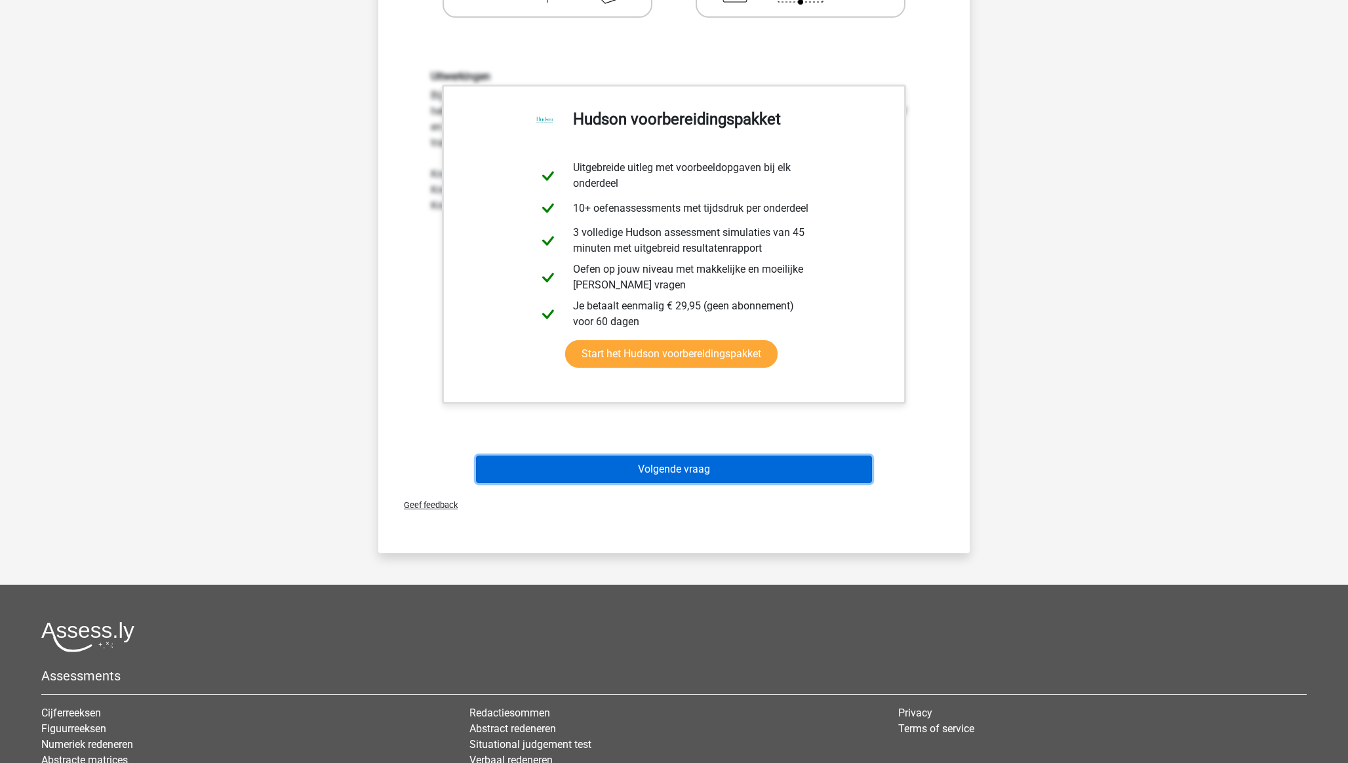
click at [683, 472] on button "Volgende vraag" at bounding box center [674, 470] width 397 height 28
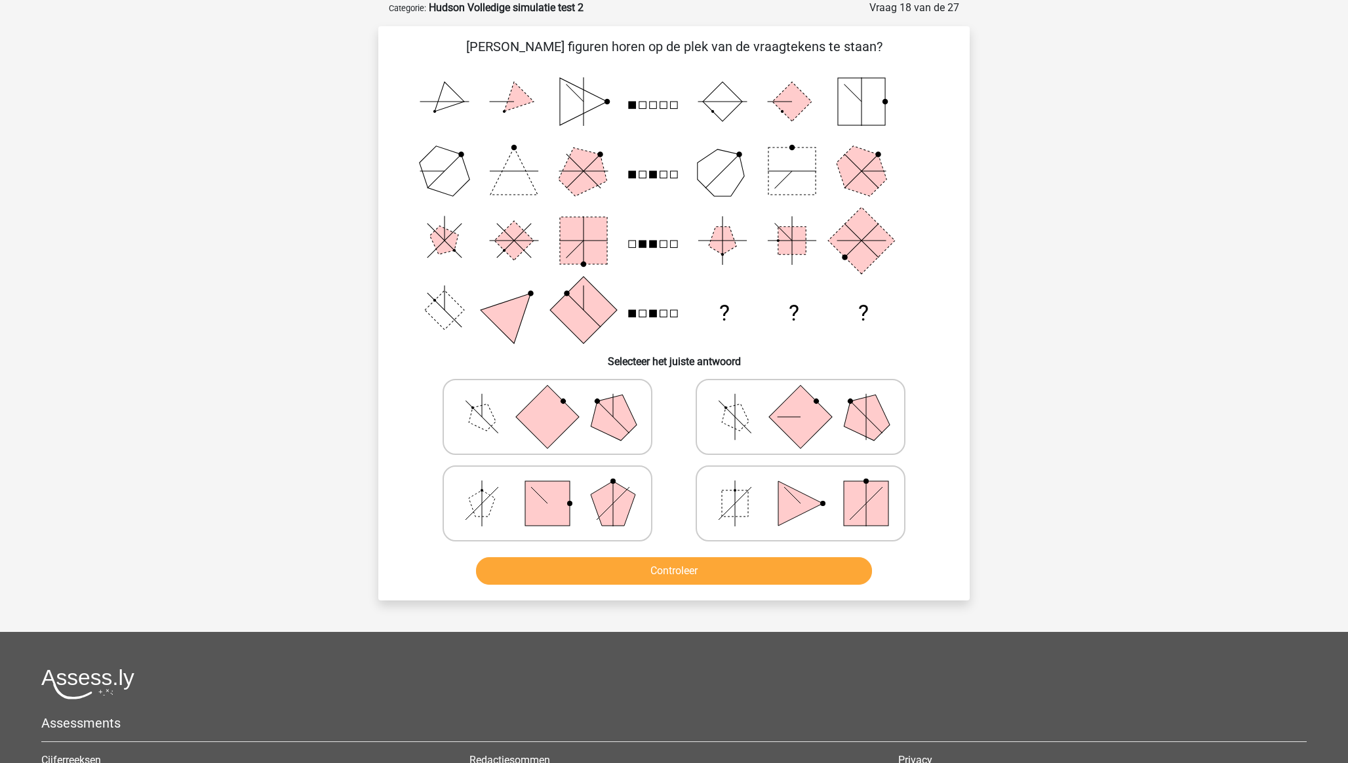
click at [738, 425] on polygon at bounding box center [735, 416] width 37 height 37
click at [801, 401] on input "radio" at bounding box center [805, 396] width 9 height 9
radio input "true"
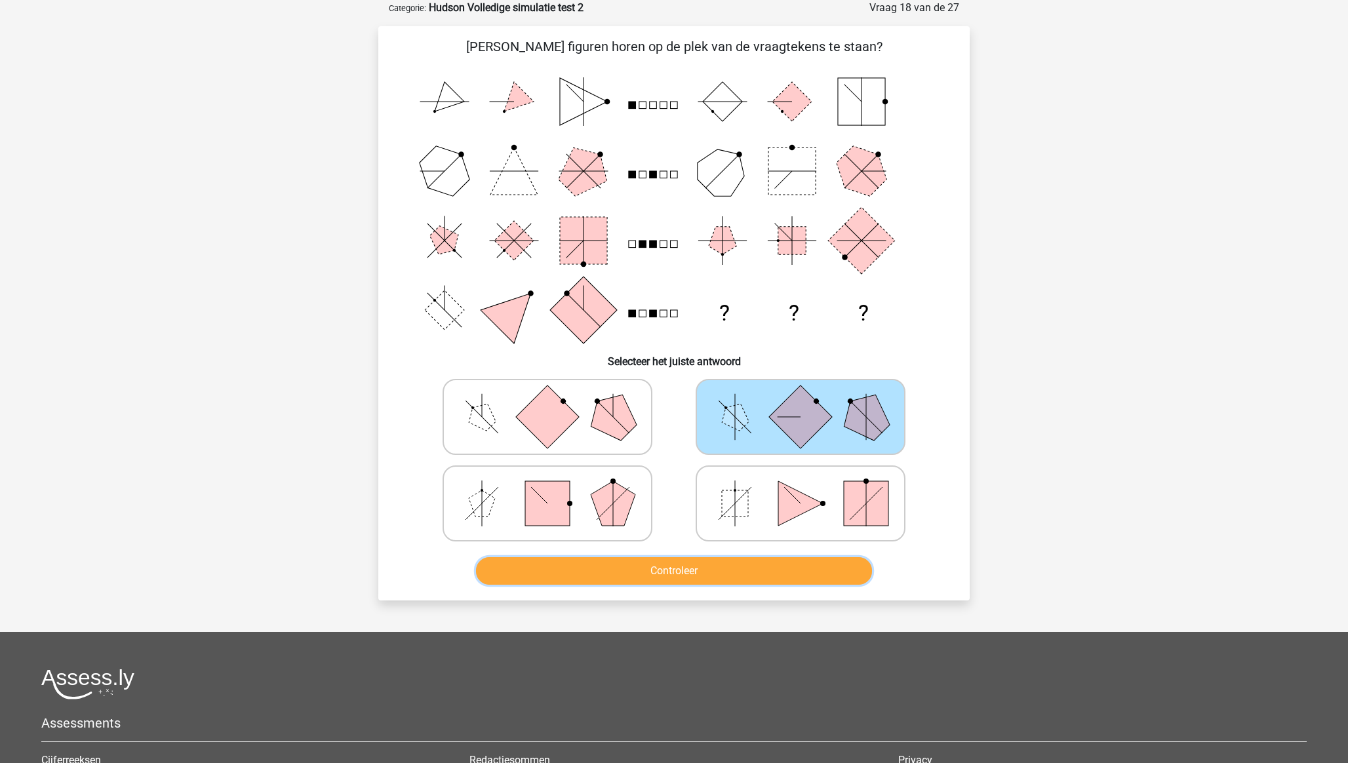
click at [723, 532] on button "Controleer" at bounding box center [674, 571] width 397 height 28
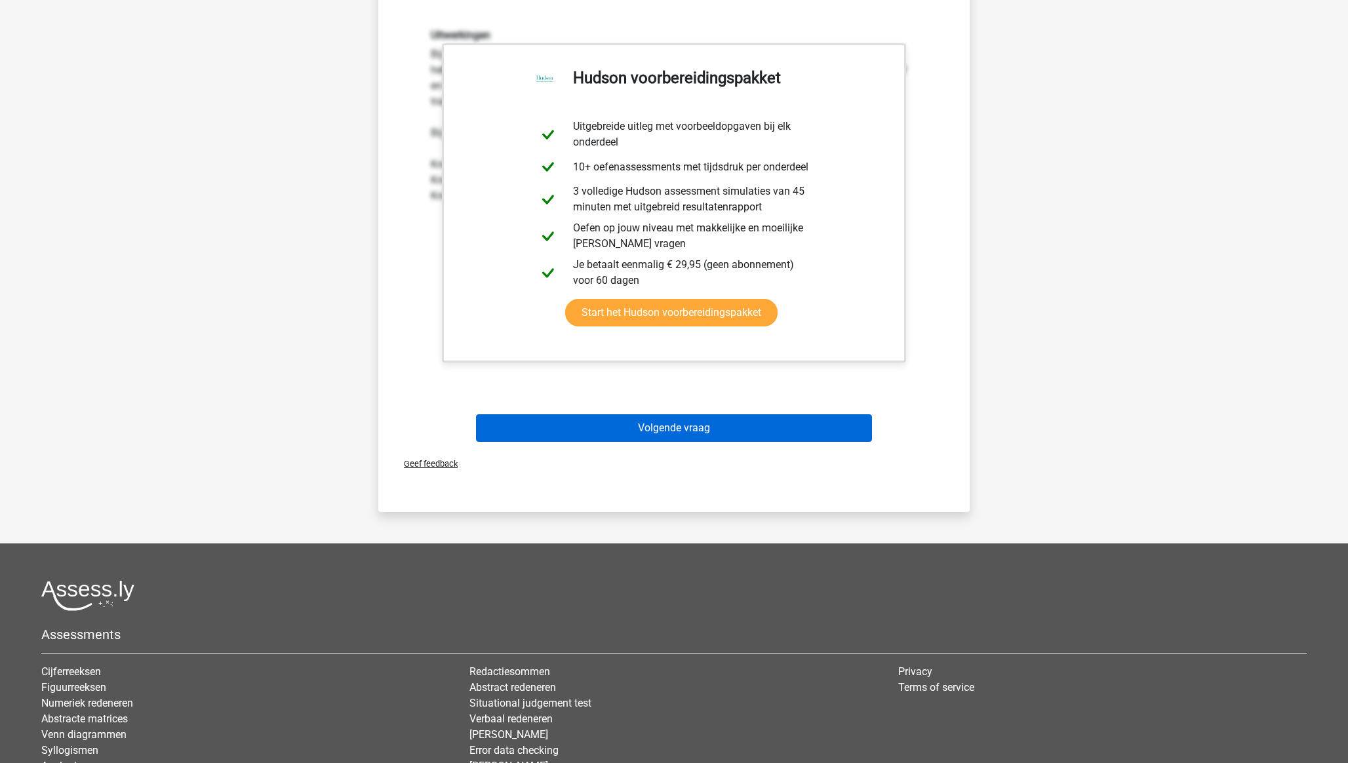
scroll to position [637, 0]
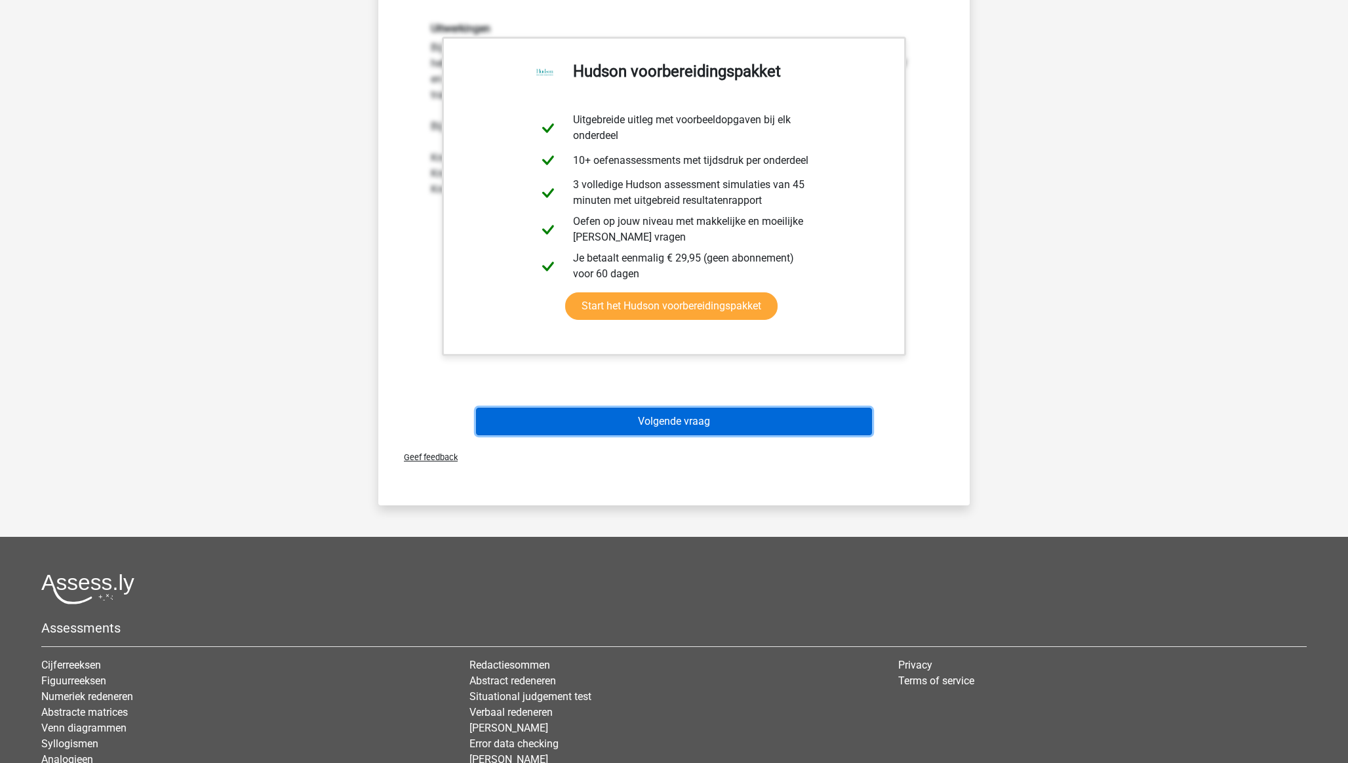
drag, startPoint x: 691, startPoint y: 420, endPoint x: 681, endPoint y: 418, distance: 9.4
click at [691, 422] on button "Volgende vraag" at bounding box center [674, 422] width 397 height 28
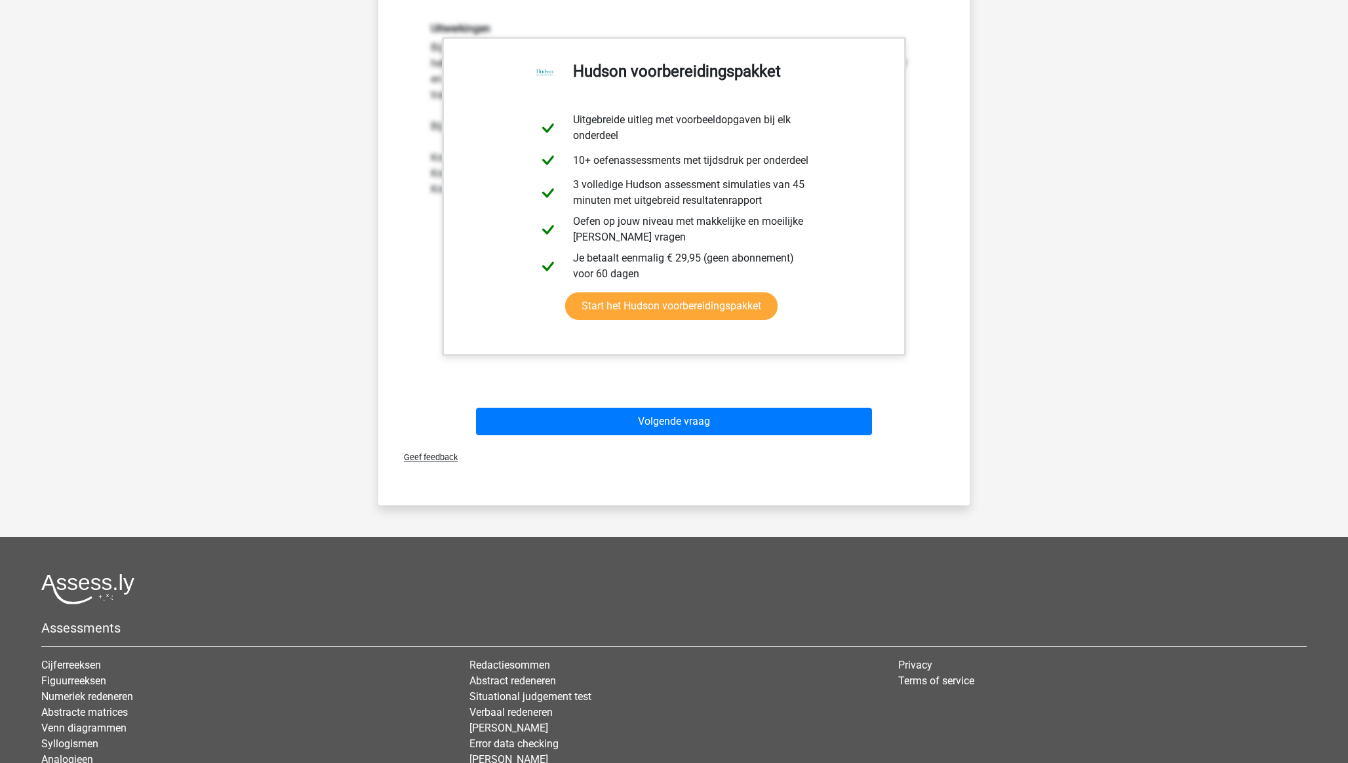
scroll to position [0, 0]
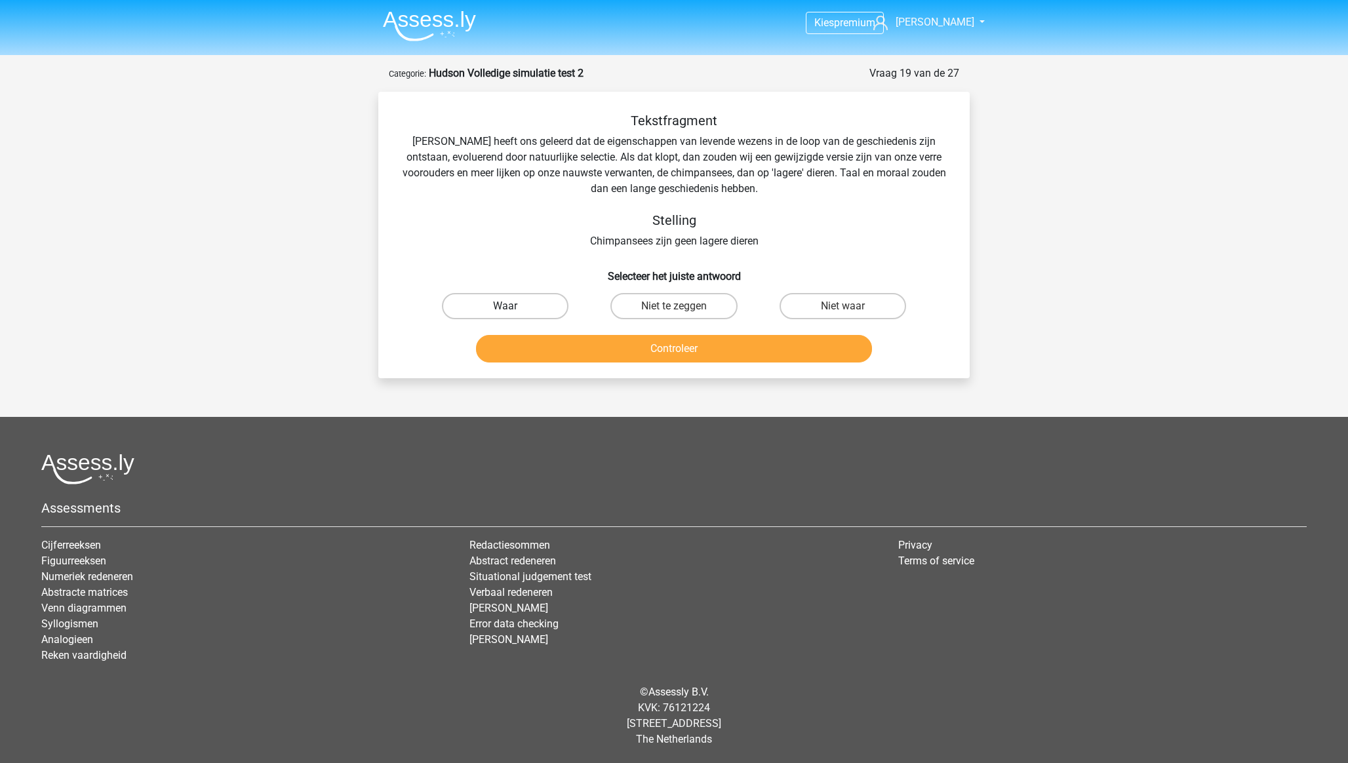
click at [529, 311] on label "Waar" at bounding box center [505, 306] width 127 height 26
click at [514, 311] on input "Waar" at bounding box center [510, 310] width 9 height 9
radio input "true"
click at [552, 349] on button "Controleer" at bounding box center [674, 349] width 397 height 28
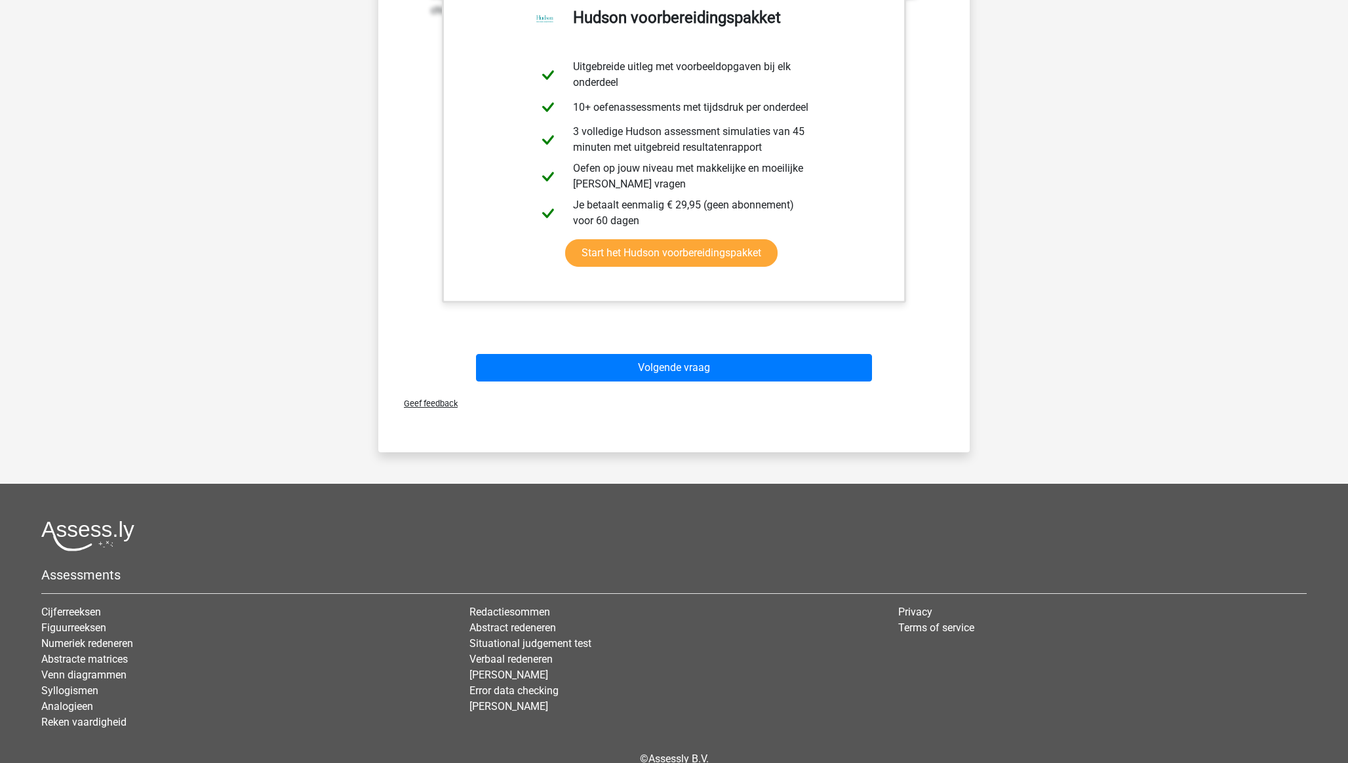
scroll to position [416, 0]
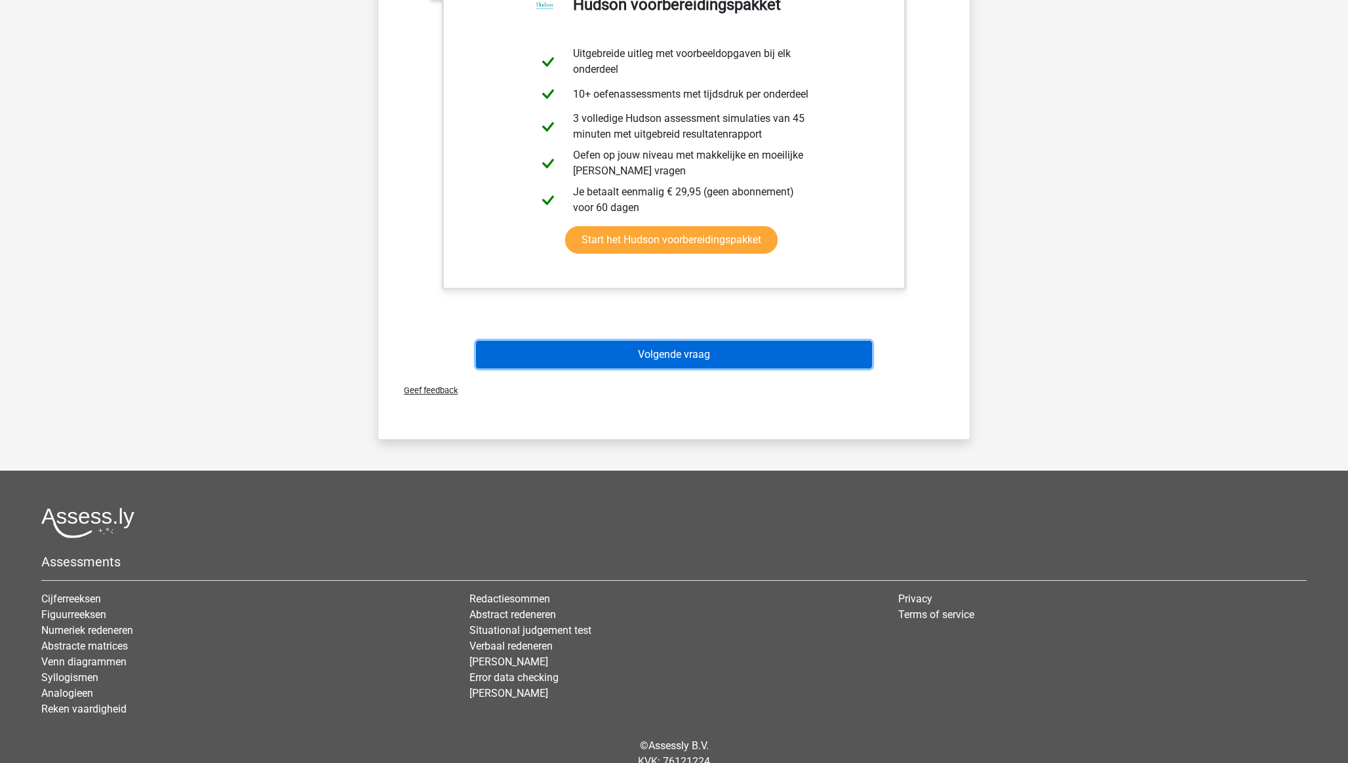
click at [645, 355] on button "Volgende vraag" at bounding box center [674, 355] width 397 height 28
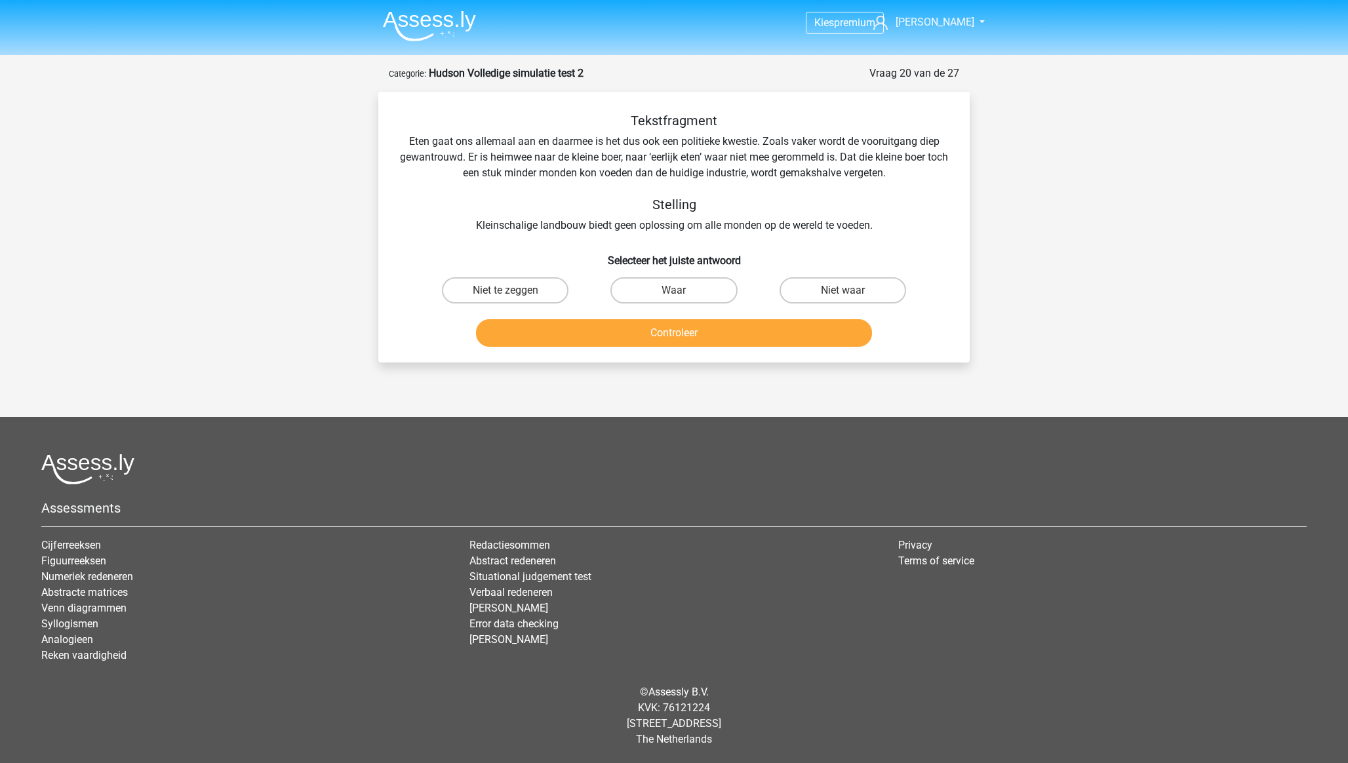
scroll to position [0, 0]
click at [693, 288] on label "Waar" at bounding box center [674, 290] width 127 height 26
click at [683, 290] on input "Waar" at bounding box center [678, 294] width 9 height 9
radio input "true"
click at [696, 330] on button "Controleer" at bounding box center [674, 333] width 397 height 28
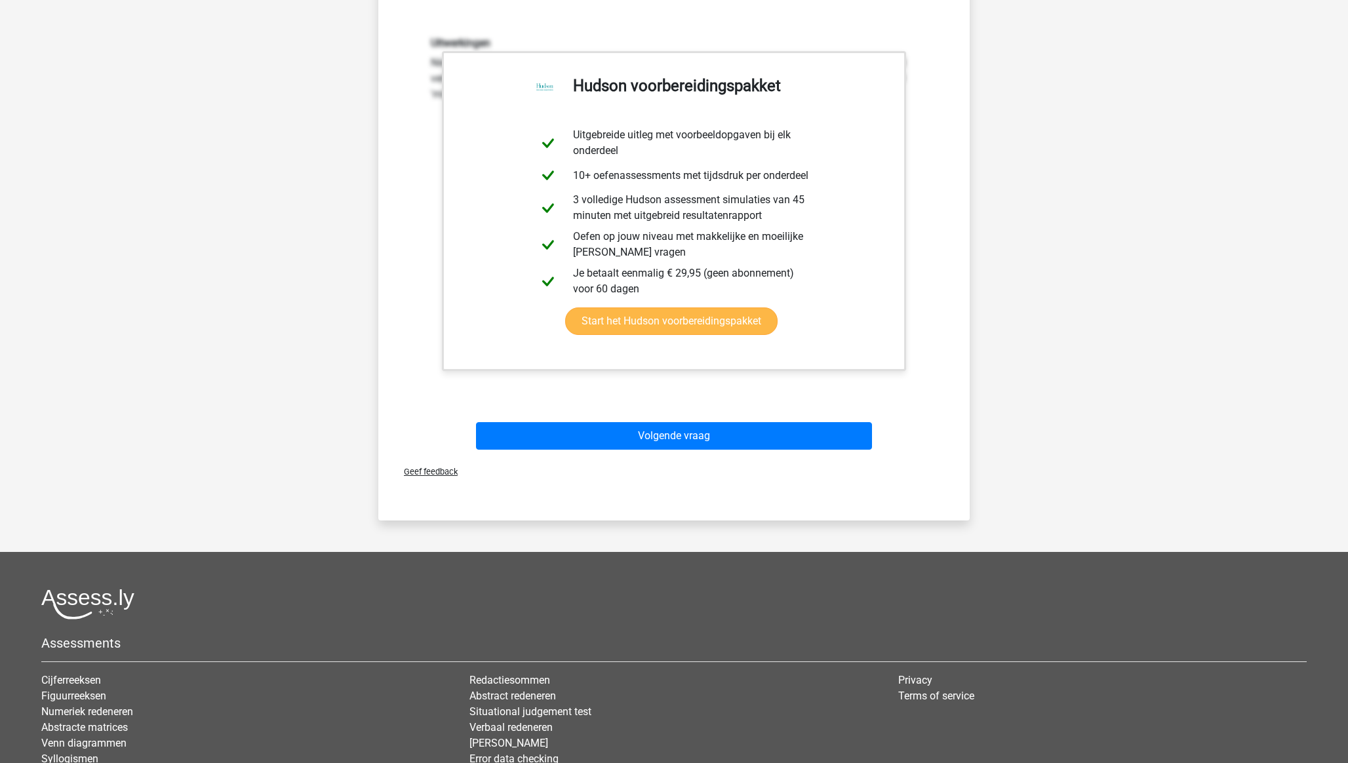
scroll to position [325, 0]
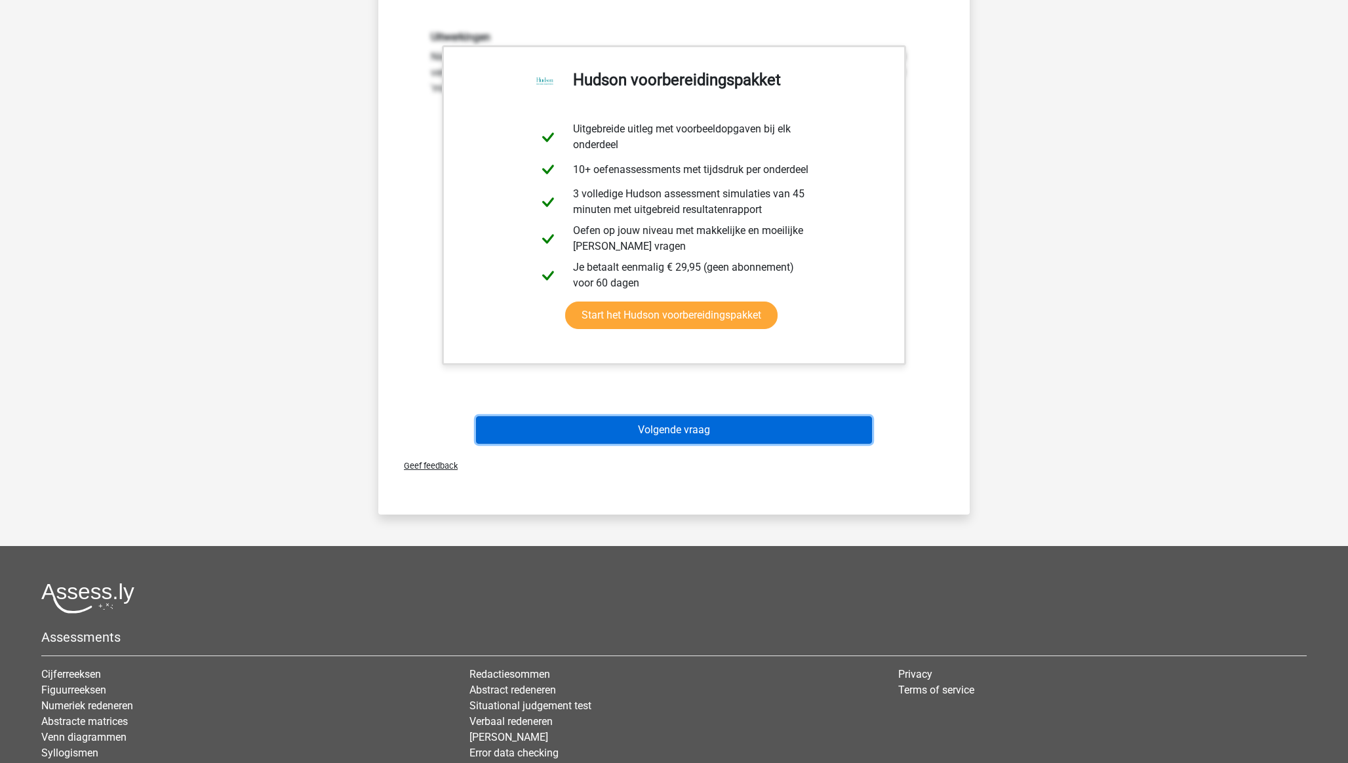
click at [669, 425] on button "Volgende vraag" at bounding box center [674, 430] width 397 height 28
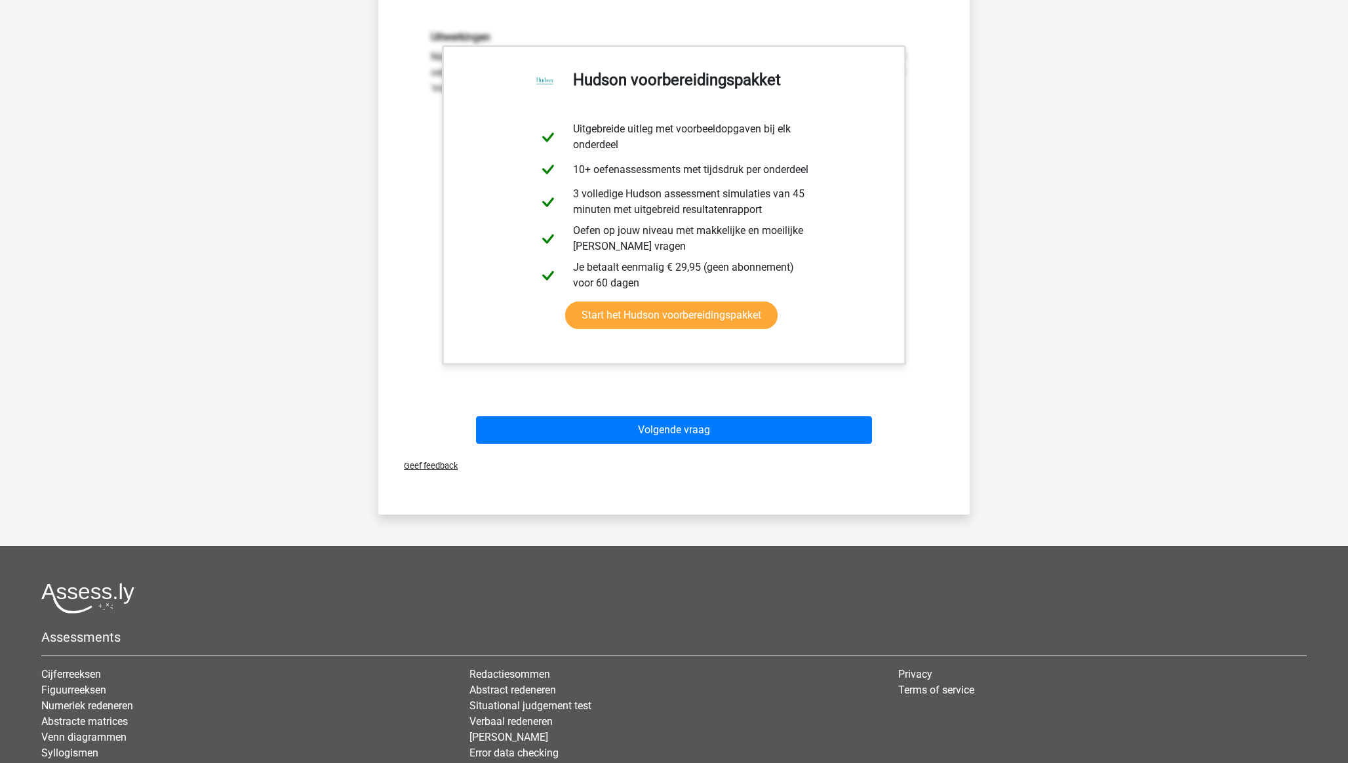
scroll to position [0, 0]
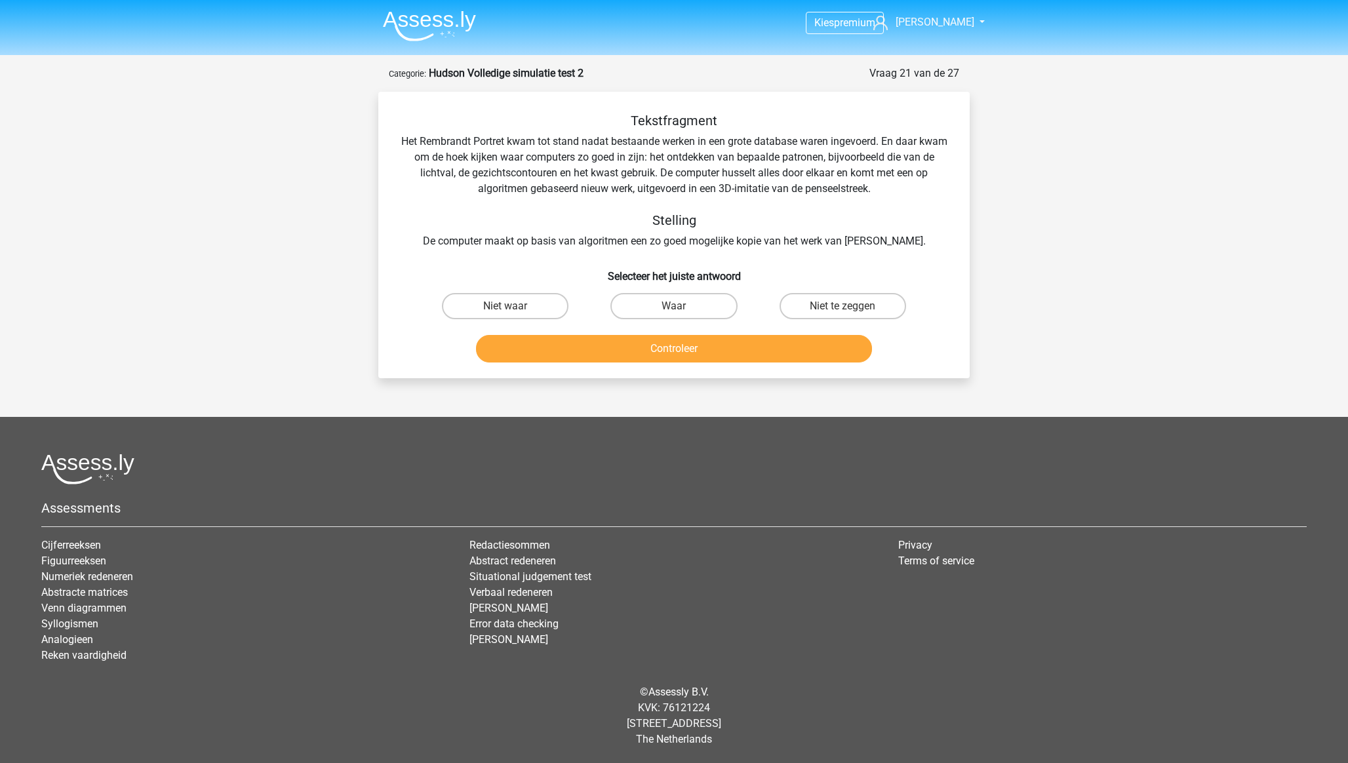
drag, startPoint x: 678, startPoint y: 307, endPoint x: 688, endPoint y: 319, distance: 15.9
click at [679, 307] on input "Waar" at bounding box center [678, 310] width 9 height 9
radio input "true"
click at [693, 354] on button "Controleer" at bounding box center [674, 349] width 397 height 28
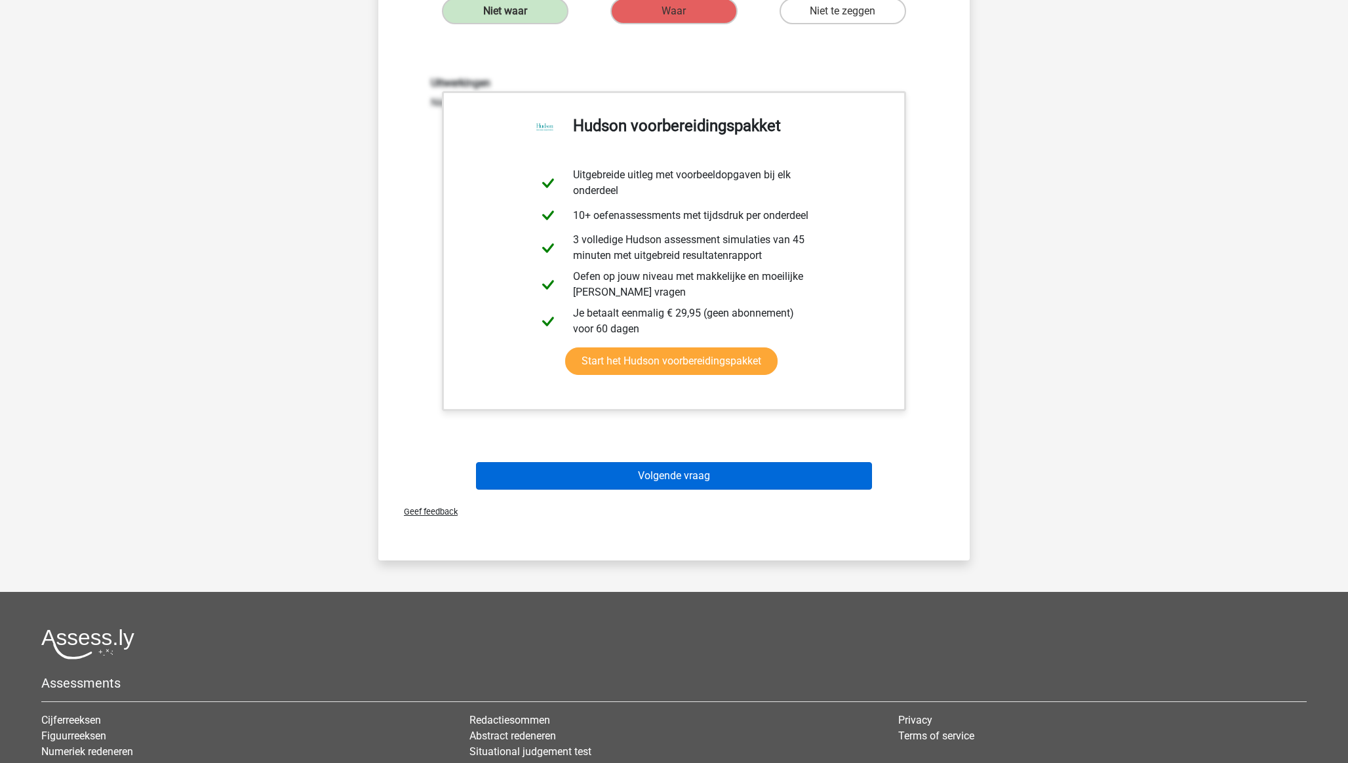
scroll to position [296, 0]
click at [708, 479] on button "Volgende vraag" at bounding box center [674, 476] width 397 height 28
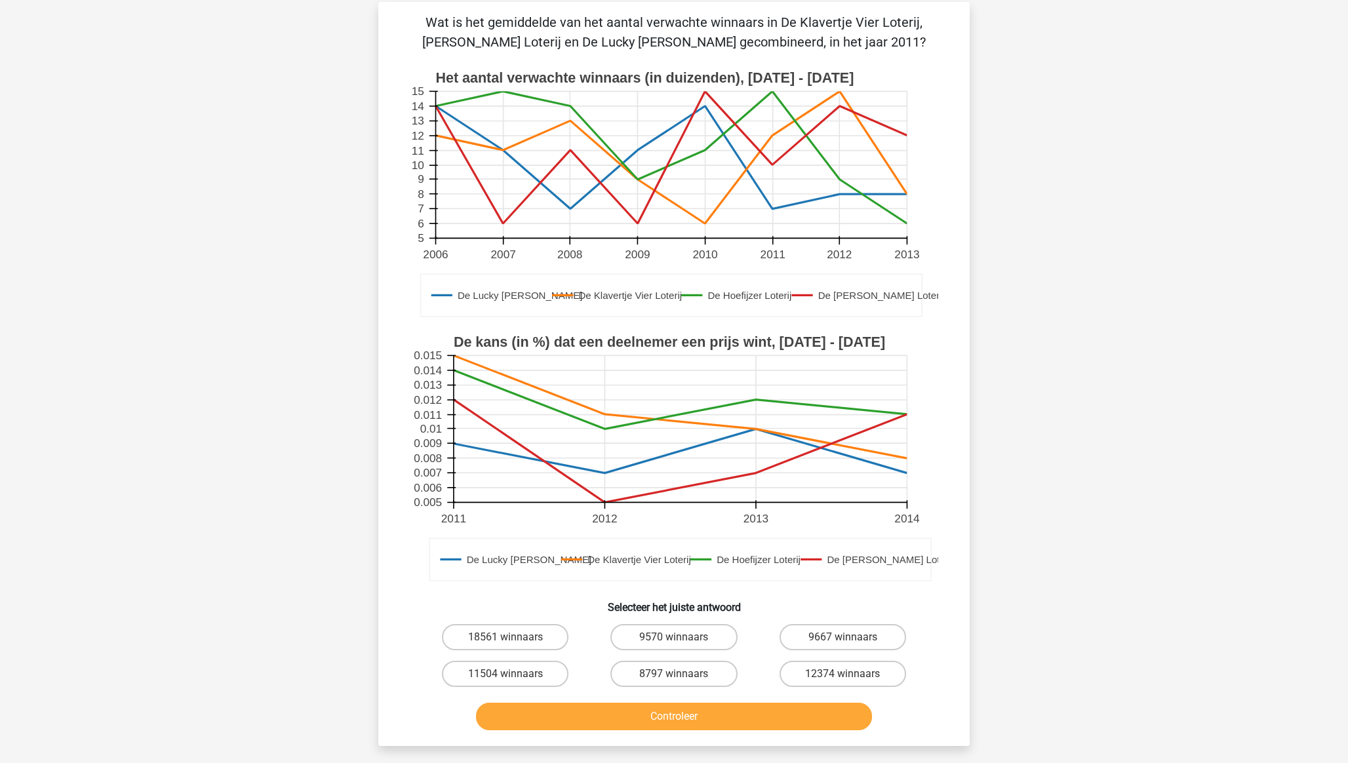
scroll to position [66, 0]
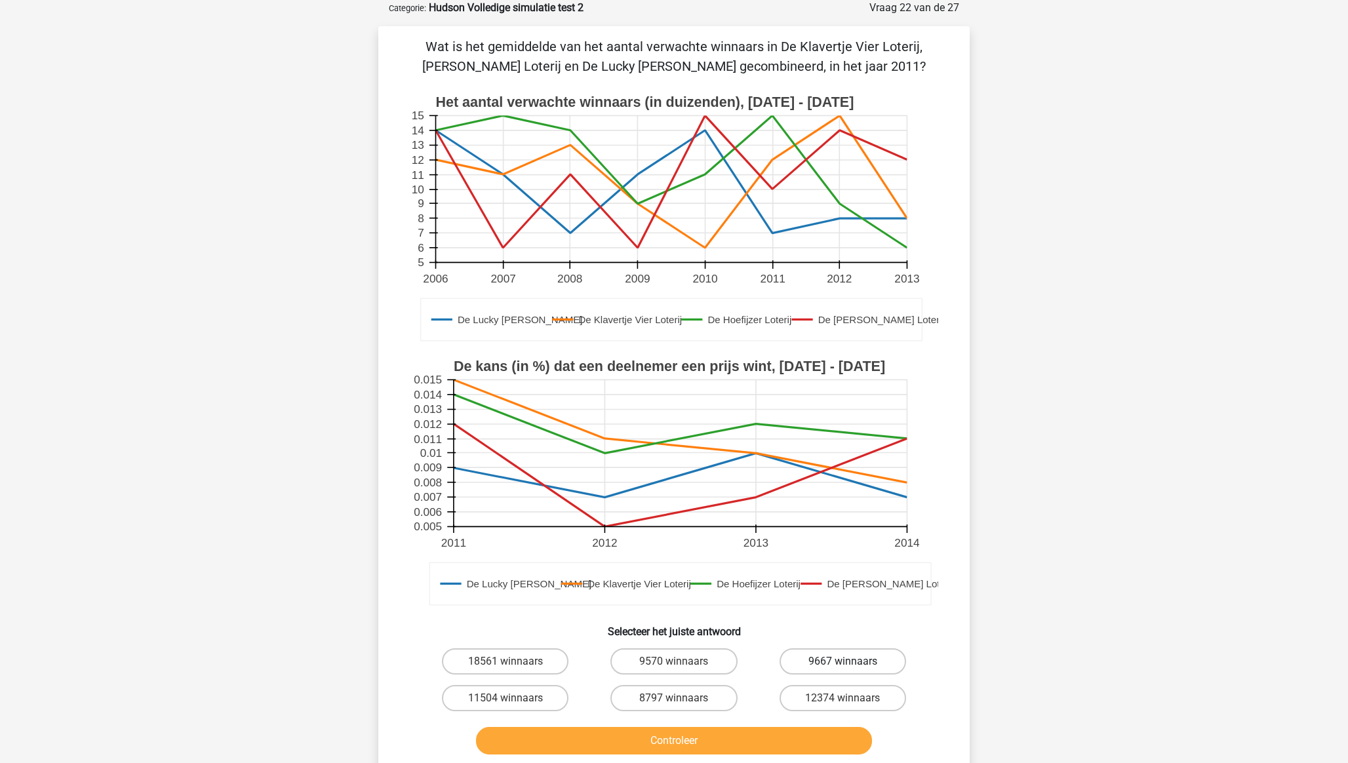
click at [836, 532] on label "9667 winnaars" at bounding box center [843, 662] width 127 height 26
click at [843, 532] on input "9667 winnaars" at bounding box center [847, 666] width 9 height 9
radio input "true"
click at [738, 532] on button "Controleer" at bounding box center [674, 741] width 397 height 28
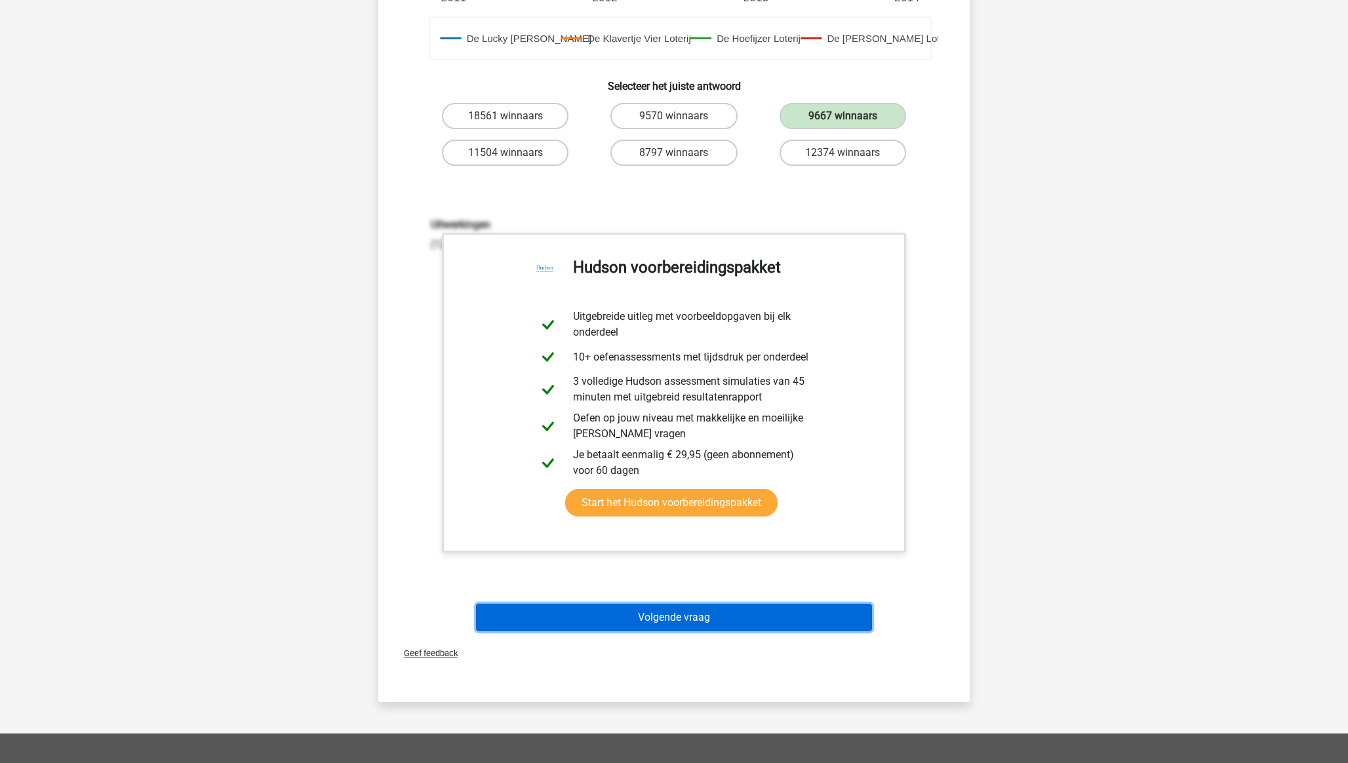
click at [670, 532] on button "Volgende vraag" at bounding box center [674, 618] width 397 height 28
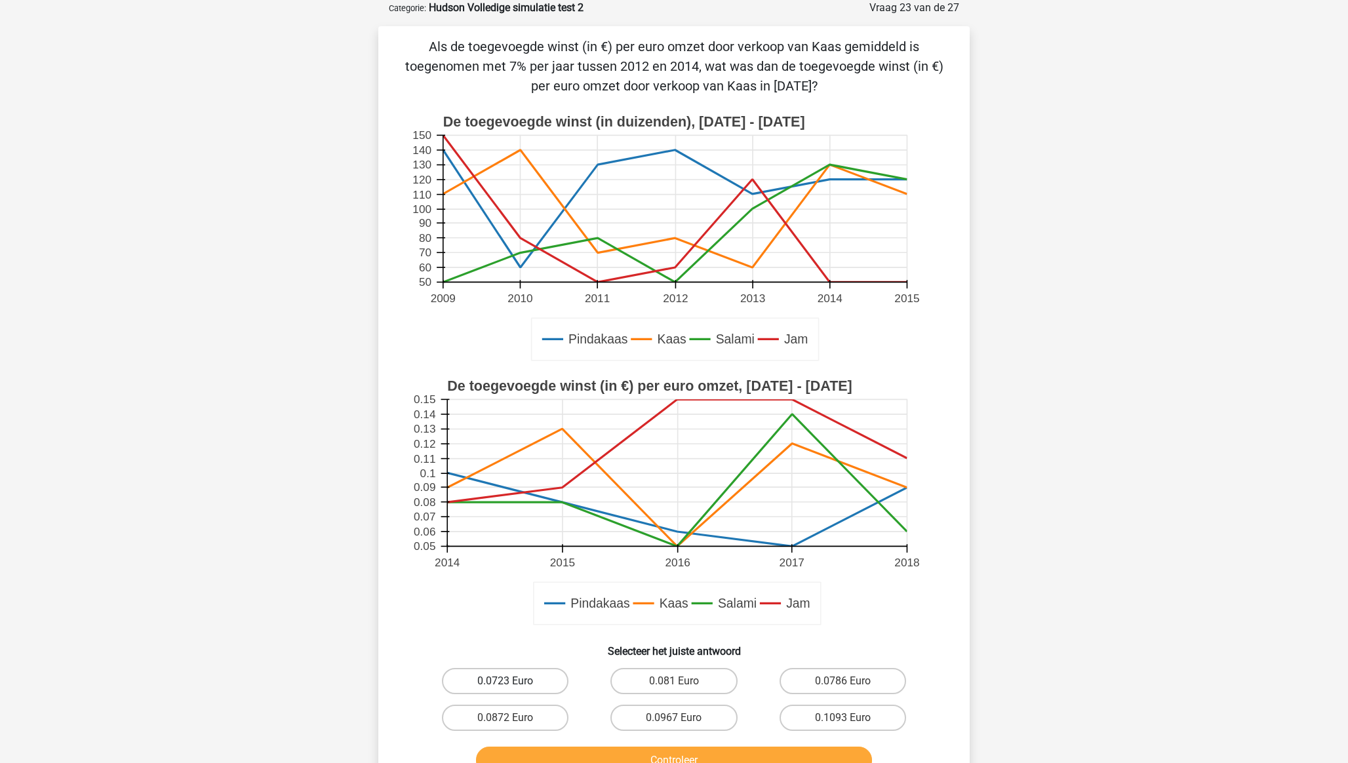
click at [526, 532] on label "0.0723 Euro" at bounding box center [505, 681] width 127 height 26
click at [514, 532] on input "0.0723 Euro" at bounding box center [510, 685] width 9 height 9
radio input "true"
click at [569, 532] on button "Controleer" at bounding box center [674, 761] width 397 height 28
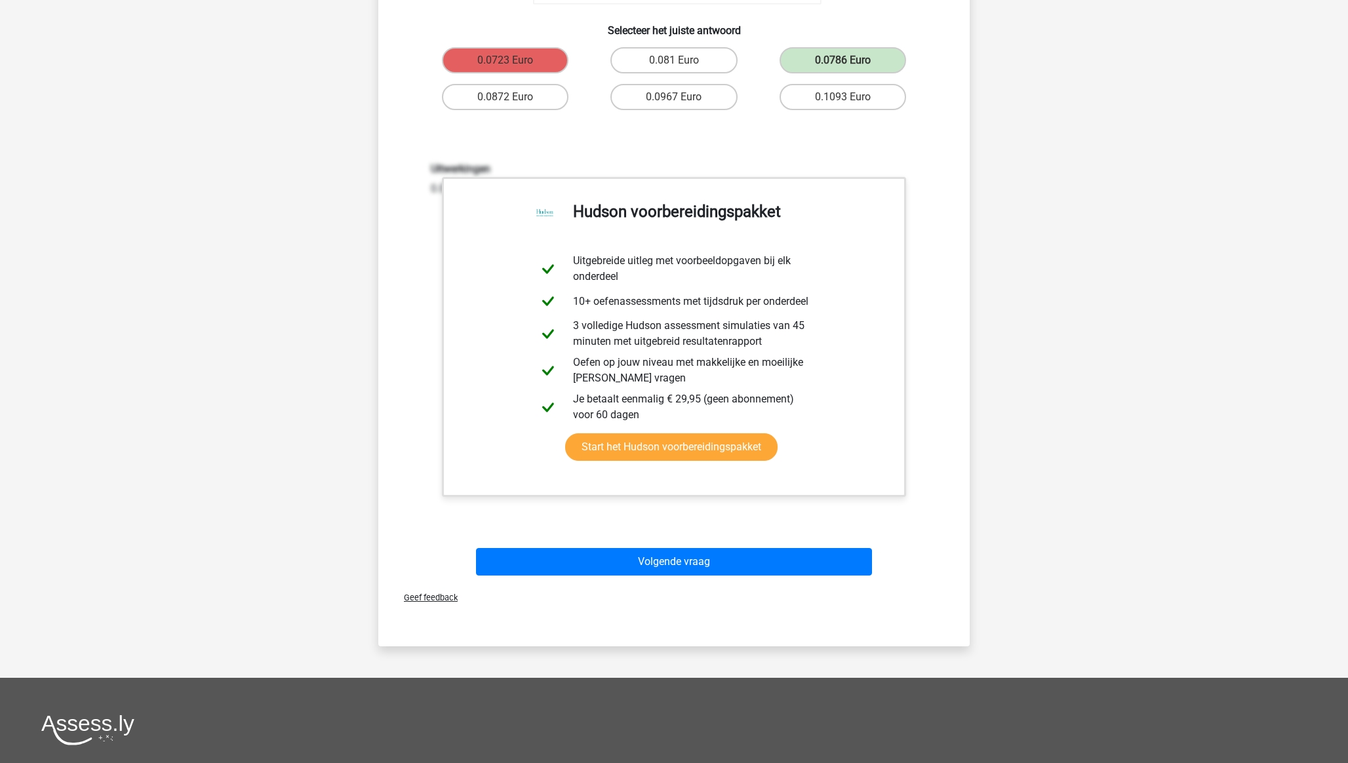
scroll to position [947, 0]
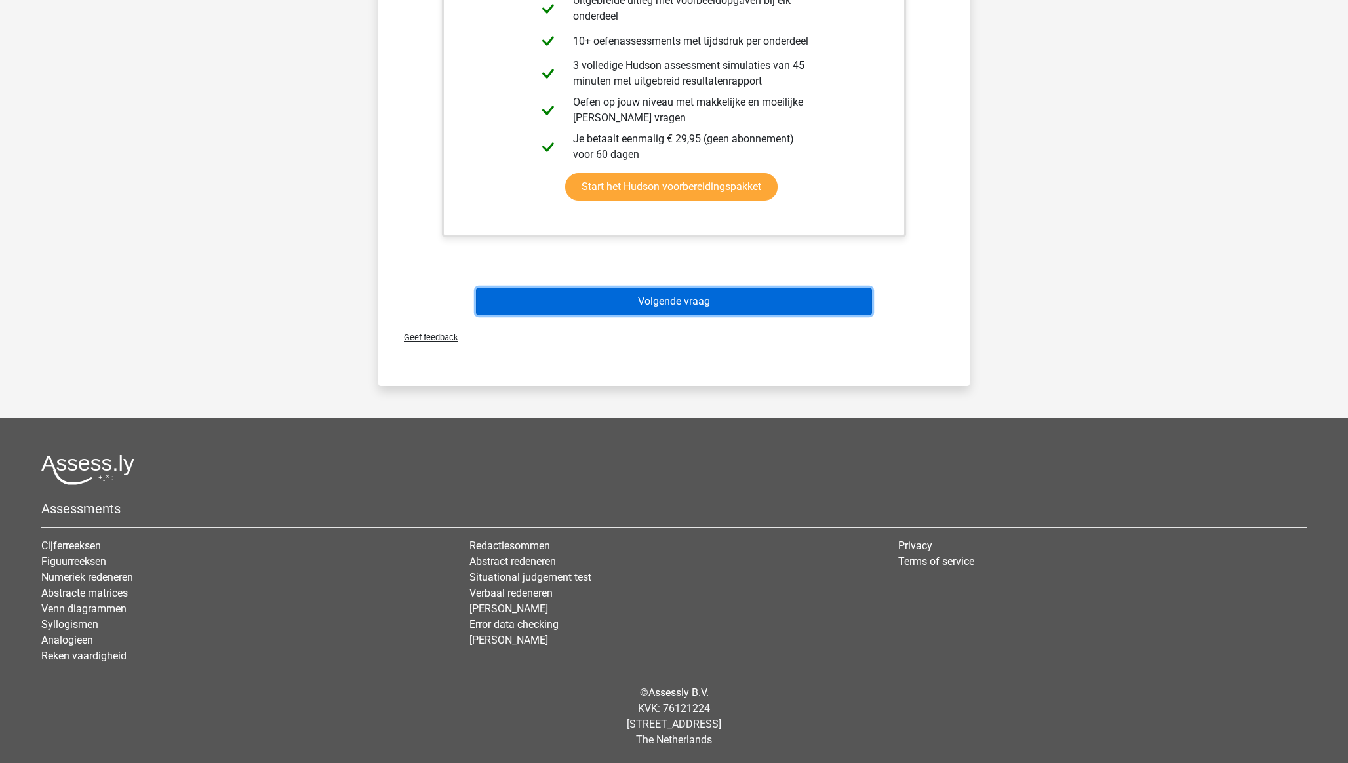
click at [675, 308] on button "Volgende vraag" at bounding box center [674, 302] width 397 height 28
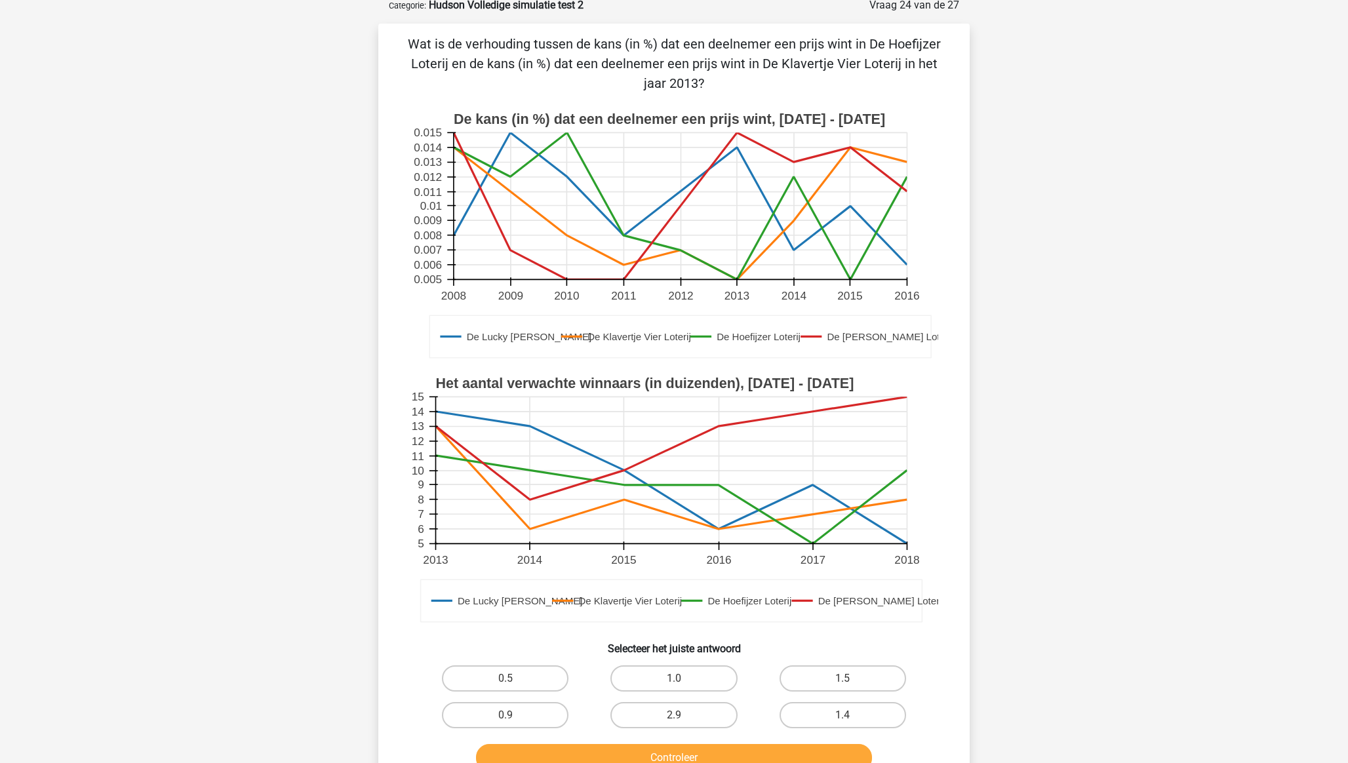
scroll to position [66, 0]
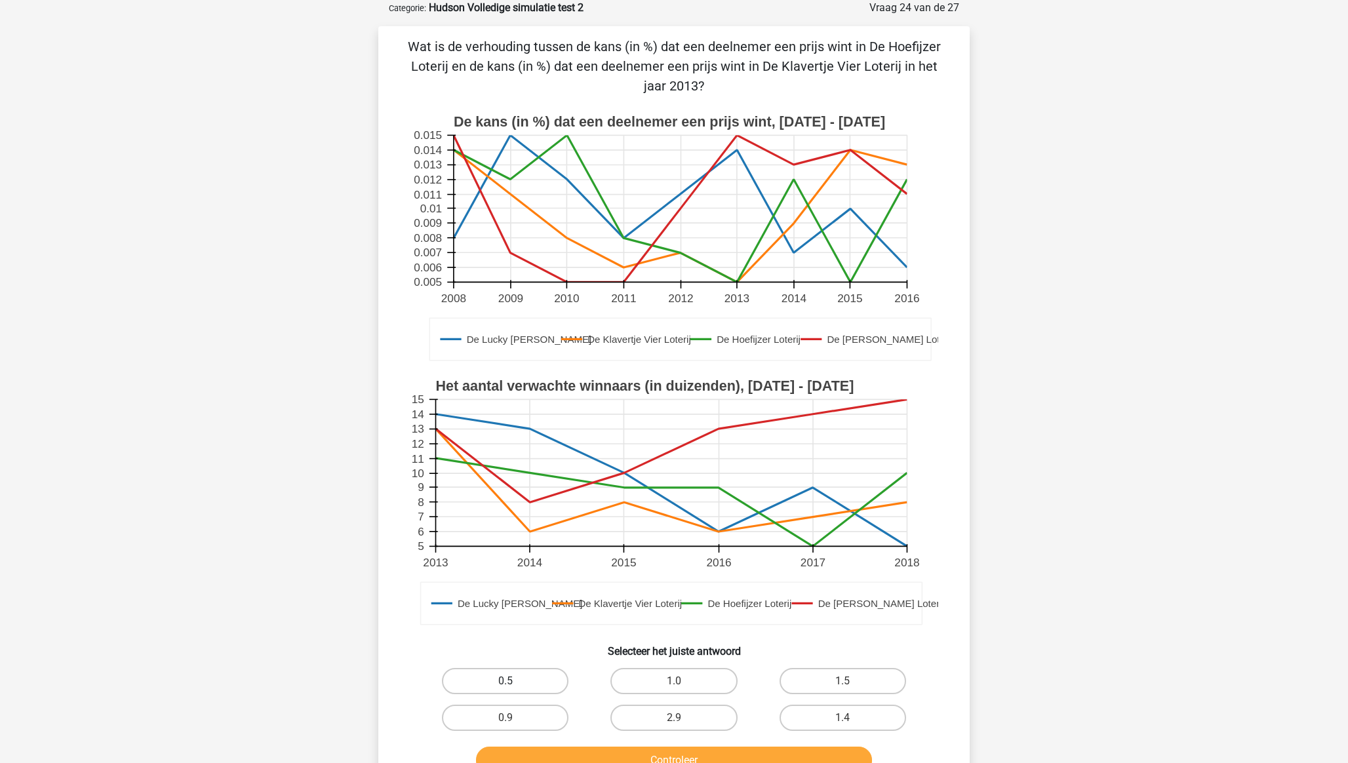
click at [530, 532] on label "0.5" at bounding box center [505, 681] width 127 height 26
click at [514, 532] on input "0.5" at bounding box center [510, 685] width 9 height 9
radio input "true"
click at [565, 532] on button "Controleer" at bounding box center [674, 761] width 397 height 28
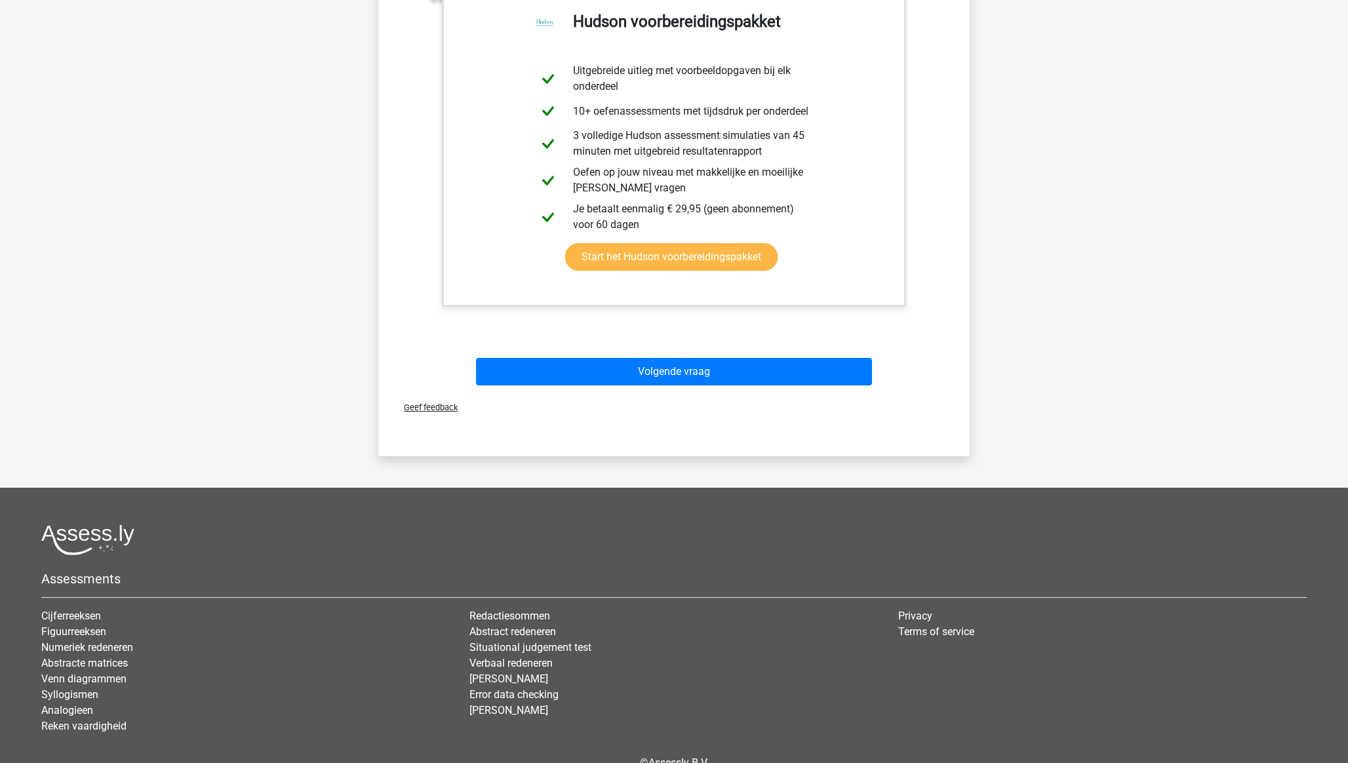
scroll to position [947, 0]
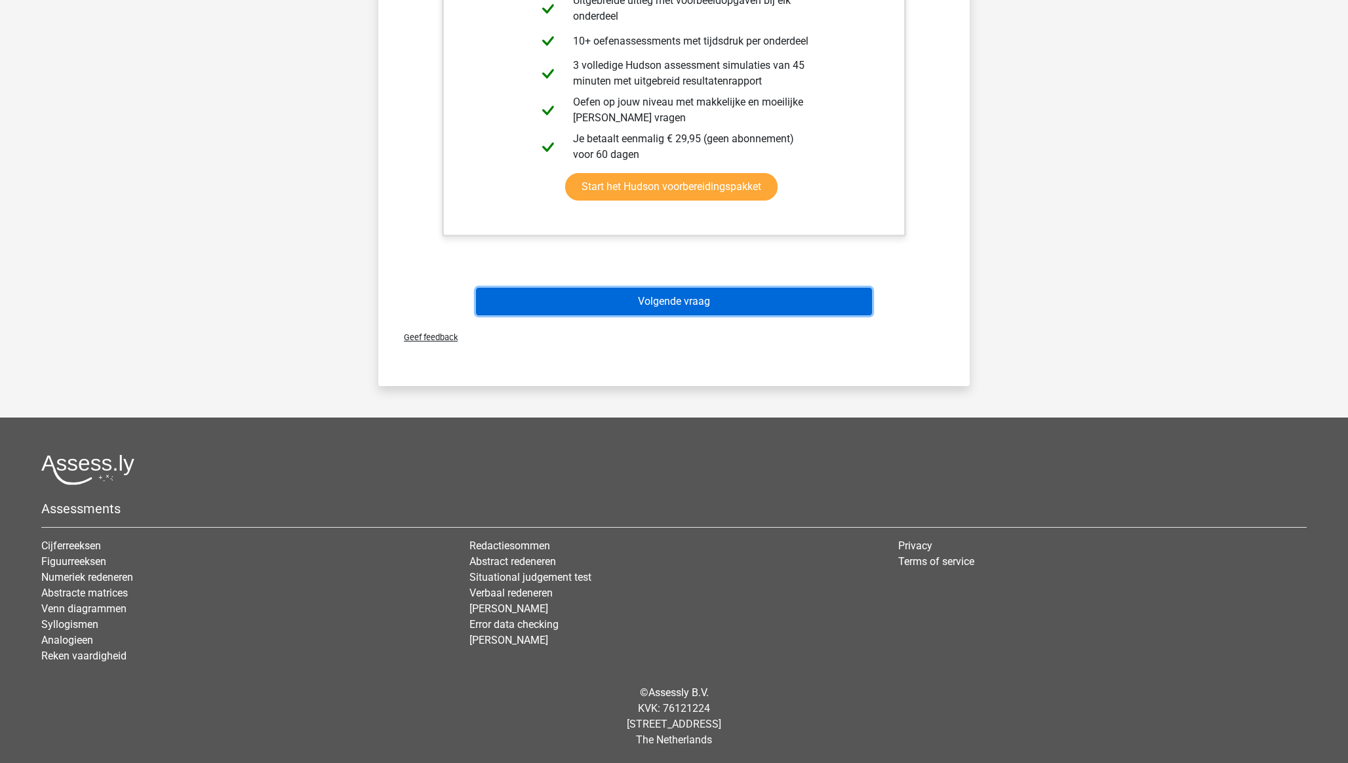
click at [668, 304] on button "Volgende vraag" at bounding box center [674, 302] width 397 height 28
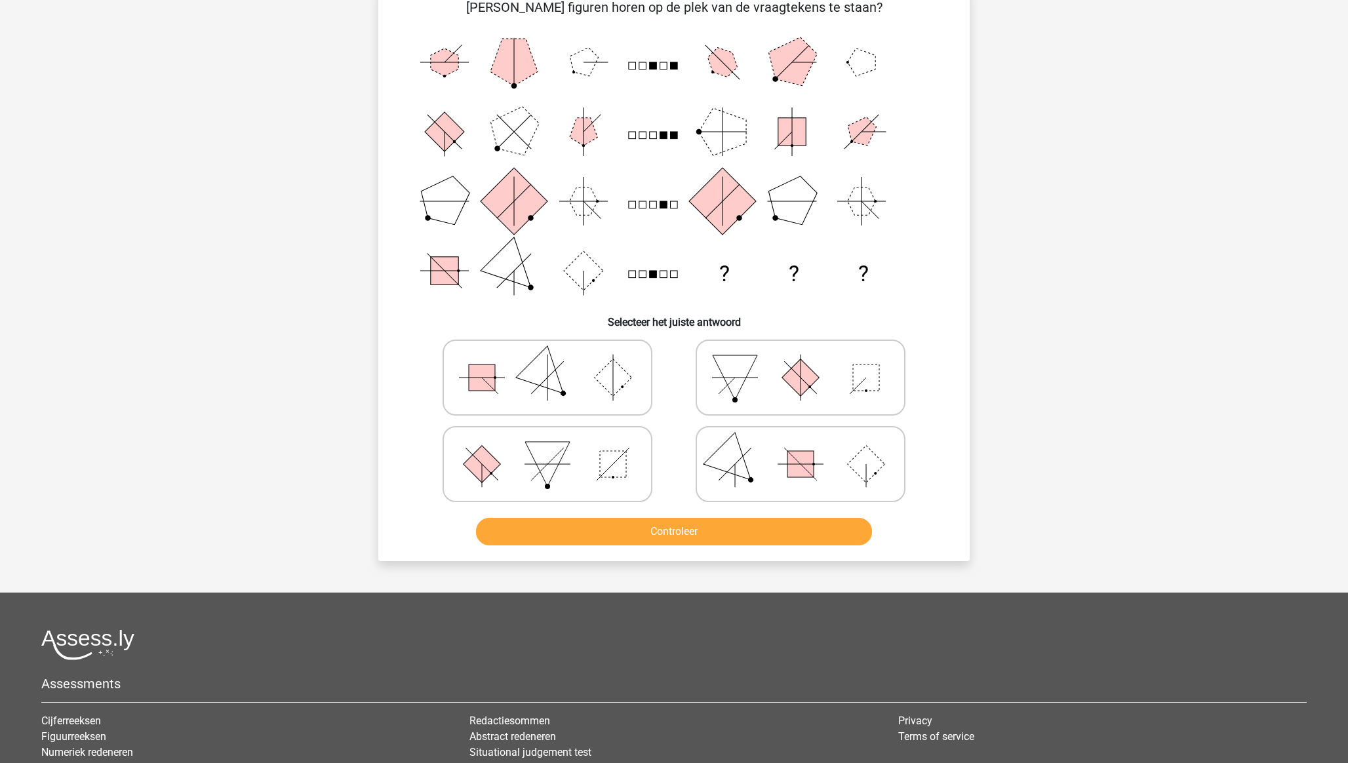
scroll to position [66, 0]
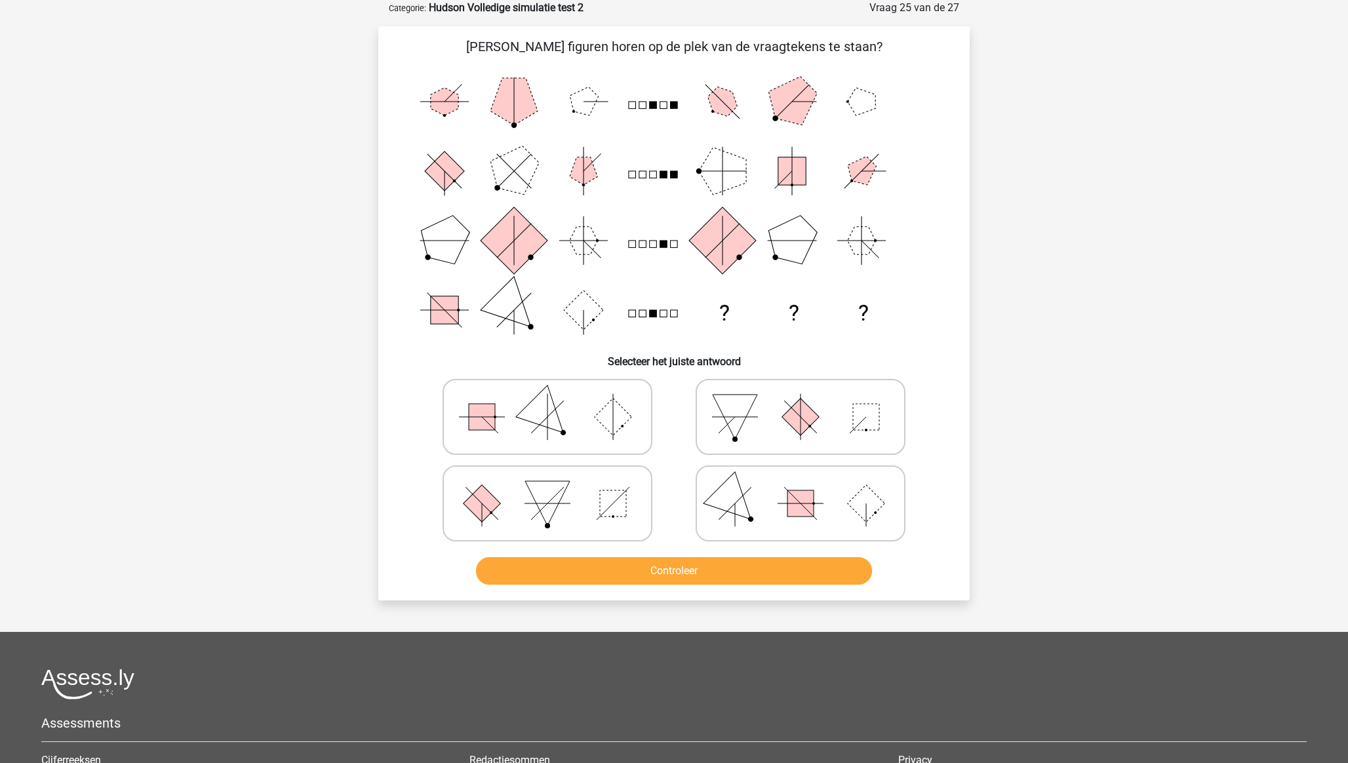
click at [506, 428] on icon at bounding box center [547, 417] width 197 height 66
click at [548, 401] on input "radio" at bounding box center [552, 396] width 9 height 9
radio input "true"
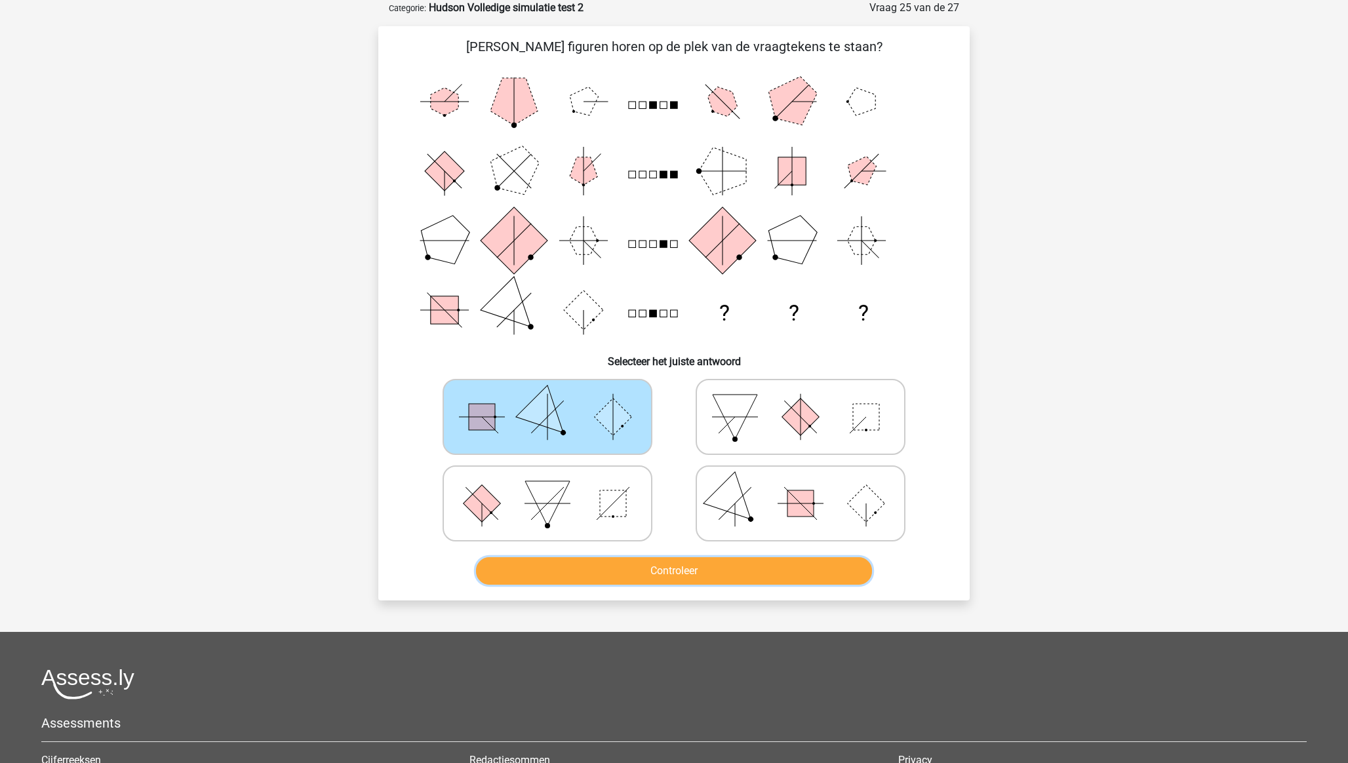
click at [696, 532] on button "Controleer" at bounding box center [674, 571] width 397 height 28
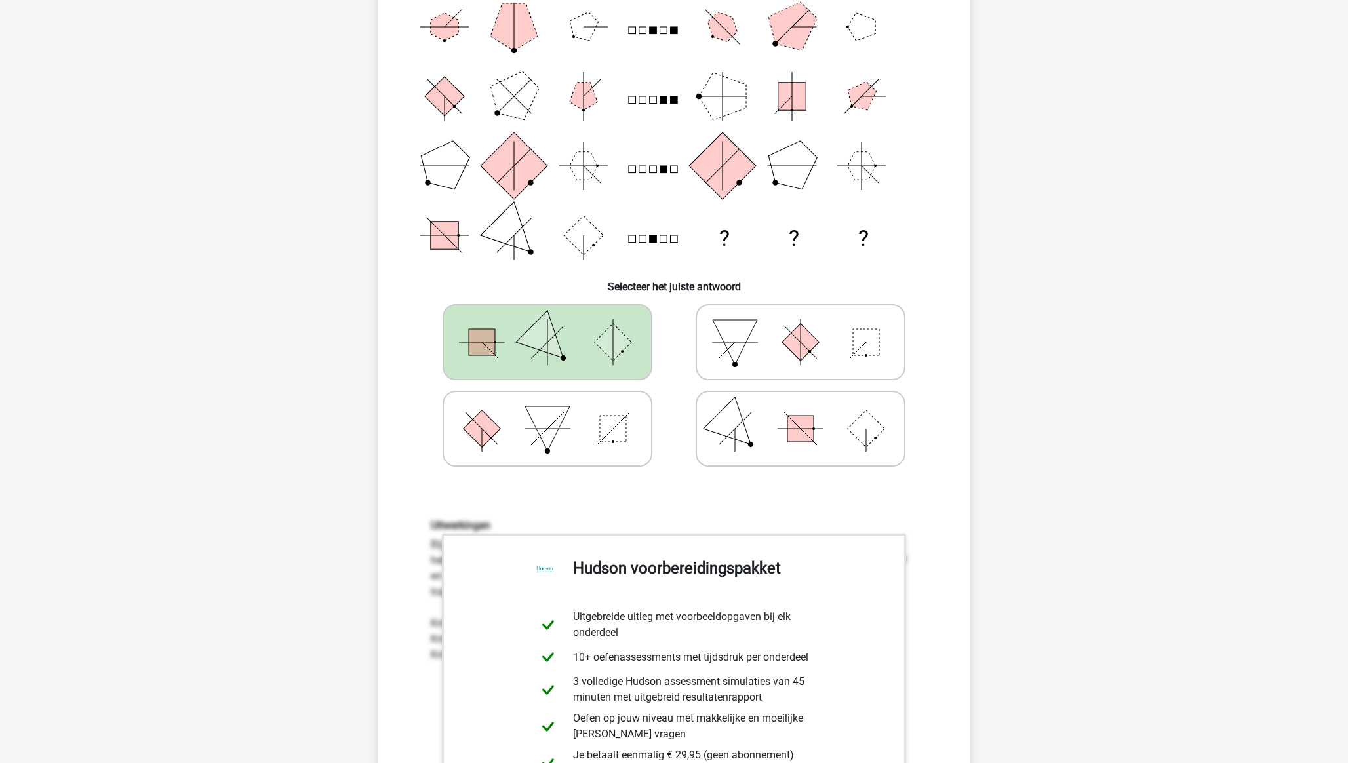
scroll to position [127, 0]
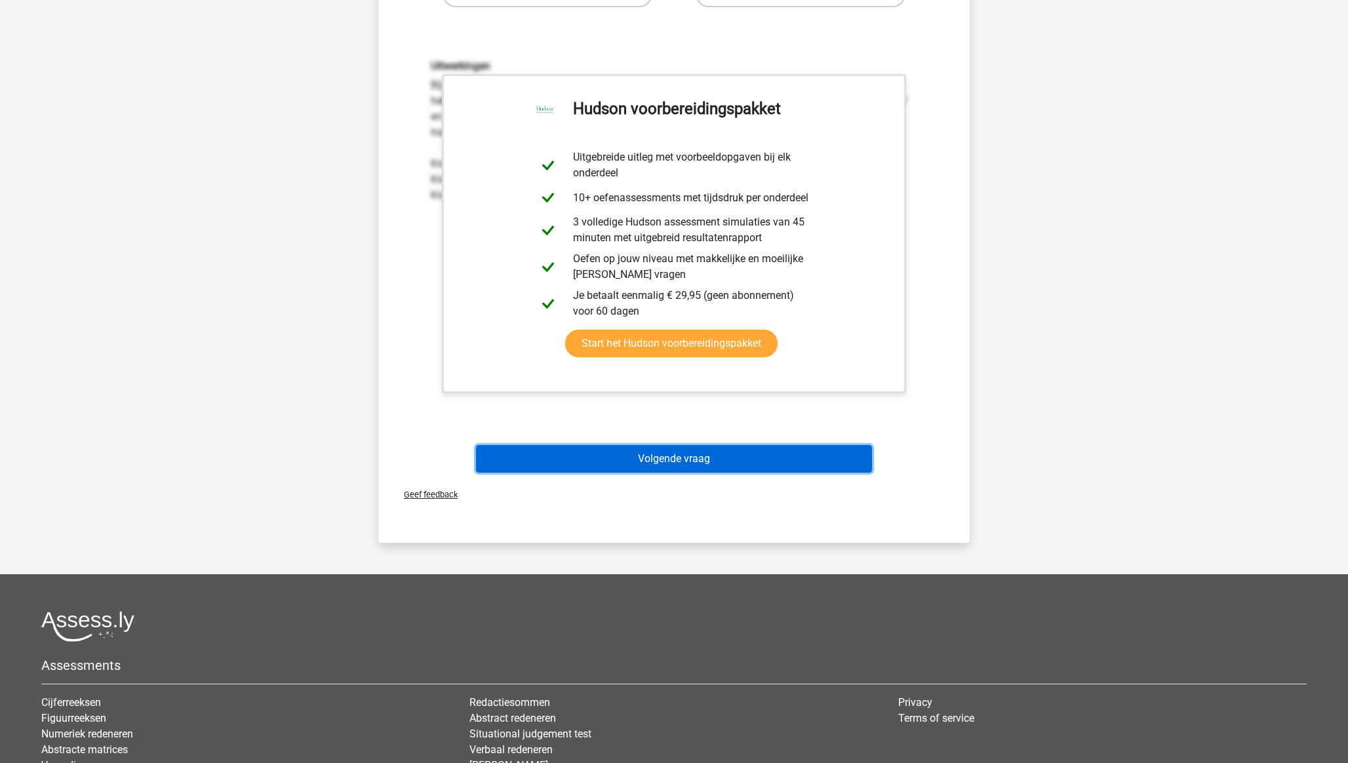
click at [688, 457] on button "Volgende vraag" at bounding box center [674, 459] width 397 height 28
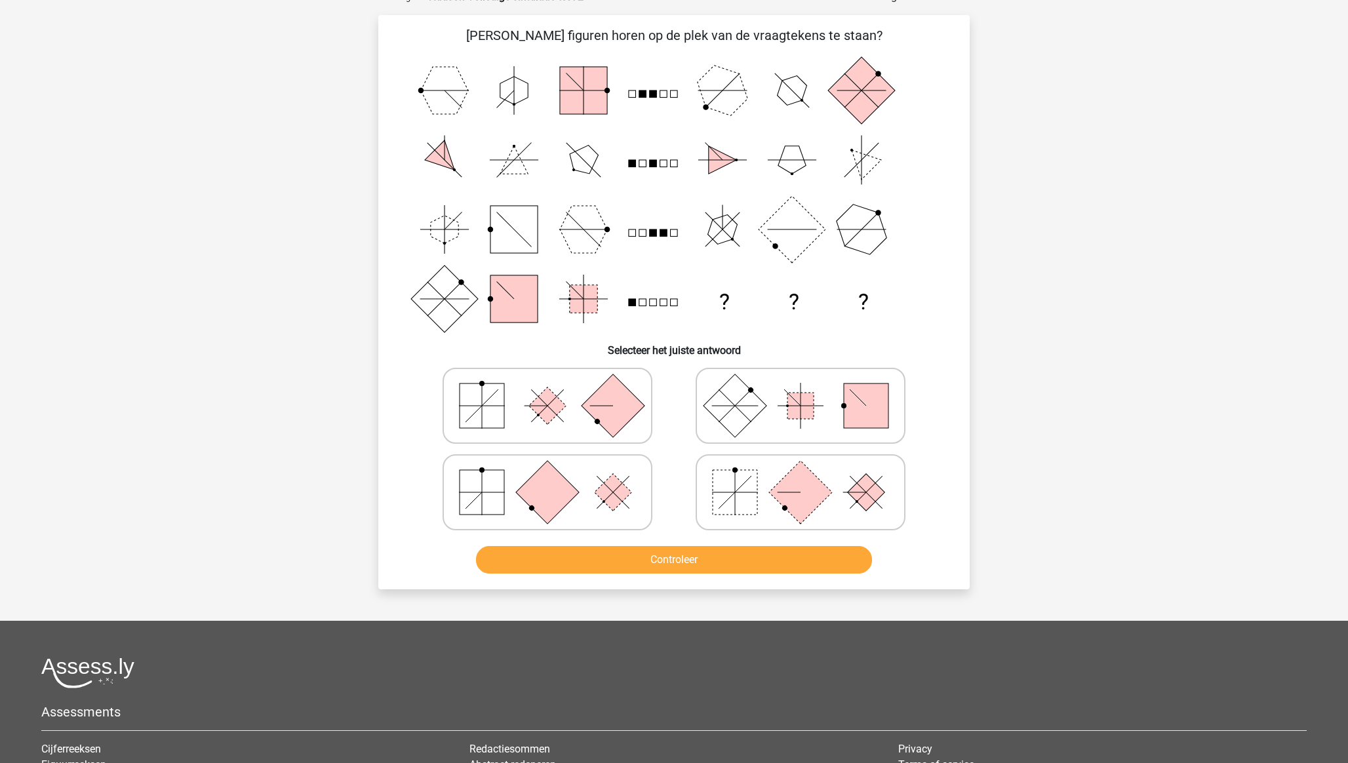
scroll to position [66, 0]
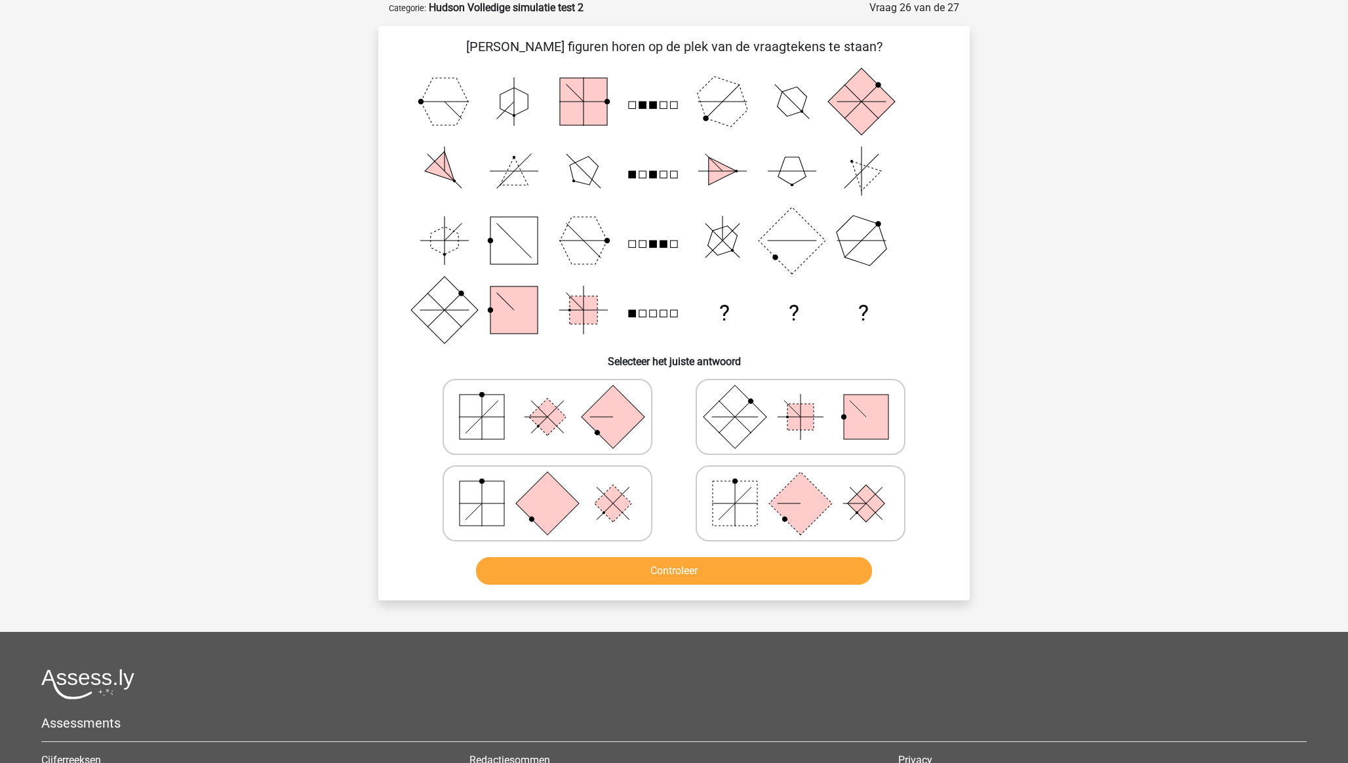
drag, startPoint x: 510, startPoint y: 491, endPoint x: 542, endPoint y: 522, distance: 45.0
click at [516, 494] on icon at bounding box center [547, 504] width 197 height 66
click at [548, 487] on input "radio" at bounding box center [552, 483] width 9 height 9
radio input "true"
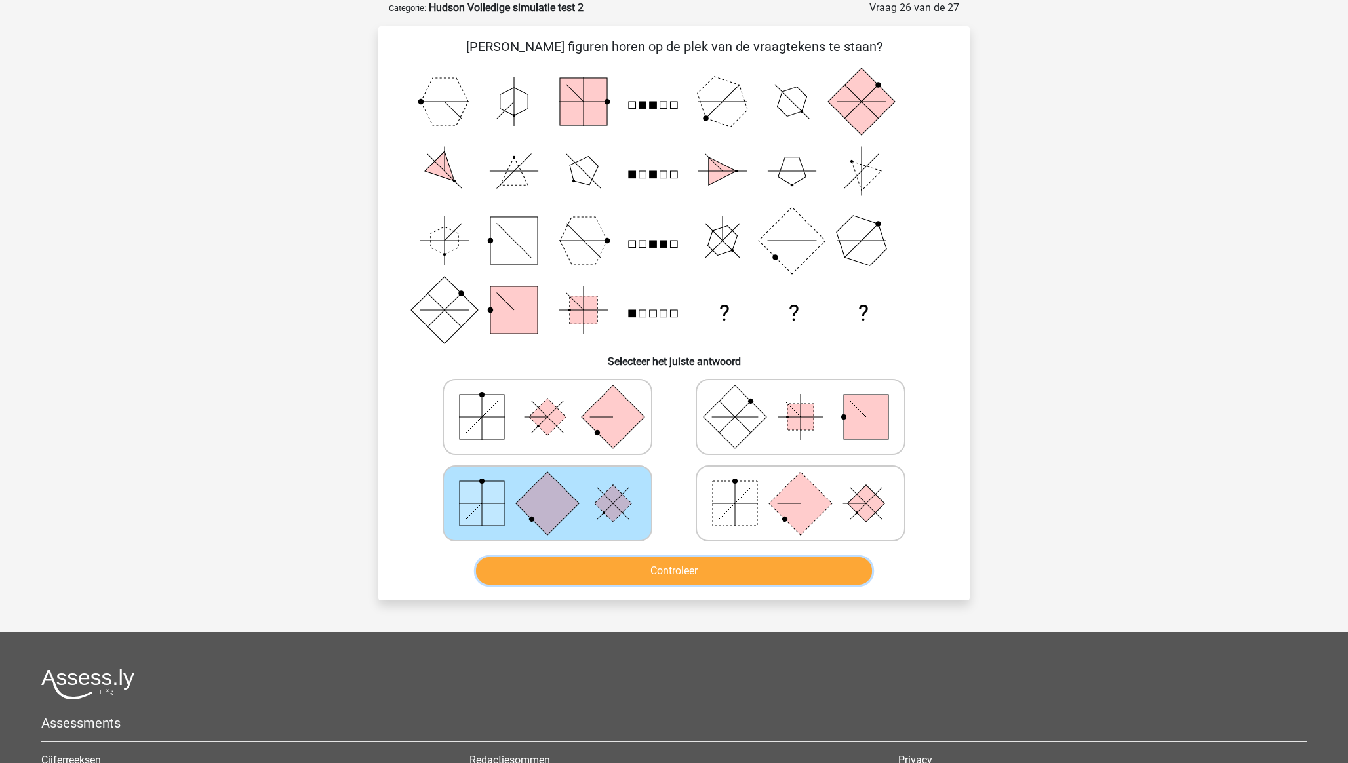
click at [608, 532] on button "Controleer" at bounding box center [674, 571] width 397 height 28
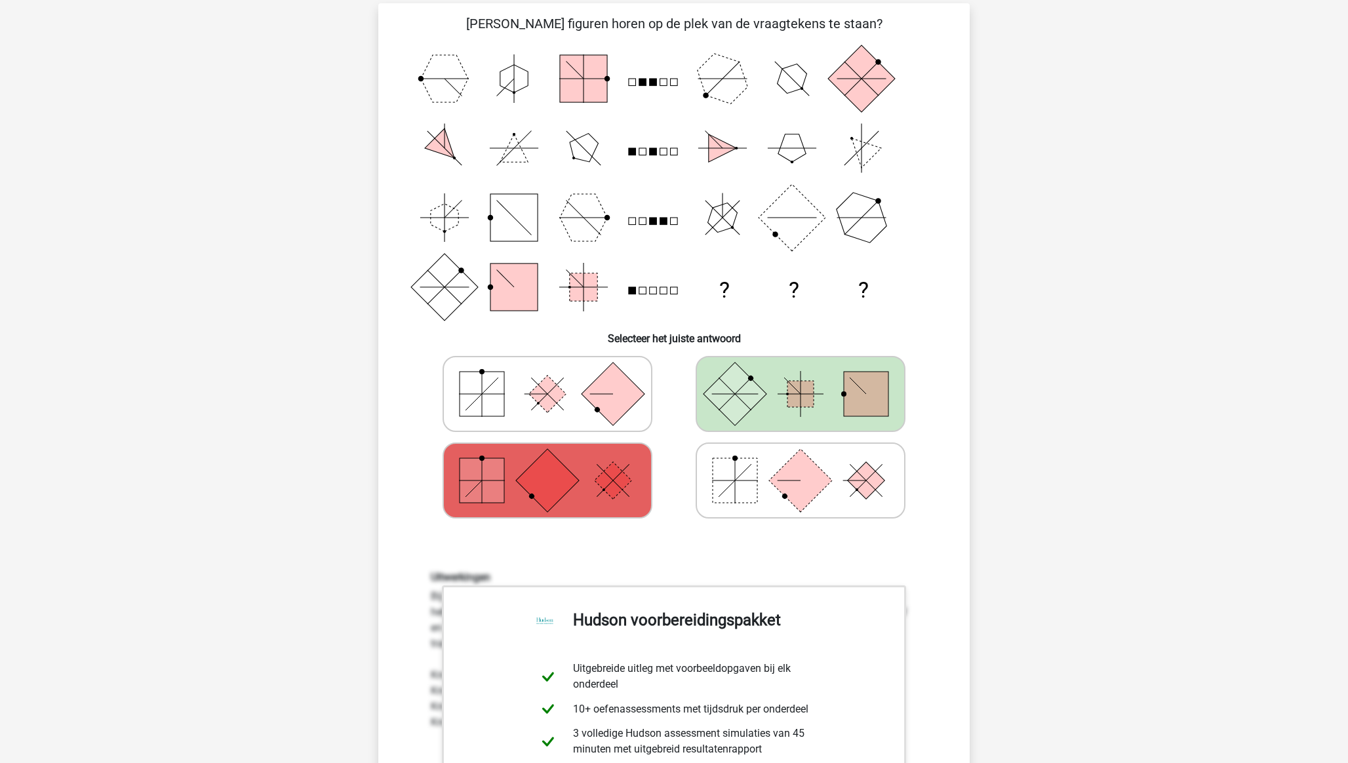
scroll to position [0, 0]
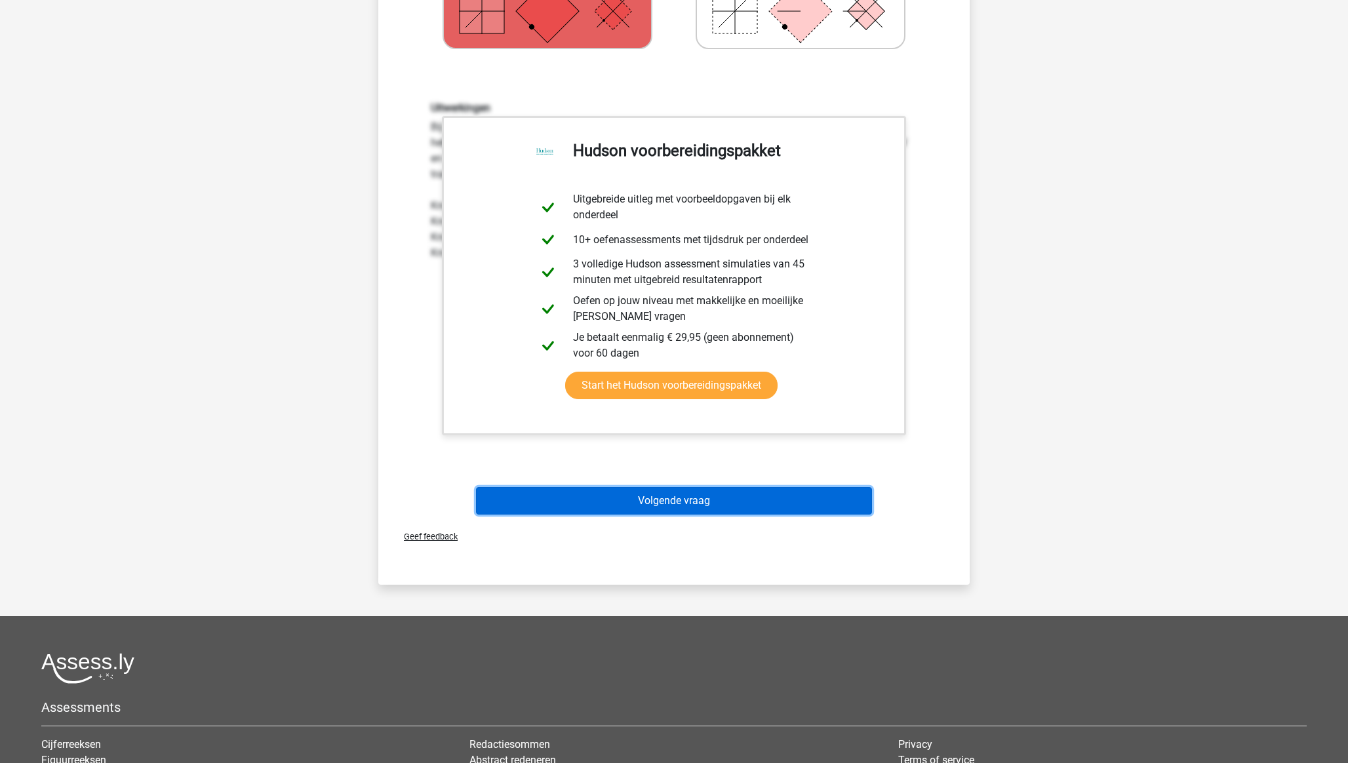
click at [645, 501] on button "Volgende vraag" at bounding box center [674, 501] width 397 height 28
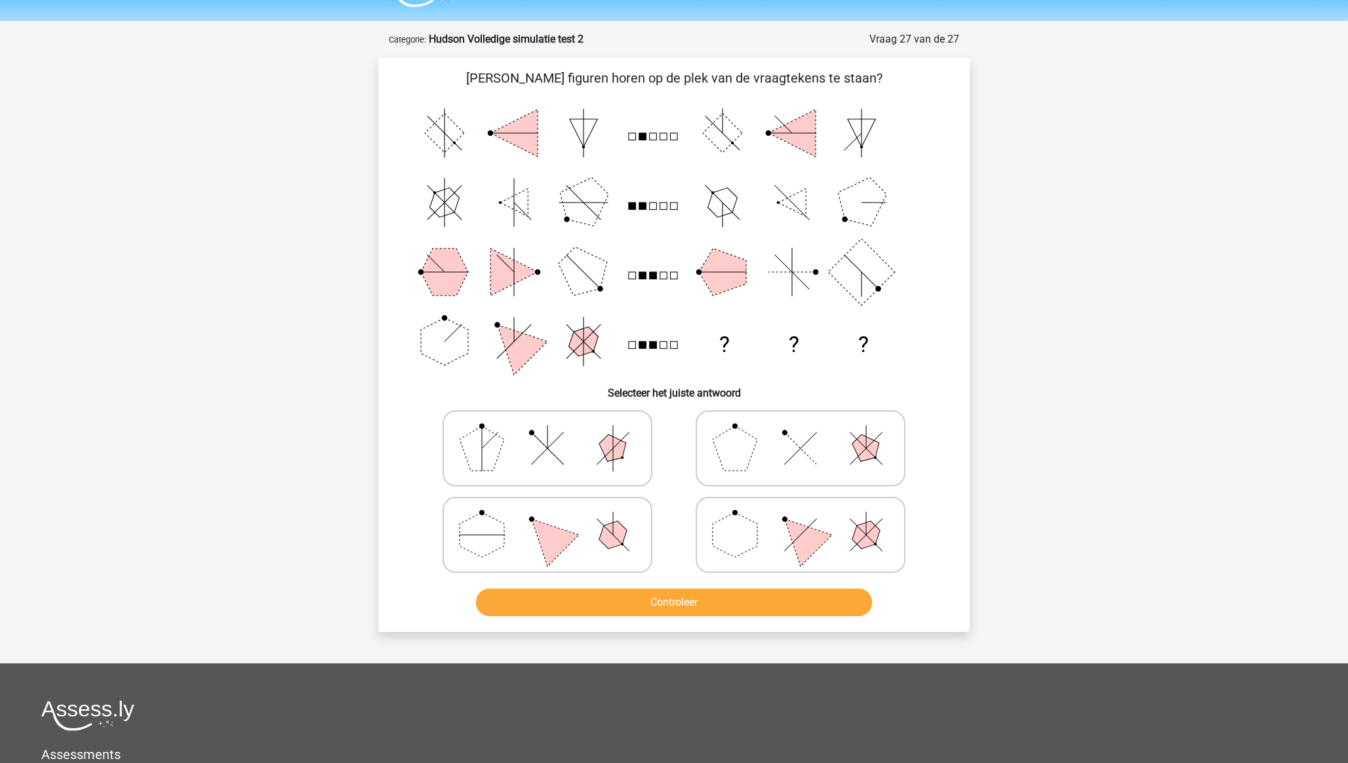
scroll to position [33, 0]
drag, startPoint x: 497, startPoint y: 449, endPoint x: 510, endPoint y: 458, distance: 15.6
click at [497, 449] on polygon at bounding box center [482, 449] width 45 height 45
click at [548, 433] on input "radio" at bounding box center [552, 428] width 9 height 9
radio input "true"
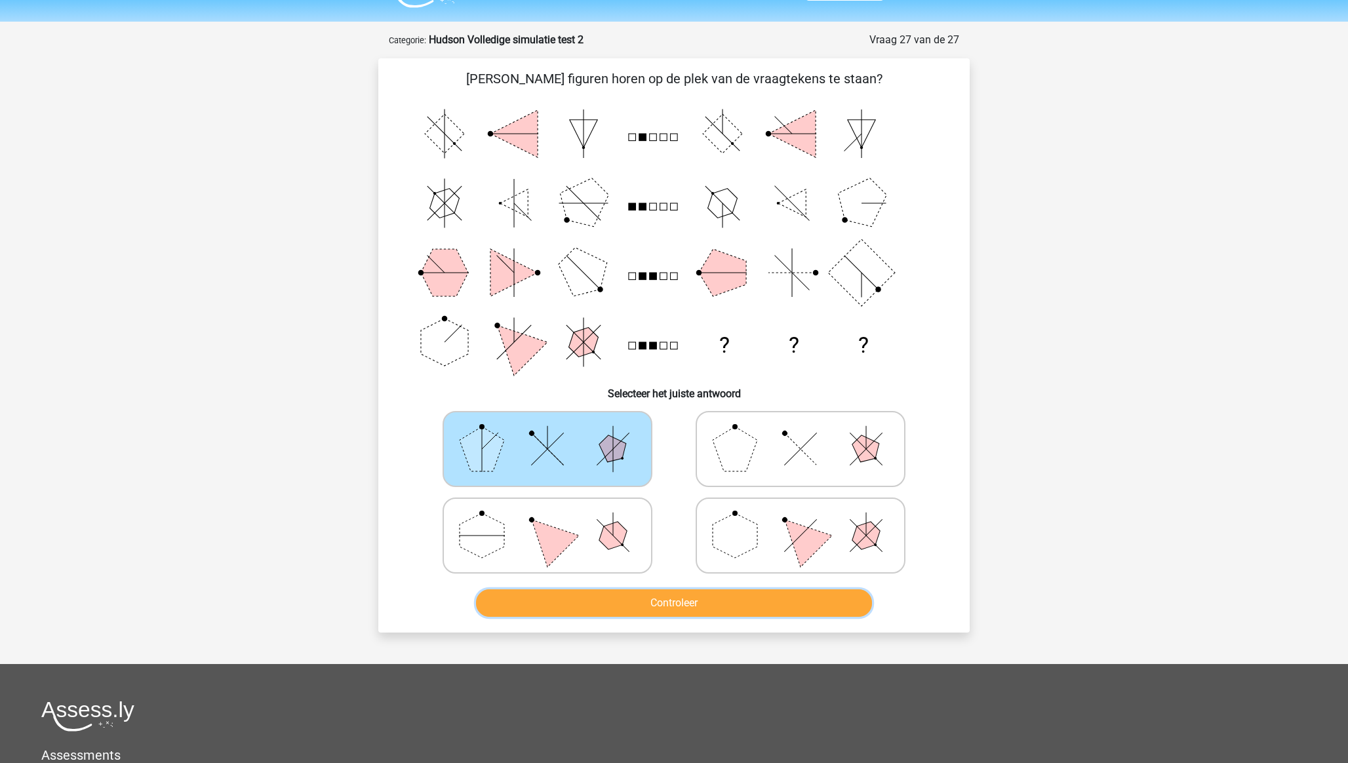
click at [624, 532] on button "Controleer" at bounding box center [674, 604] width 397 height 28
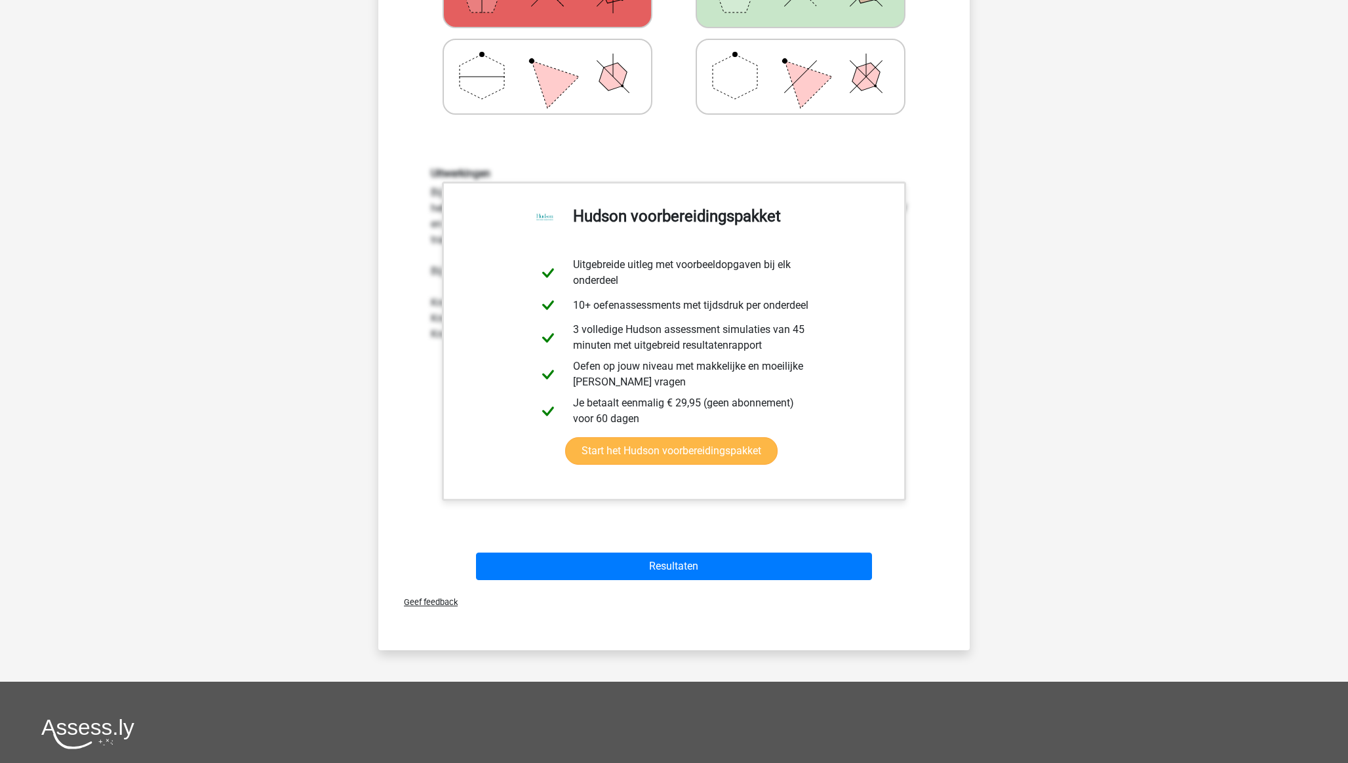
scroll to position [502, 0]
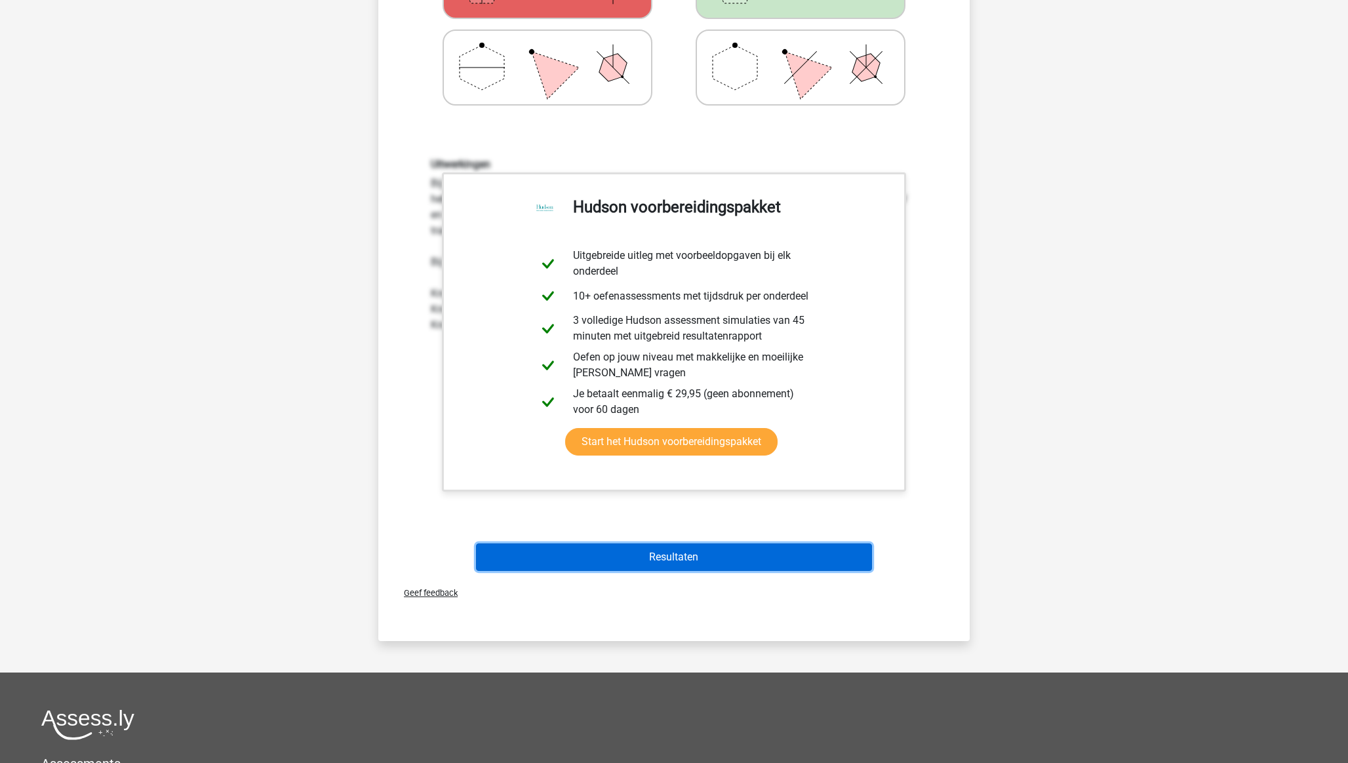
click at [652, 532] on button "Resultaten" at bounding box center [674, 558] width 397 height 28
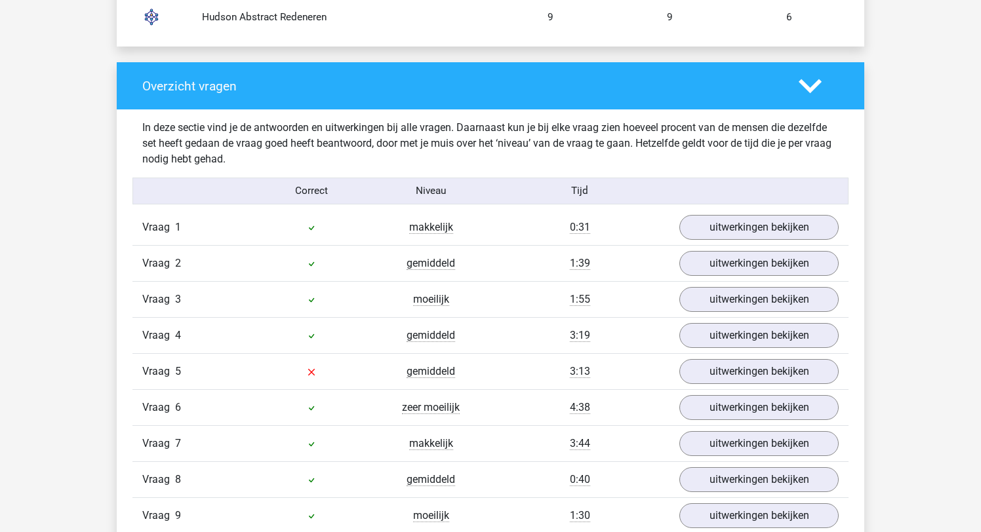
scroll to position [1240, 0]
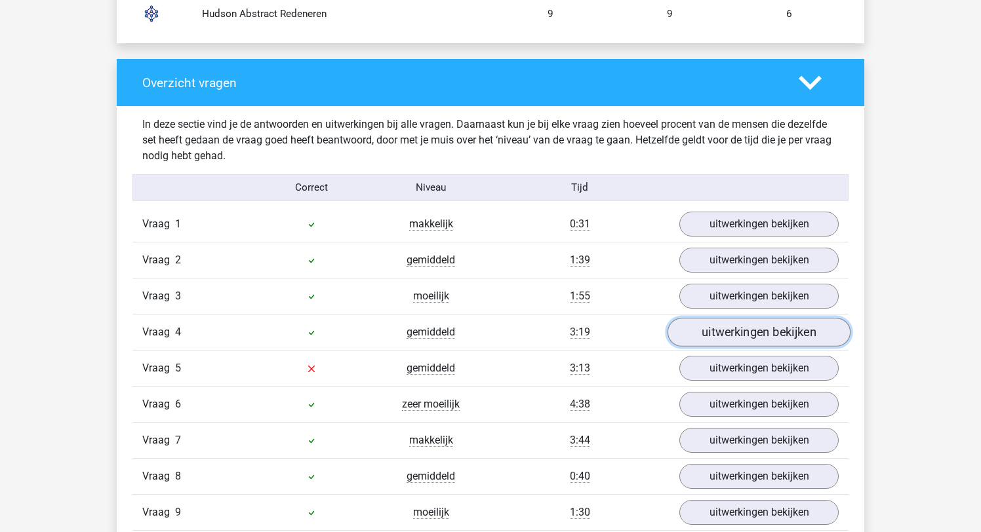
click at [742, 336] on link "uitwerkingen bekijken" at bounding box center [759, 333] width 183 height 29
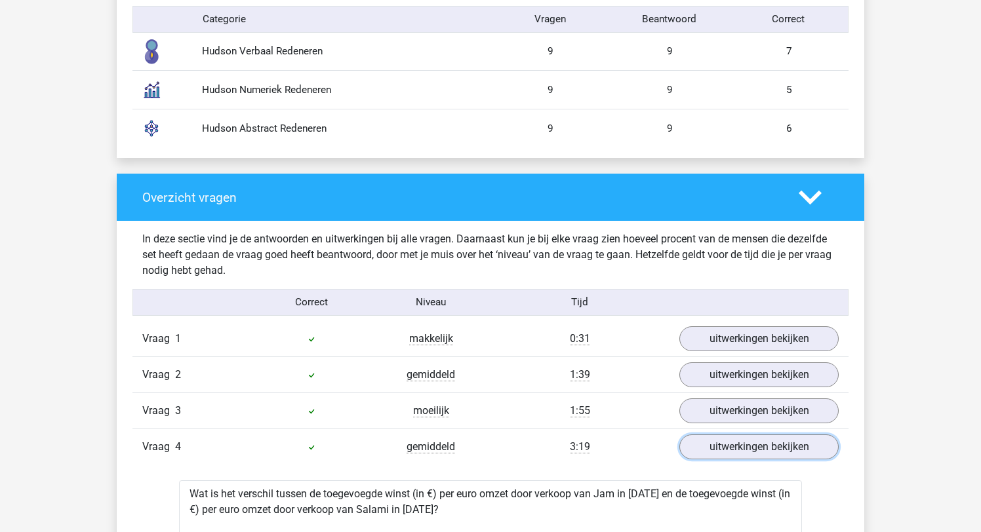
scroll to position [1121, 0]
